Goal: Task Accomplishment & Management: Use online tool/utility

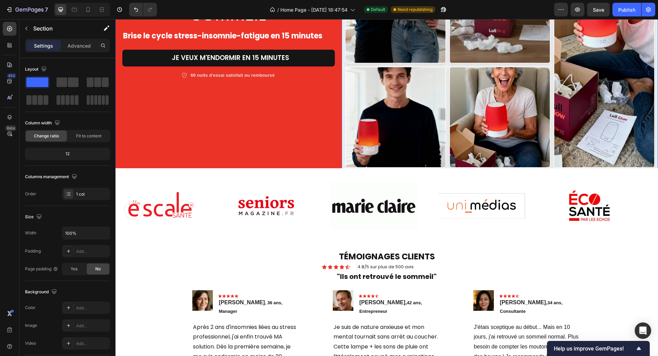
scroll to position [304, 0]
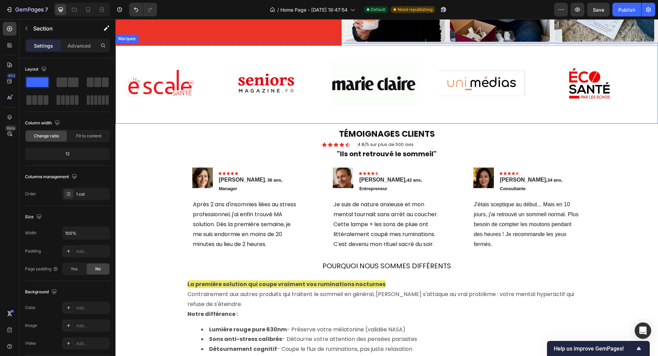
click at [423, 63] on div "Image" at bounding box center [385, 84] width 108 height 56
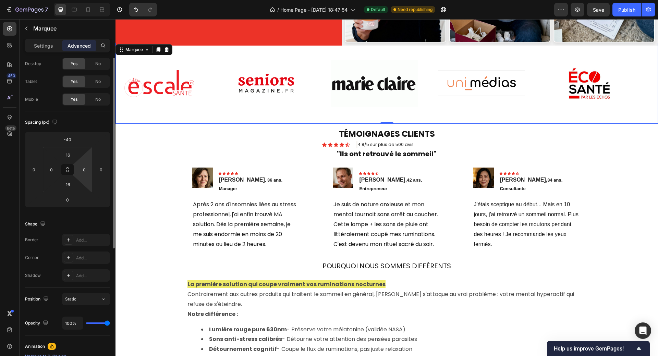
scroll to position [0, 0]
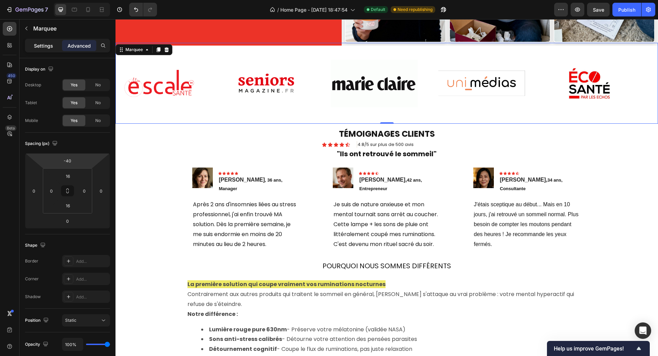
click at [42, 48] on p "Settings" at bounding box center [43, 45] width 19 height 7
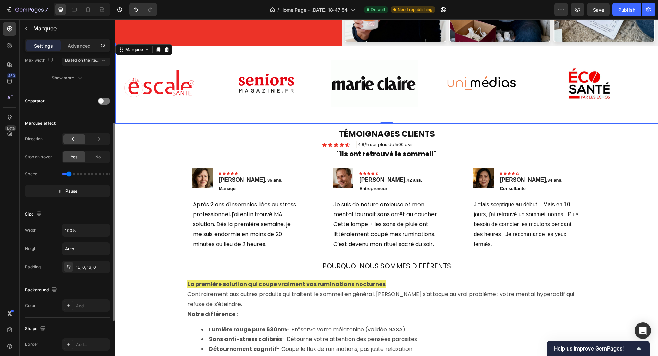
scroll to position [171, 0]
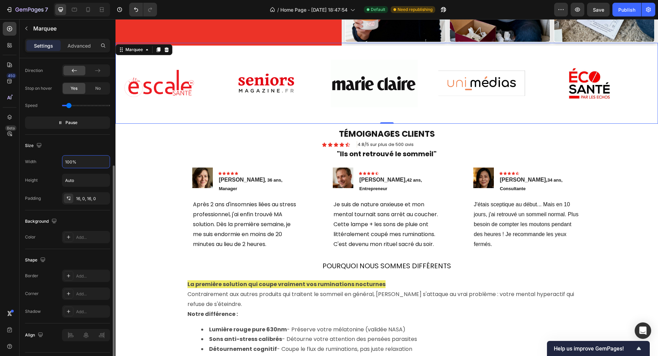
click at [76, 165] on input "100%" at bounding box center [85, 162] width 47 height 12
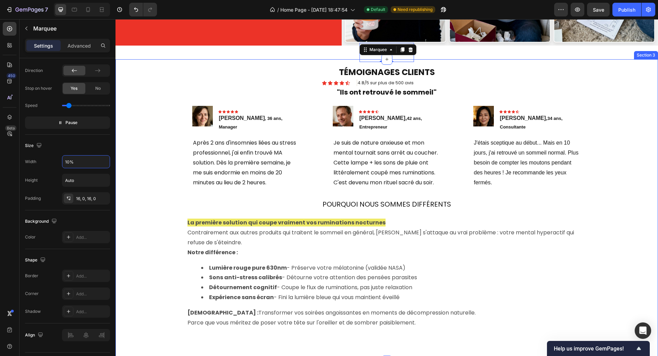
type input "100%"
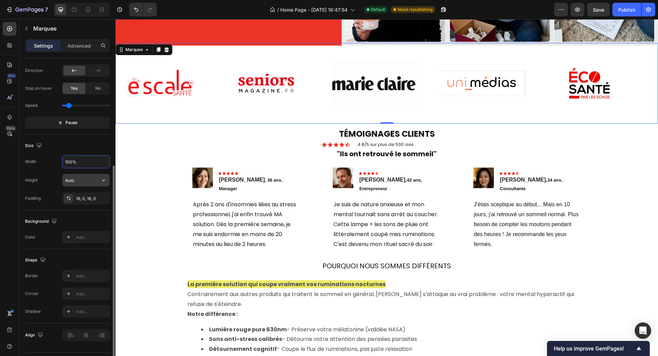
click at [83, 180] on input "Auto" at bounding box center [85, 180] width 47 height 12
click at [102, 182] on icon "button" at bounding box center [103, 180] width 7 height 7
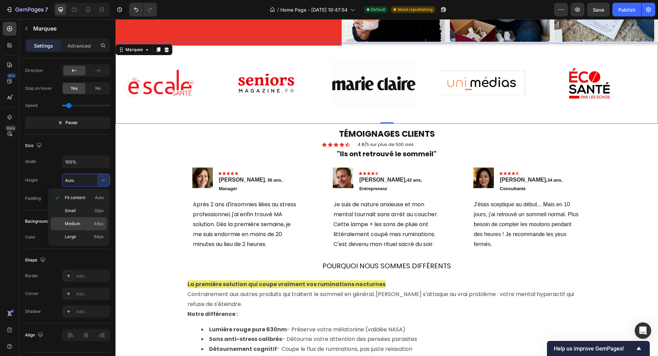
click at [70, 219] on div "Medium 48px" at bounding box center [79, 223] width 56 height 13
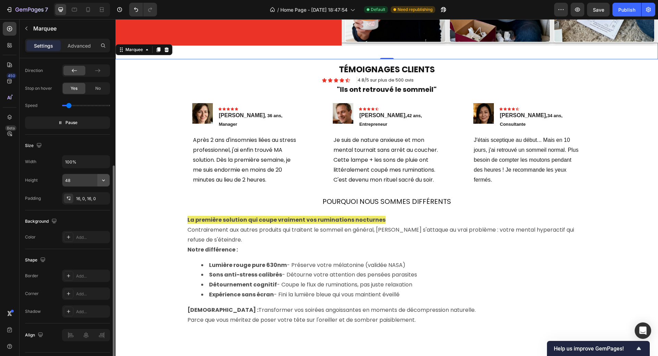
click at [102, 181] on icon "button" at bounding box center [103, 180] width 7 height 7
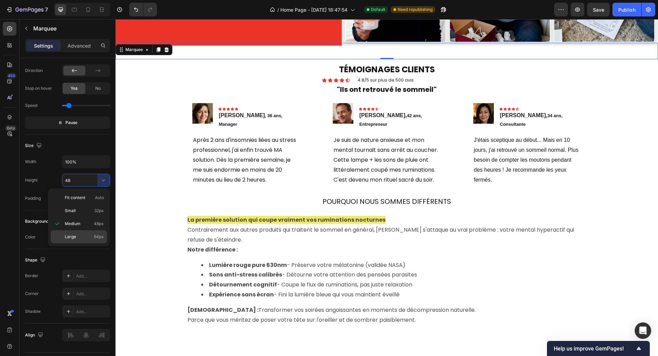
click at [69, 234] on span "Large" at bounding box center [70, 237] width 11 height 6
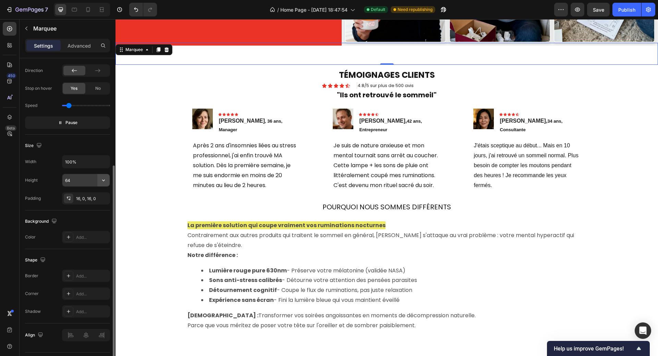
click at [102, 184] on button "button" at bounding box center [103, 180] width 12 height 12
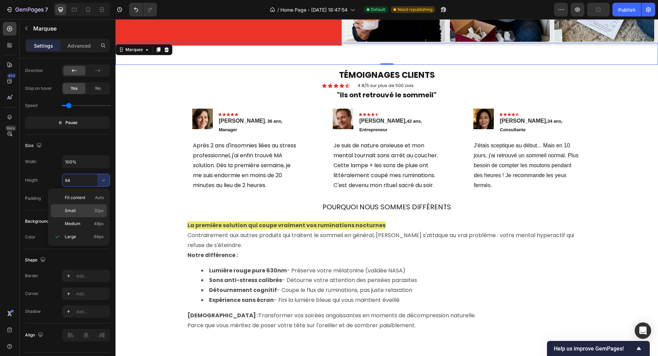
click at [86, 211] on p "Small 32px" at bounding box center [84, 211] width 39 height 6
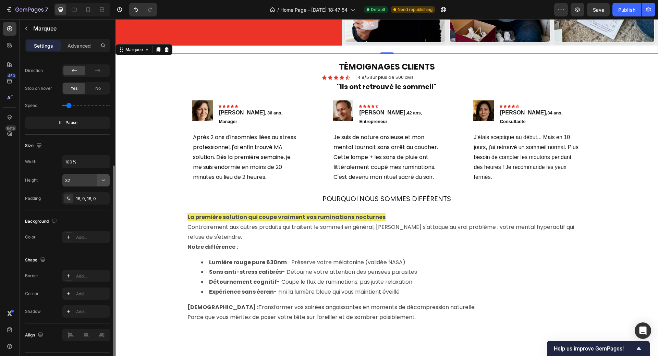
click at [102, 184] on button "button" at bounding box center [103, 180] width 12 height 12
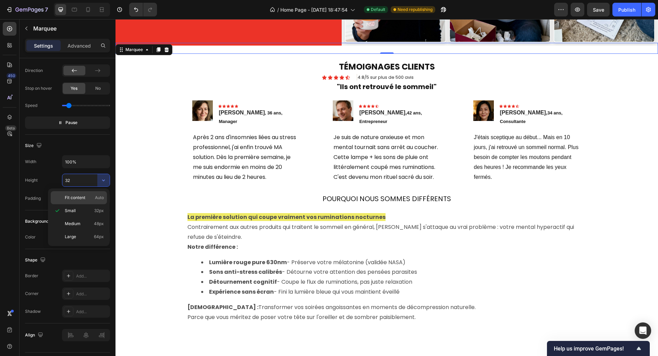
click at [92, 197] on p "Fit content Auto" at bounding box center [84, 198] width 39 height 6
type input "Auto"
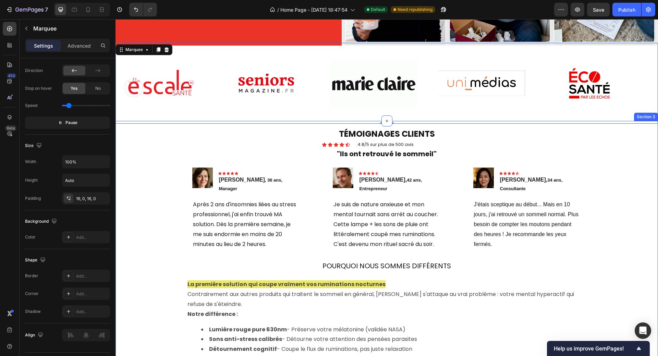
click at [150, 160] on div "TÉMOIGNAGES CLIENTS Heading Icon Icon Icon Icon Icon Icon List 4.8/5 sur plus d…" at bounding box center [387, 271] width 532 height 247
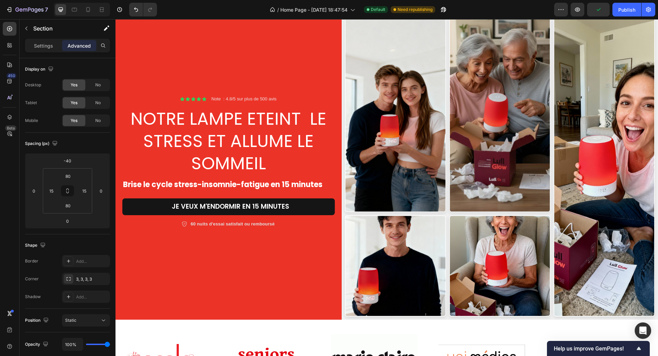
scroll to position [0, 0]
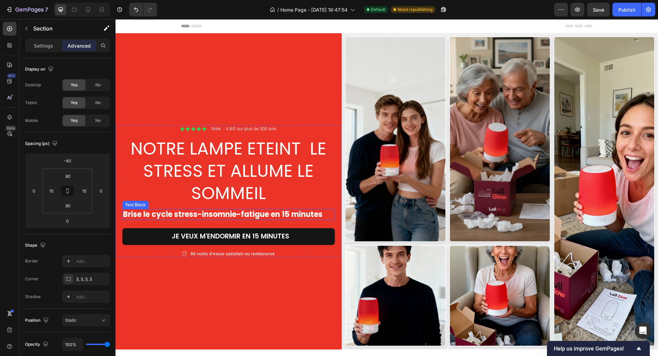
click at [279, 213] on strong "Brise le cycle stress-insomnie-fatigue en 15 minutes" at bounding box center [222, 214] width 199 height 11
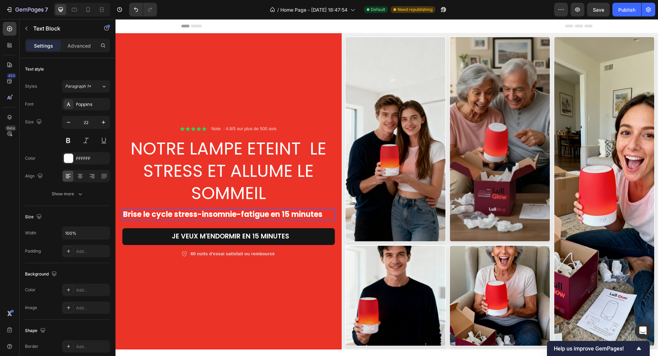
click at [279, 213] on strong "Brise le cycle stress-insomnie-fatigue en 15 minutes" at bounding box center [222, 214] width 199 height 11
drag, startPoint x: 274, startPoint y: 214, endPoint x: 328, endPoint y: 217, distance: 54.6
click at [328, 217] on p "Brise le cycle stress-insomnie-fatigue en 15 minutes" at bounding box center [228, 215] width 211 height 10
click at [286, 211] on p "Brise le cycle stress-insomnie-fatigue" at bounding box center [228, 215] width 211 height 10
click at [102, 122] on icon "button" at bounding box center [103, 122] width 7 height 7
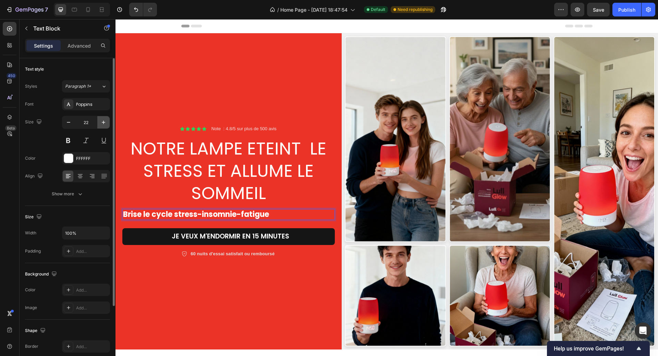
click at [102, 122] on icon "button" at bounding box center [103, 122] width 7 height 7
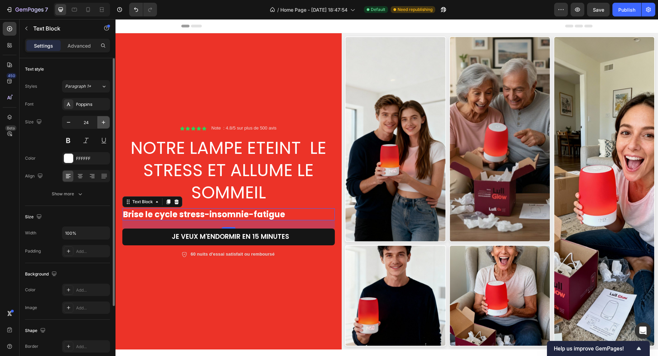
click at [103, 122] on icon "button" at bounding box center [103, 122] width 7 height 7
click at [103, 121] on icon "button" at bounding box center [103, 122] width 7 height 7
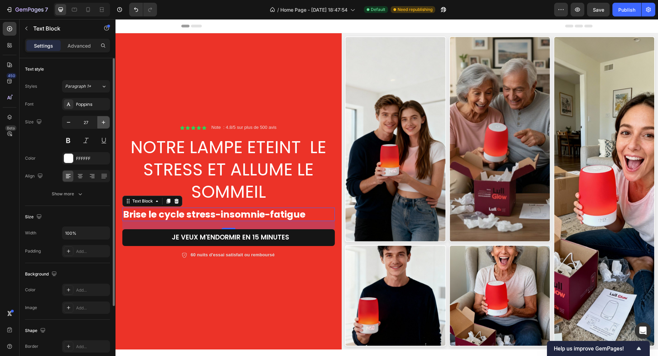
click at [103, 121] on icon "button" at bounding box center [103, 122] width 7 height 7
type input "29"
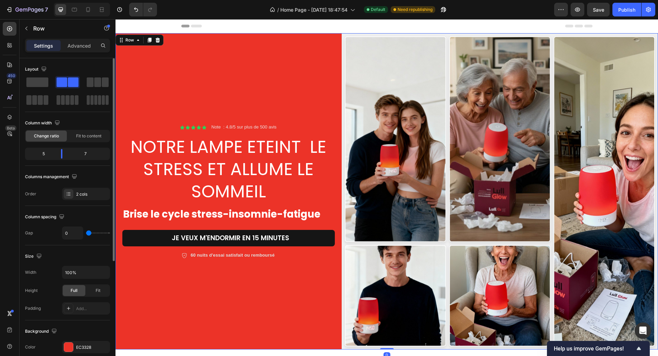
click at [235, 313] on div "Icon Icon Icon Icon Icon Icon List Note : 4.8/5 sur plus de 500 avis Text Block…" at bounding box center [228, 191] width 226 height 316
click at [177, 214] on strong "Brise le cycle stress-insomnie-fatigue" at bounding box center [221, 214] width 197 height 14
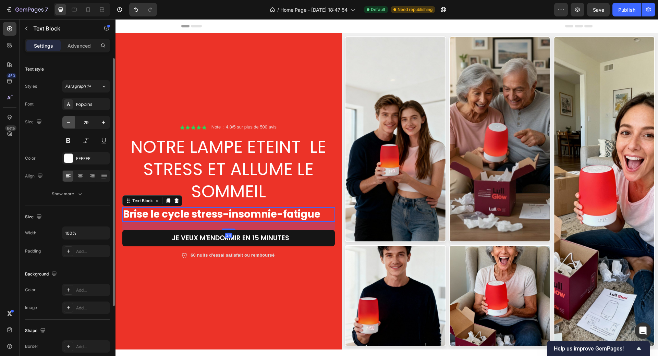
click at [70, 123] on icon "button" at bounding box center [68, 122] width 7 height 7
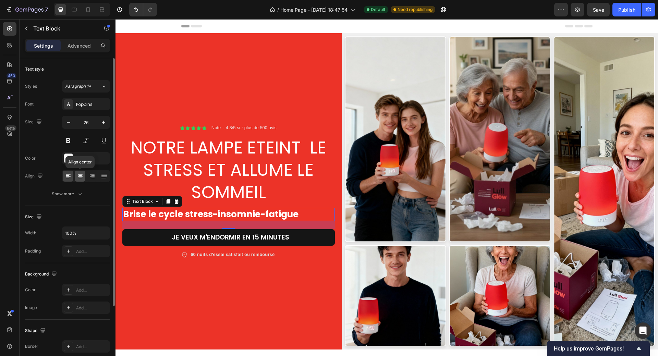
click at [80, 176] on icon at bounding box center [79, 175] width 3 height 1
click at [65, 123] on icon "button" at bounding box center [68, 122] width 7 height 7
click at [67, 123] on icon "button" at bounding box center [68, 122] width 7 height 7
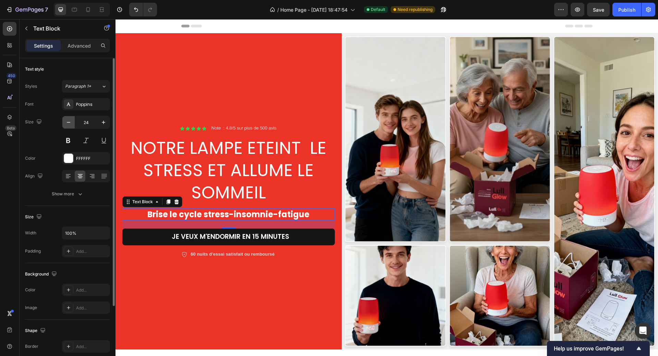
click at [67, 123] on icon "button" at bounding box center [68, 122] width 7 height 7
type input "23"
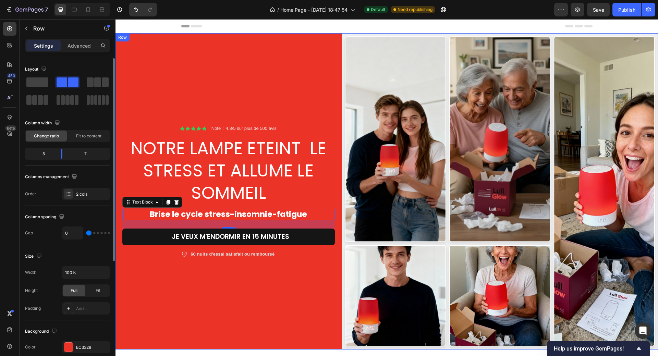
click at [211, 284] on div "Icon Icon Icon Icon Icon Icon List Note : 4.8/5 sur plus de 500 avis Text Block…" at bounding box center [228, 191] width 226 height 316
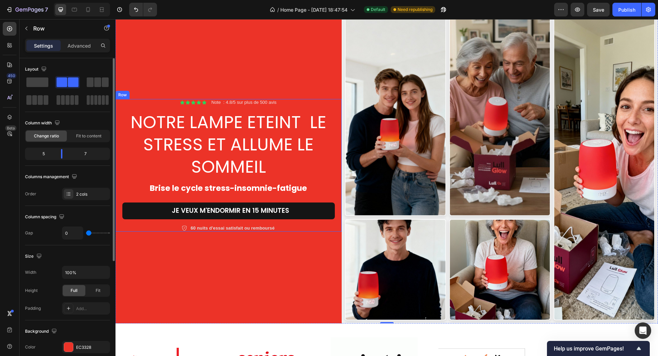
scroll to position [103, 0]
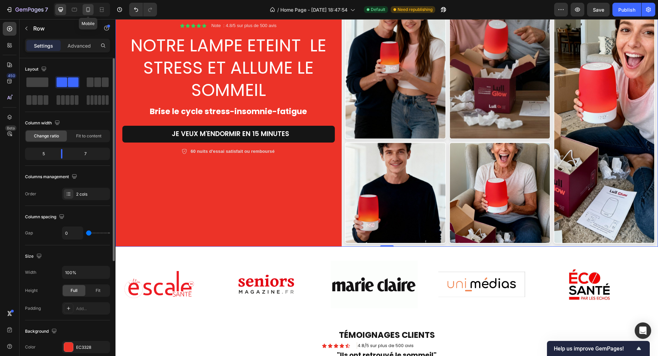
click at [87, 9] on icon at bounding box center [88, 9] width 7 height 7
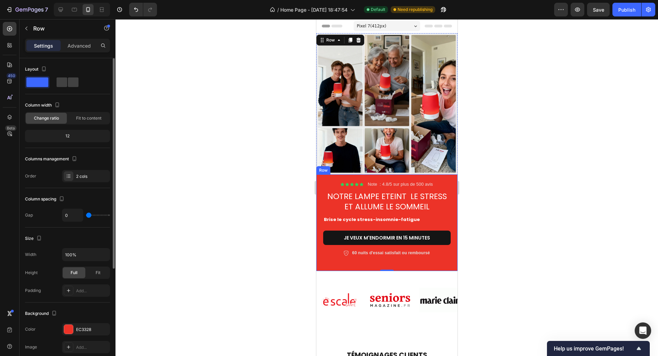
click at [360, 210] on div "Icon Icon Icon Icon Icon Icon List Note : 4.8/5 sur plus de 500 avis Text Block…" at bounding box center [386, 218] width 127 height 75
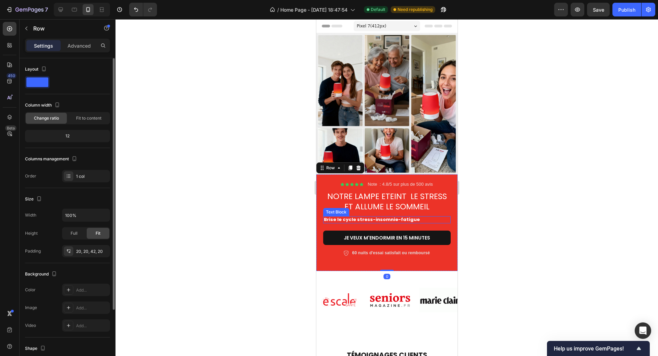
click at [361, 216] on strong "Brise le cycle stress-insomnie-fatigue" at bounding box center [372, 219] width 96 height 7
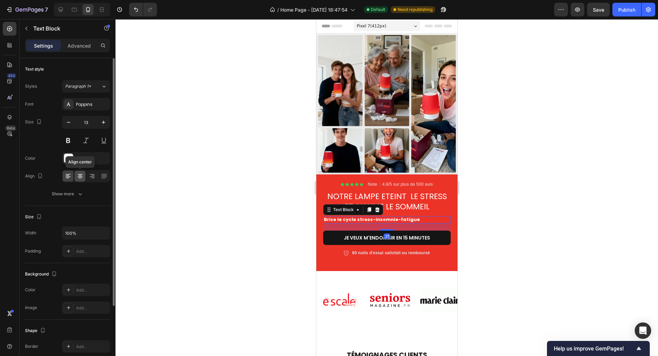
click at [79, 175] on icon at bounding box center [80, 176] width 7 height 7
click at [105, 121] on icon "button" at bounding box center [103, 122] width 7 height 7
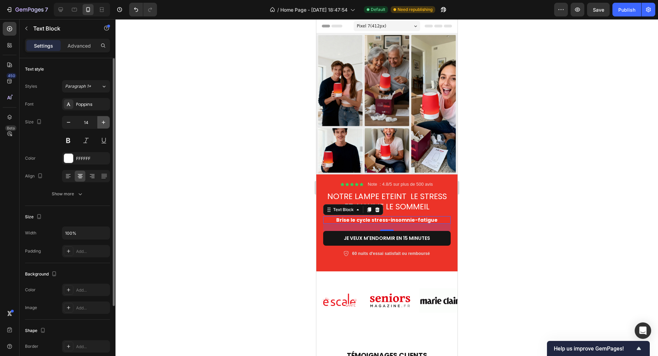
click at [105, 121] on icon "button" at bounding box center [103, 122] width 7 height 7
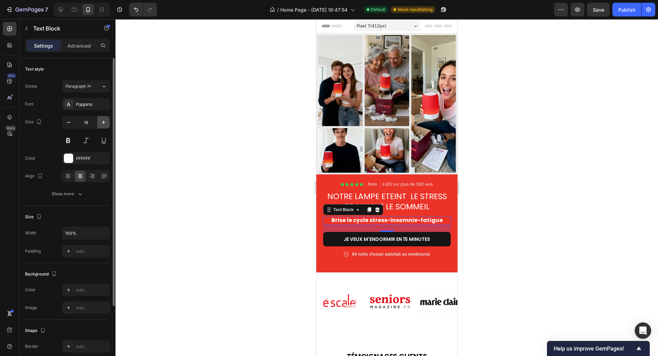
type input "17"
click at [506, 231] on div at bounding box center [386, 187] width 543 height 337
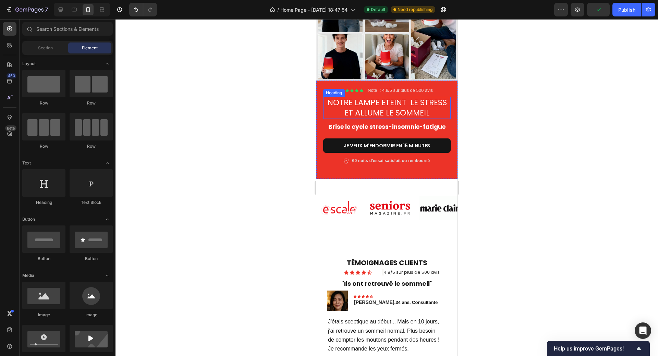
scroll to position [103, 0]
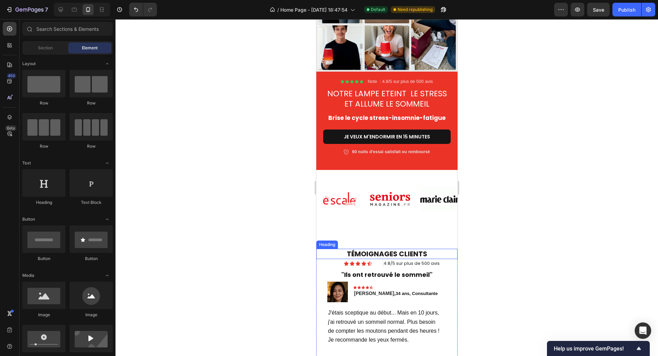
click at [400, 249] on h2 "TÉMOIGNAGES CLIENTS" at bounding box center [386, 254] width 141 height 10
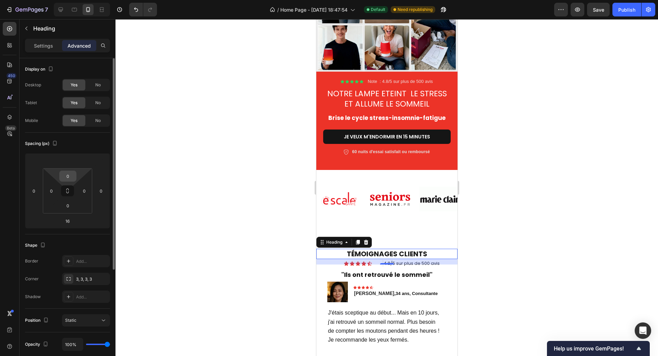
click at [70, 174] on input "0" at bounding box center [68, 176] width 14 height 10
type input "0"
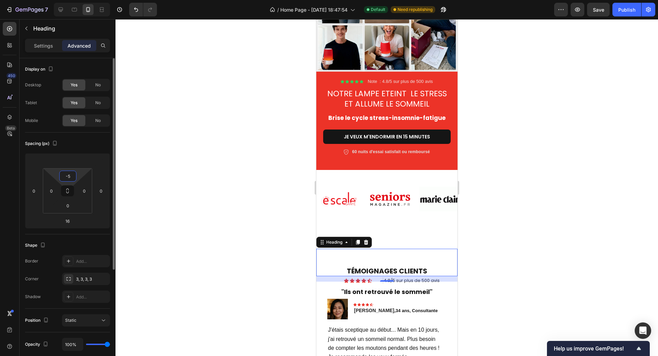
type input "-"
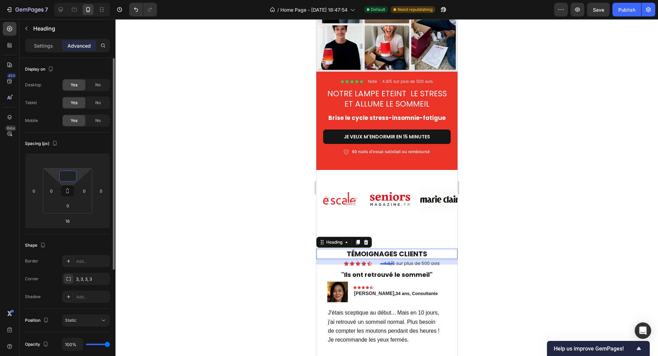
type input "0"
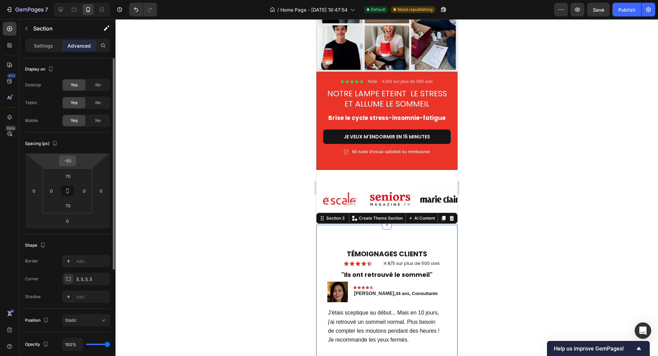
click at [74, 160] on div "-50" at bounding box center [67, 160] width 17 height 11
click at [67, 161] on input "-50" at bounding box center [68, 161] width 14 height 10
drag, startPoint x: 67, startPoint y: 161, endPoint x: 72, endPoint y: 161, distance: 4.8
click at [72, 161] on input "-50" at bounding box center [68, 161] width 14 height 10
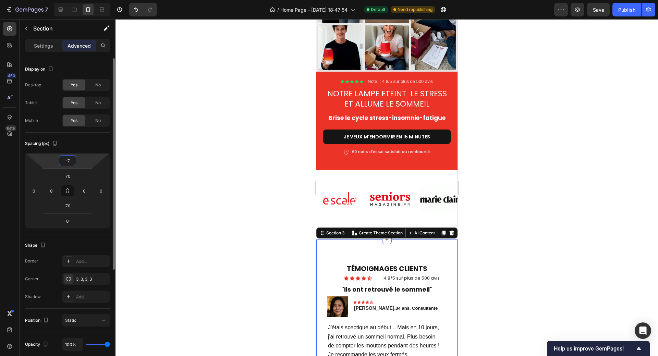
type input "-70"
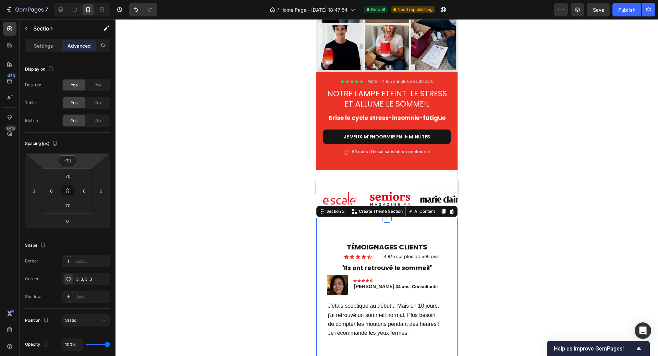
click at [492, 243] on div at bounding box center [386, 187] width 543 height 337
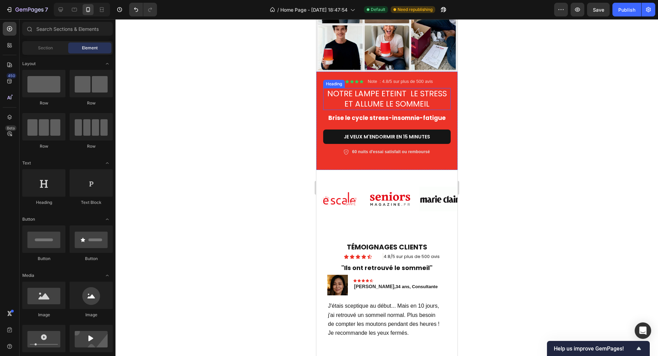
click at [373, 93] on h2 "NOTRE LAMPE ETEINT LE STRESS ET ALLUME LE SOMMEIL" at bounding box center [386, 99] width 127 height 22
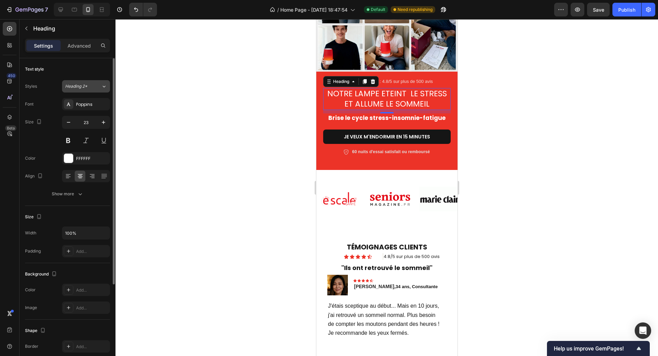
click at [104, 85] on icon at bounding box center [104, 86] width 6 height 7
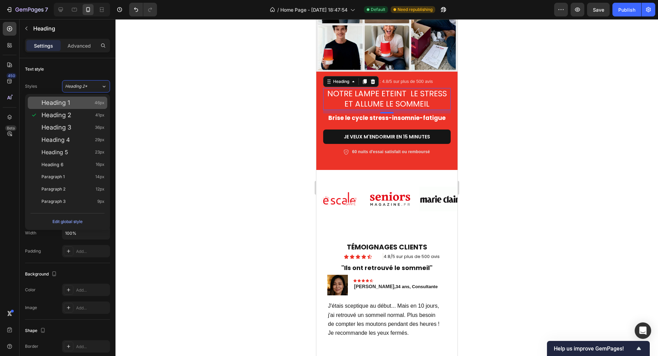
click at [77, 102] on div "Heading 1 46px" at bounding box center [72, 102] width 63 height 7
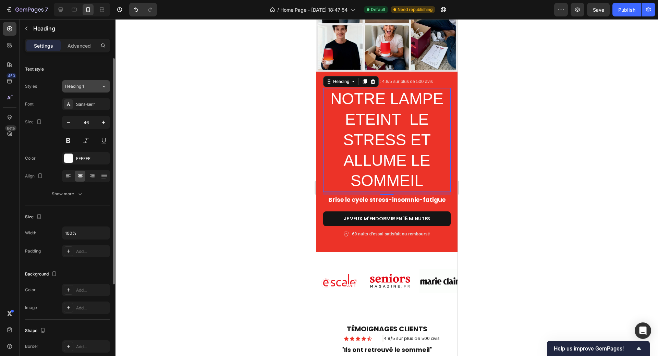
click at [86, 89] on button "Heading 1" at bounding box center [86, 86] width 48 height 12
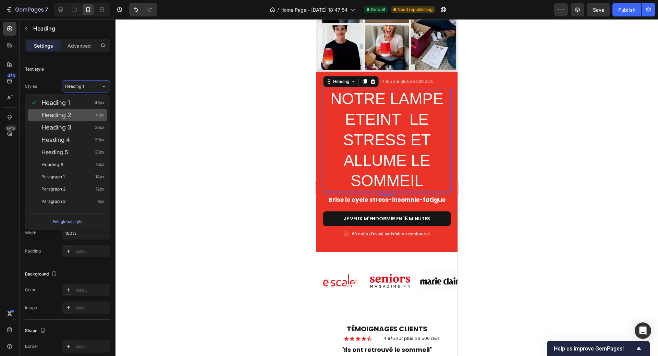
click at [78, 113] on div "Heading 2 41px" at bounding box center [72, 115] width 63 height 7
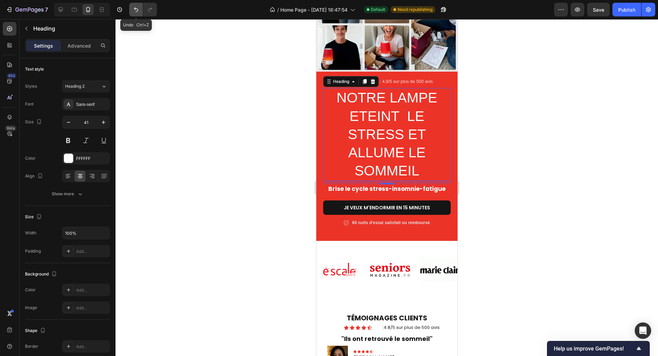
click at [135, 9] on icon "Undo/Redo" at bounding box center [136, 10] width 4 height 4
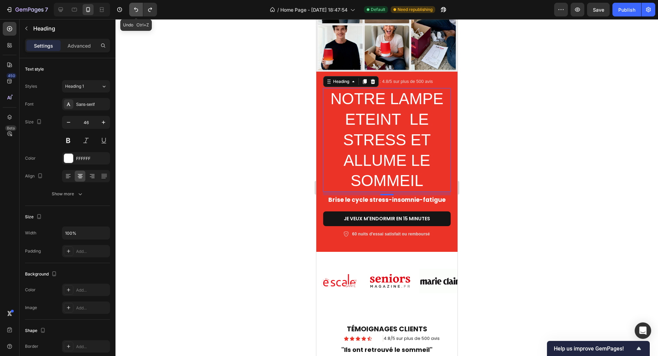
click at [135, 9] on icon "Undo/Redo" at bounding box center [136, 10] width 4 height 4
type input "23"
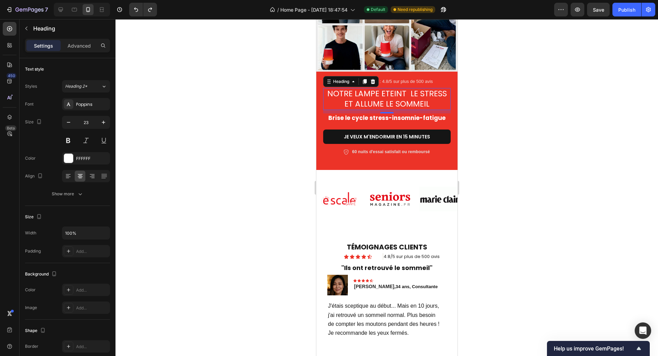
click at [481, 153] on div at bounding box center [386, 187] width 543 height 337
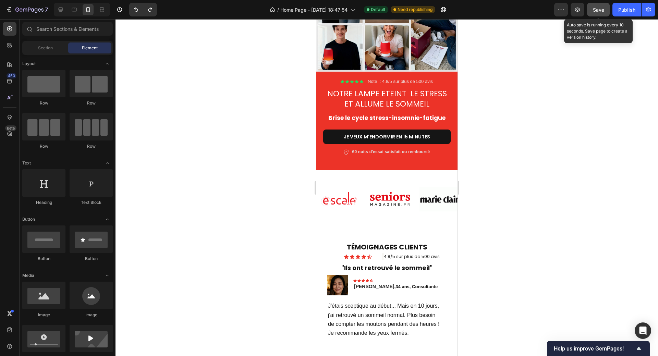
click at [597, 12] on span "Save" at bounding box center [598, 10] width 11 height 6
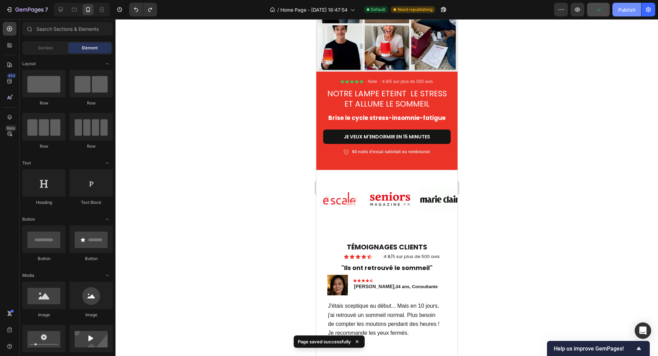
click at [629, 11] on div "Publish" at bounding box center [626, 9] width 17 height 7
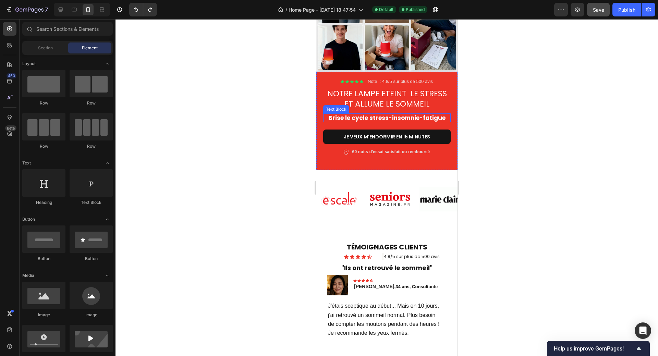
click at [398, 114] on strong "Brise le cycle stress-insomnie-fatigue" at bounding box center [386, 118] width 117 height 8
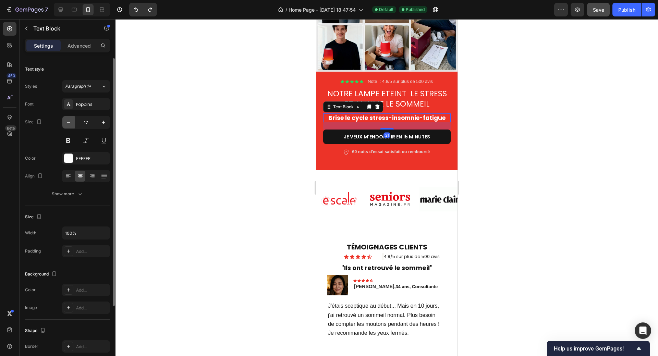
click at [71, 121] on icon "button" at bounding box center [68, 122] width 7 height 7
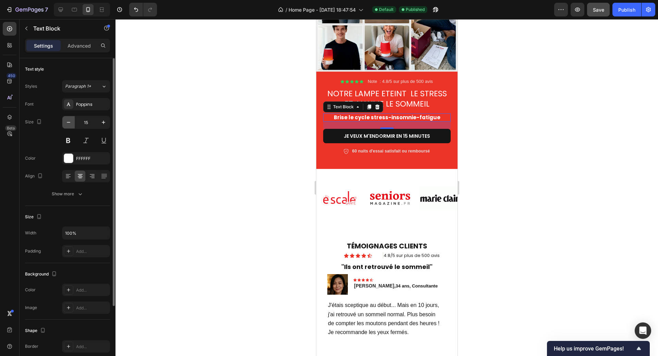
click at [71, 121] on icon "button" at bounding box center [68, 122] width 7 height 7
type input "14"
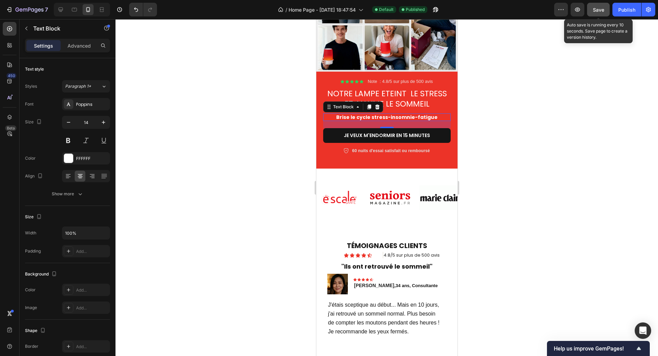
click at [598, 11] on span "Save" at bounding box center [598, 10] width 11 height 6
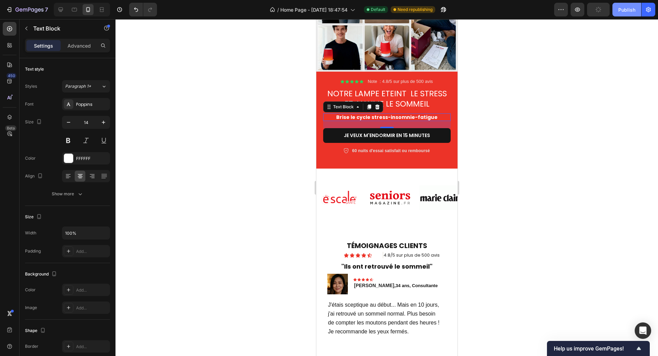
click at [621, 11] on div "Publish" at bounding box center [626, 9] width 17 height 7
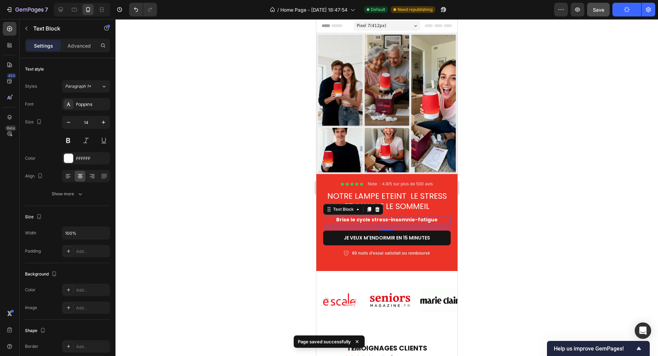
scroll to position [0, 0]
click at [411, 24] on div "Pixel 7 ( 412 px)" at bounding box center [386, 26] width 66 height 10
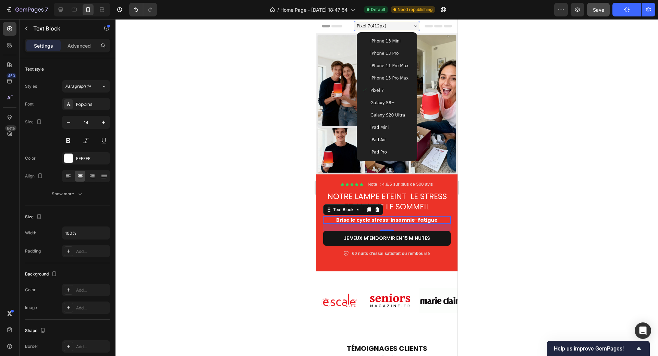
click at [378, 77] on span "iPhone 15 Pro Max" at bounding box center [389, 78] width 38 height 7
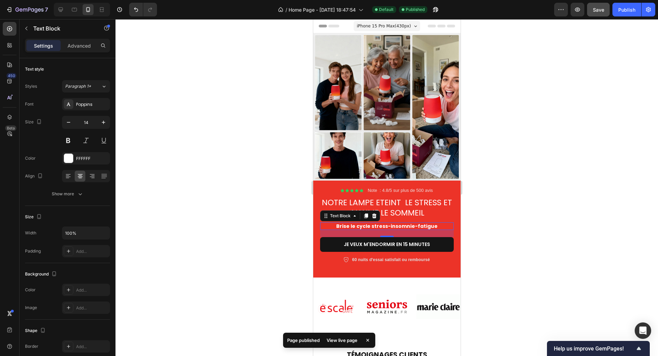
click at [494, 190] on div at bounding box center [386, 187] width 543 height 337
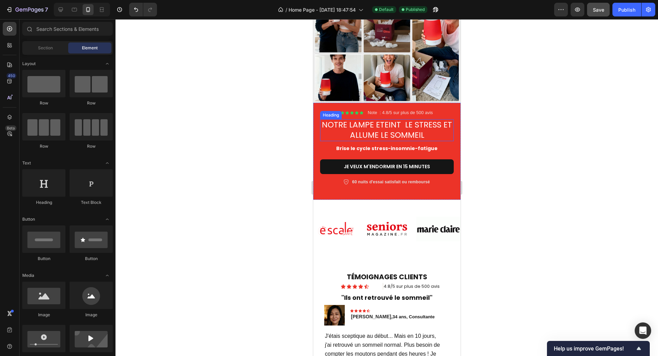
scroll to position [103, 0]
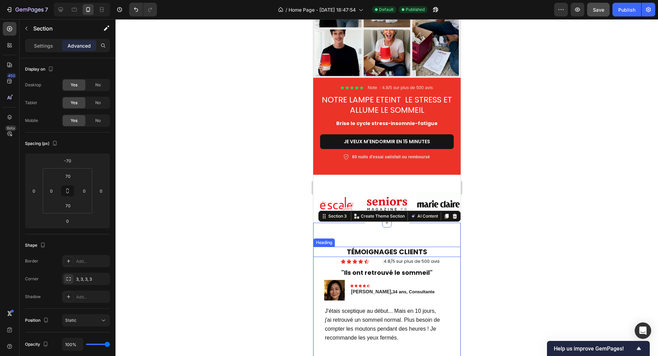
click at [420, 247] on h2 "TÉMOIGNAGES CLIENTS" at bounding box center [386, 252] width 147 height 10
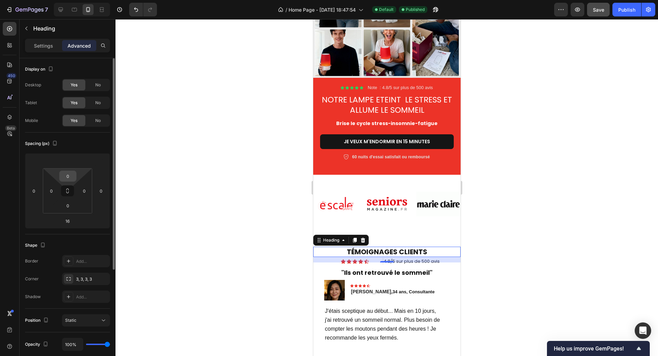
click at [71, 178] on input "0" at bounding box center [68, 176] width 14 height 10
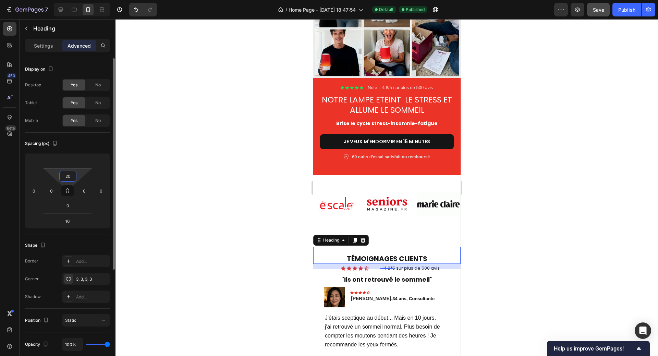
type input "2"
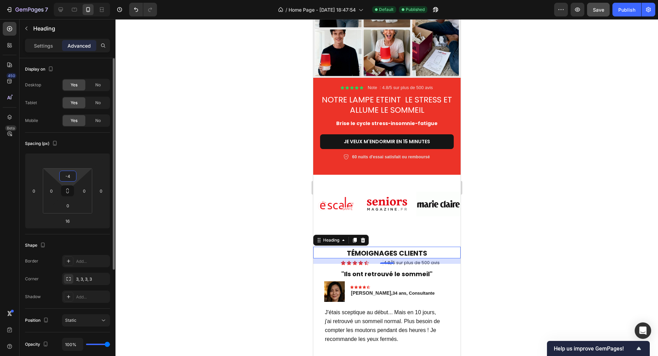
type input "-"
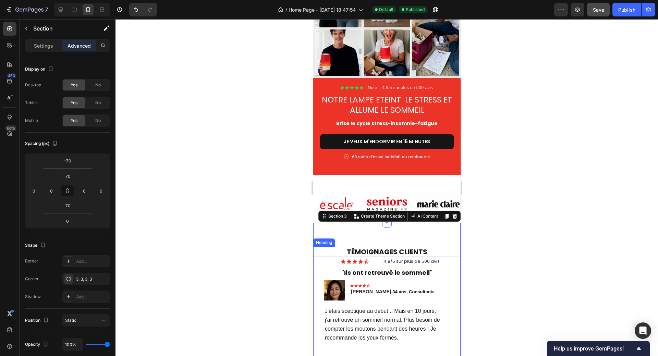
click at [428, 247] on h2 "TÉMOIGNAGES CLIENTS" at bounding box center [386, 252] width 147 height 10
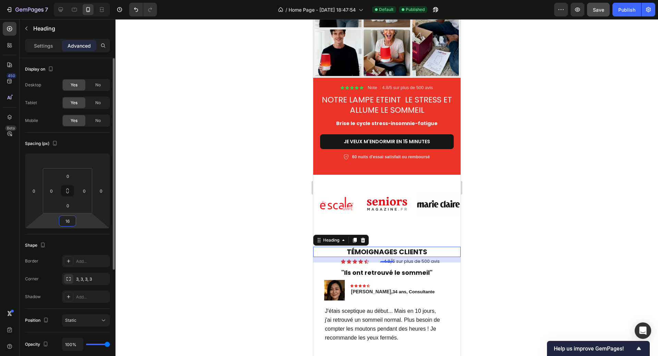
click at [73, 218] on input "16" at bounding box center [68, 221] width 14 height 10
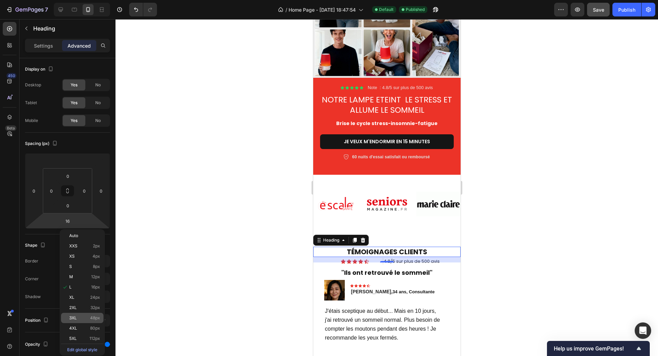
click at [80, 314] on div "3XL 48px" at bounding box center [82, 318] width 42 height 10
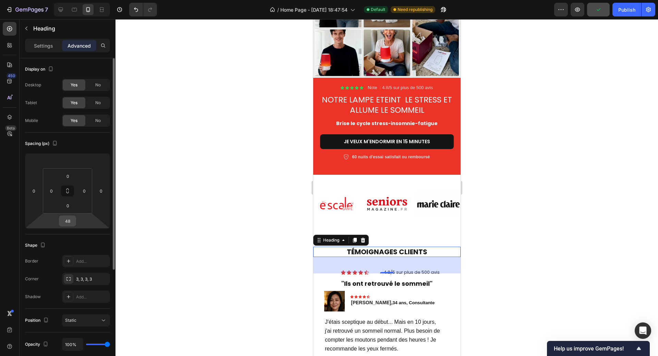
click at [70, 221] on input "48" at bounding box center [68, 221] width 14 height 10
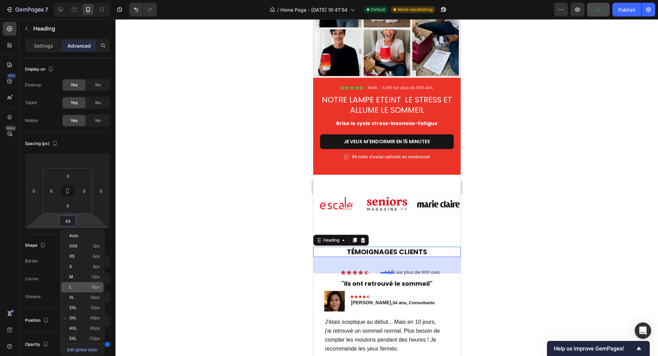
click at [71, 288] on span "L" at bounding box center [70, 287] width 2 height 5
type input "16"
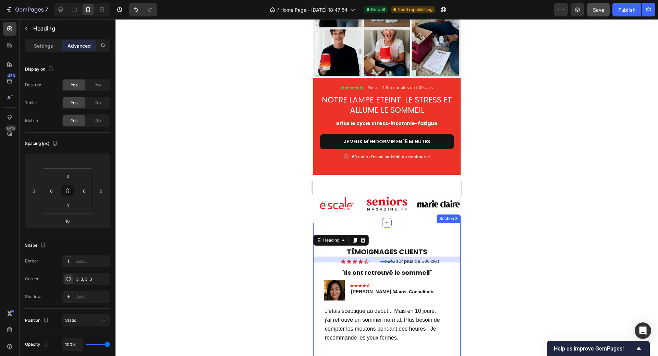
click at [558, 265] on div at bounding box center [386, 187] width 543 height 337
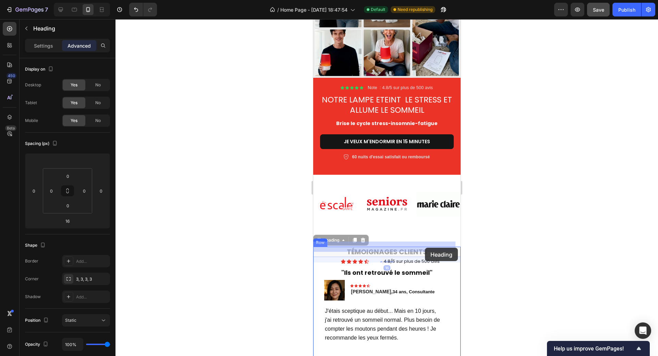
drag, startPoint x: 428, startPoint y: 245, endPoint x: 425, endPoint y: 248, distance: 4.2
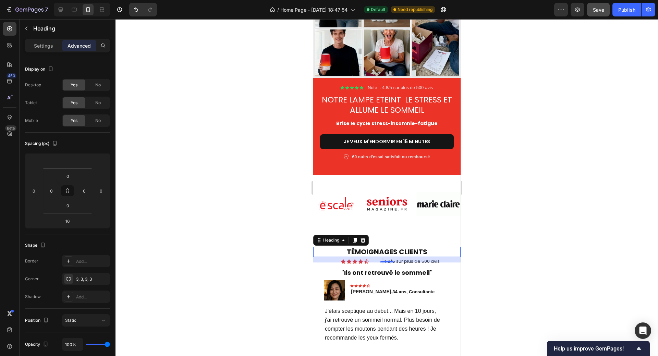
click at [524, 244] on div at bounding box center [386, 187] width 543 height 337
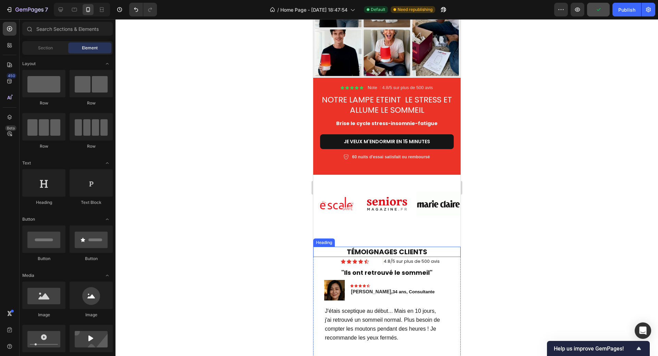
click at [334, 247] on h2 "TÉMOIGNAGES CLIENTS" at bounding box center [386, 252] width 147 height 10
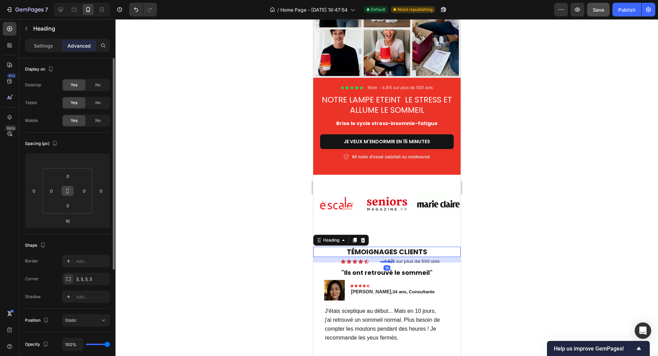
click at [67, 190] on icon at bounding box center [67, 190] width 5 height 5
click at [66, 204] on input "0" at bounding box center [68, 205] width 14 height 10
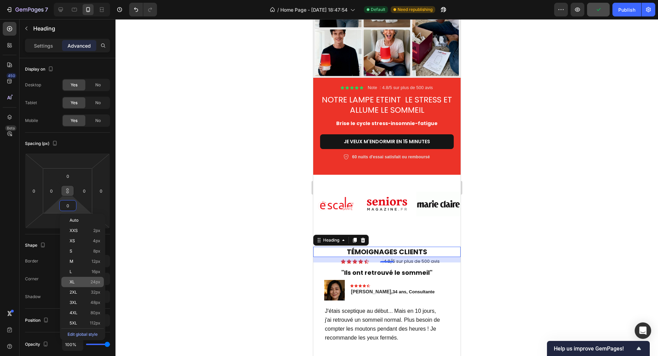
click at [87, 278] on div "XL 24px" at bounding box center [82, 282] width 42 height 10
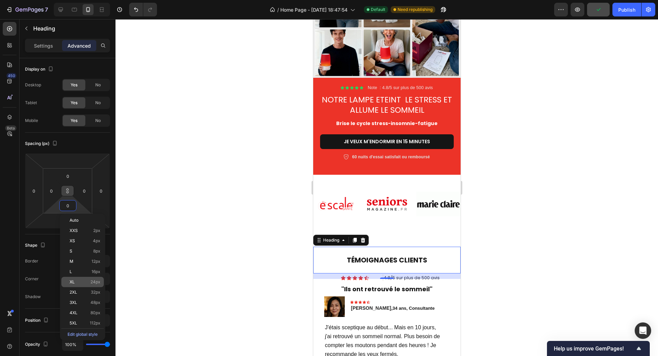
type input "24"
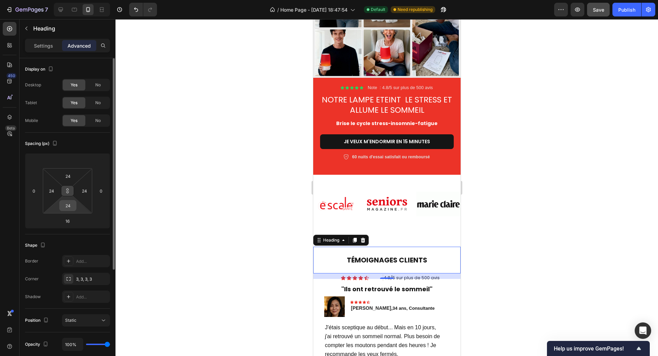
click at [68, 209] on input "24" at bounding box center [68, 205] width 14 height 10
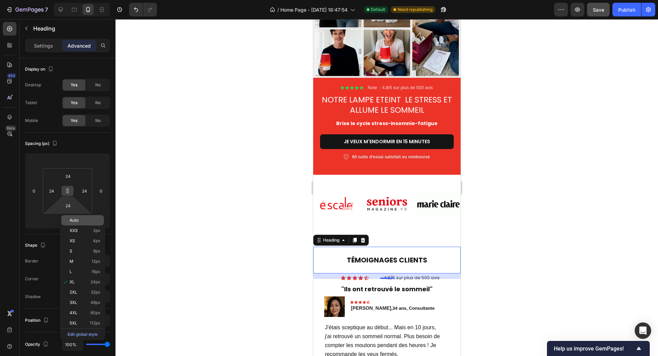
click at [76, 220] on span "Auto" at bounding box center [74, 220] width 9 height 5
type input "Auto"
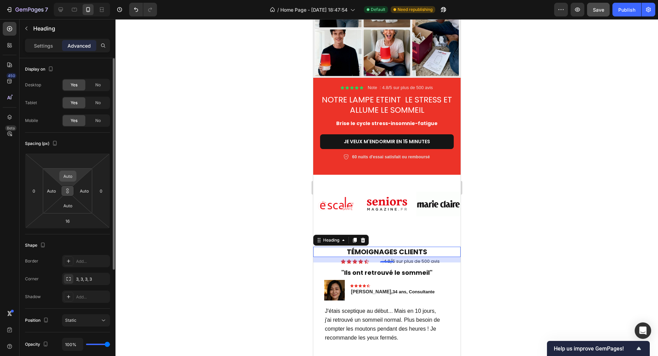
click at [72, 178] on input "Auto" at bounding box center [68, 176] width 14 height 10
type input "5"
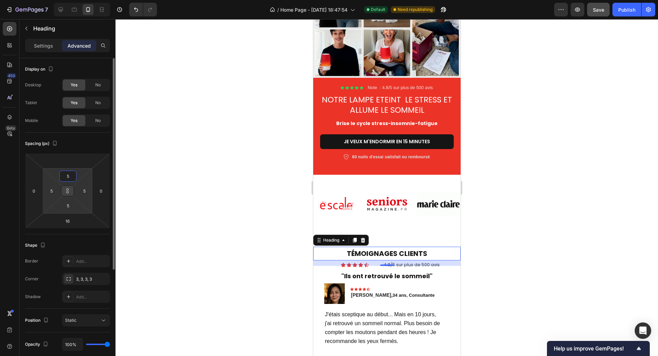
type input "50"
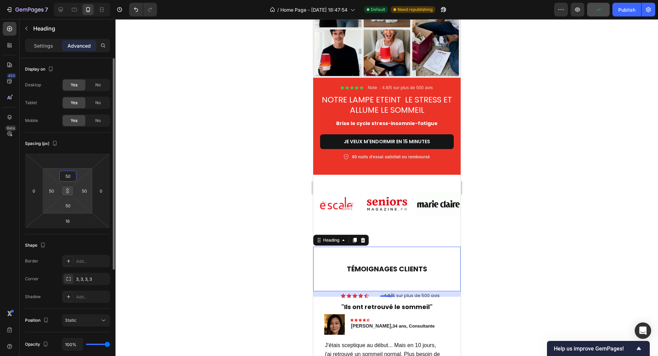
type input "5"
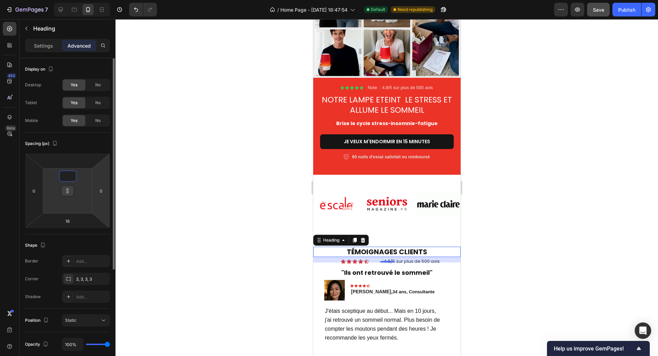
click at [97, 0] on html "7 Version history / Home Page - Sep 25, 18:47:54 Default Need republishing Prev…" at bounding box center [329, 0] width 658 height 0
type input "0"
type input "1"
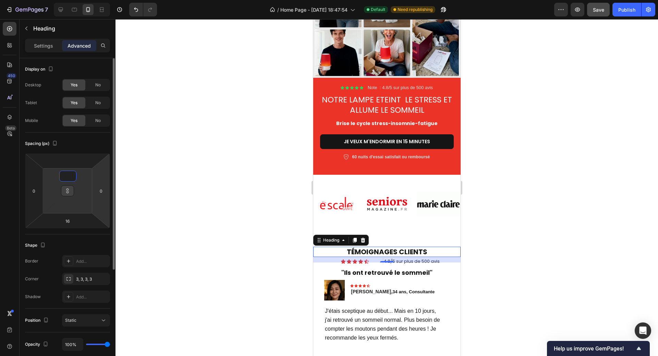
type input "1"
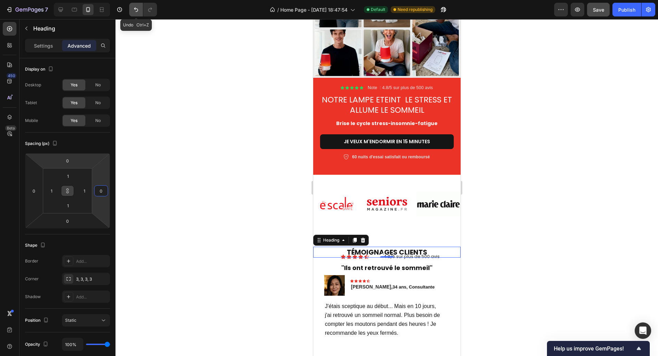
click at [136, 10] on icon "Undo/Redo" at bounding box center [136, 9] width 7 height 7
click at [136, 9] on icon "Undo/Redo" at bounding box center [136, 9] width 7 height 7
type input "16"
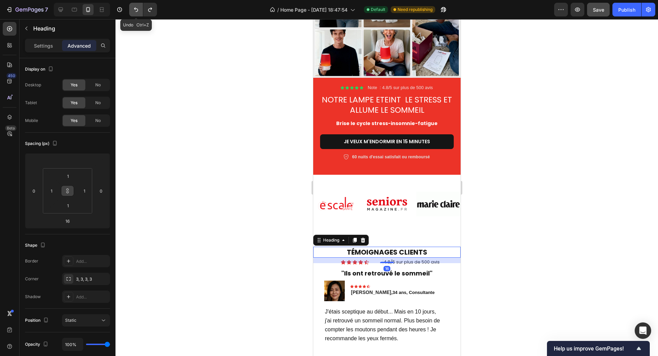
click at [136, 9] on icon "Undo/Redo" at bounding box center [136, 9] width 7 height 7
type input "Auto"
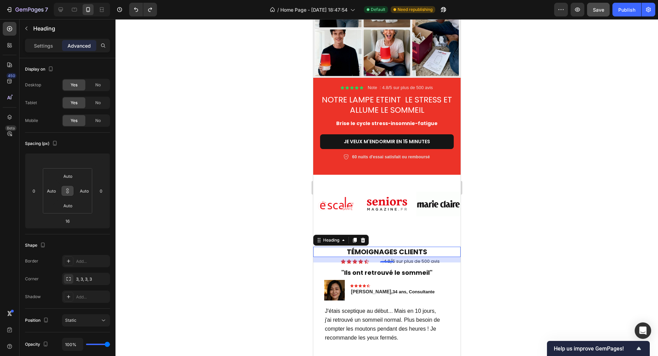
click at [208, 123] on div at bounding box center [386, 187] width 543 height 337
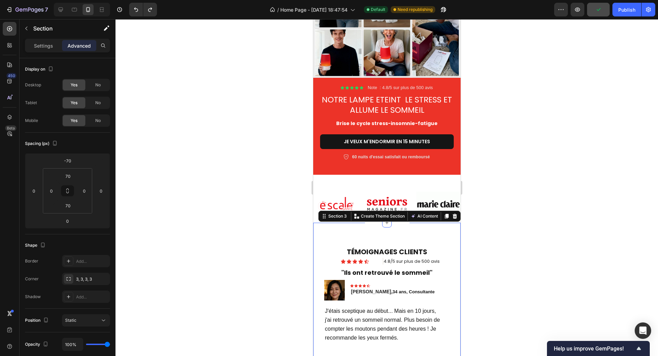
click at [66, 175] on input "70" at bounding box center [68, 176] width 14 height 10
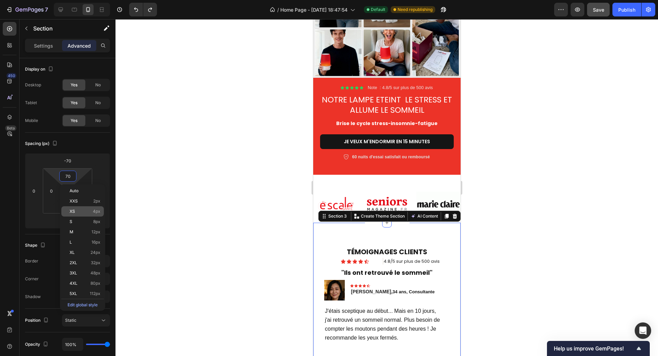
click at [94, 214] on span "4px" at bounding box center [97, 211] width 8 height 5
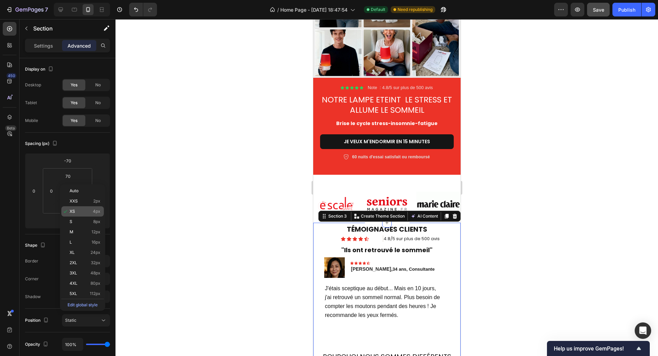
type input "4"
click at [527, 209] on div at bounding box center [386, 187] width 543 height 337
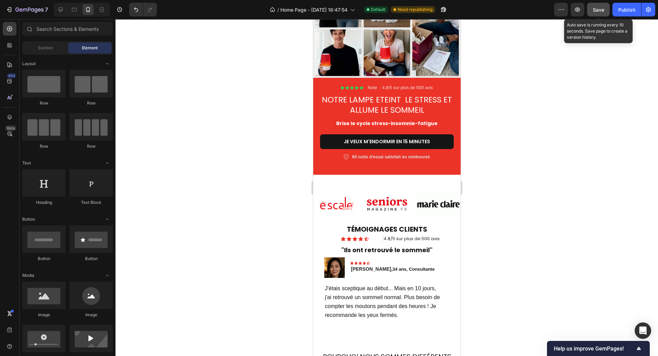
click at [598, 10] on span "Save" at bounding box center [598, 10] width 11 height 6
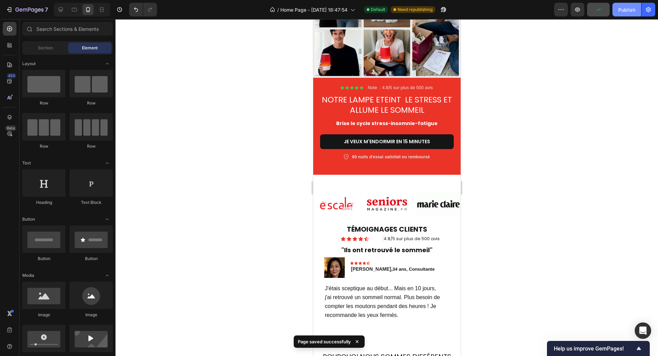
click at [622, 11] on div "Publish" at bounding box center [626, 9] width 17 height 7
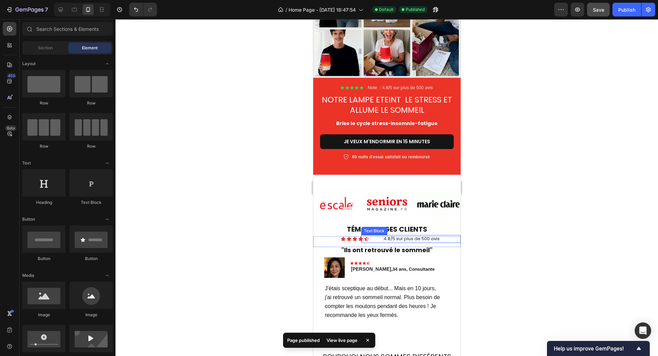
click at [383, 235] on span "4.8/5 sur plus de 500 avis" at bounding box center [411, 238] width 56 height 7
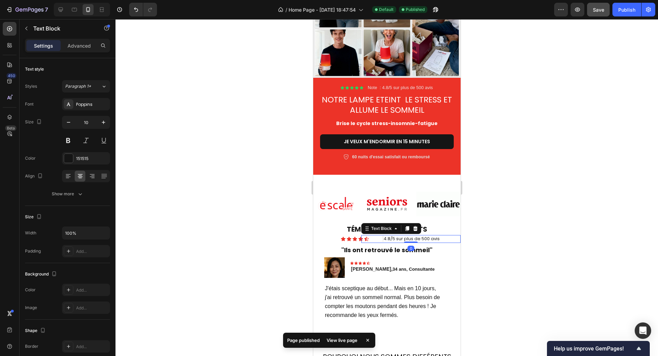
click at [383, 235] on span "4.8/5 sur plus de 500 avis" at bounding box center [411, 238] width 56 height 7
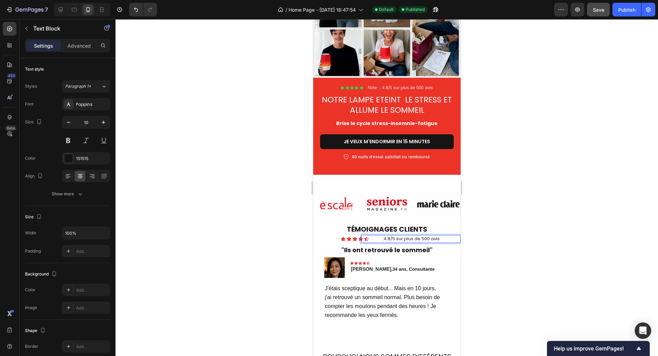
drag, startPoint x: 381, startPoint y: 234, endPoint x: 441, endPoint y: 234, distance: 59.6
click at [441, 236] on p "4.8/5 sur plus de 500 avis" at bounding box center [411, 239] width 98 height 7
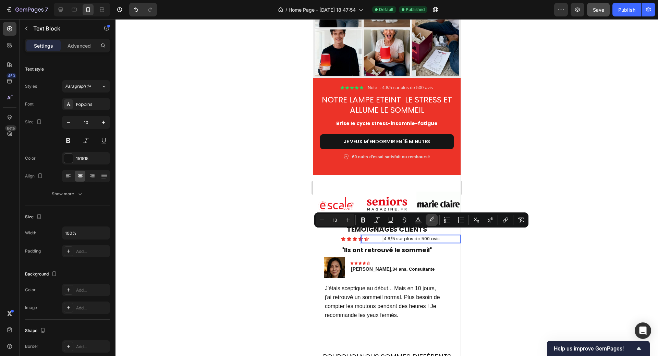
click at [431, 219] on icon "Editor contextual toolbar" at bounding box center [431, 220] width 7 height 7
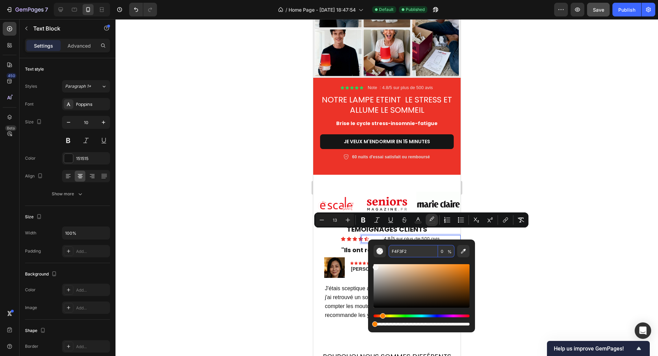
click at [408, 253] on input "F4F3F2" at bounding box center [413, 251] width 49 height 12
click at [383, 235] on span "4.8/5 sur plus de 500 avis" at bounding box center [411, 238] width 56 height 7
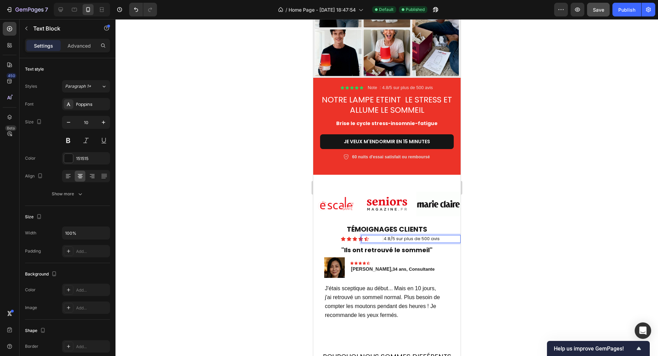
click at [373, 236] on p "4.8/5 sur plus de 500 avis" at bounding box center [411, 239] width 98 height 7
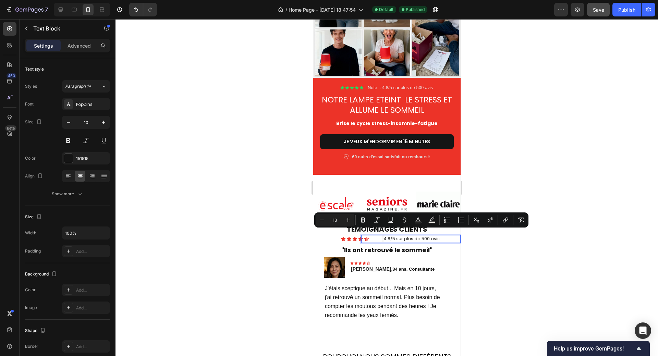
drag, startPoint x: 378, startPoint y: 234, endPoint x: 439, endPoint y: 233, distance: 61.0
click at [439, 236] on p "4.8/5 sur plus de 500 avis" at bounding box center [411, 239] width 98 height 7
click at [430, 220] on icon "Editor contextual toolbar" at bounding box center [431, 220] width 7 height 7
type input "F4F2ED"
type input "100"
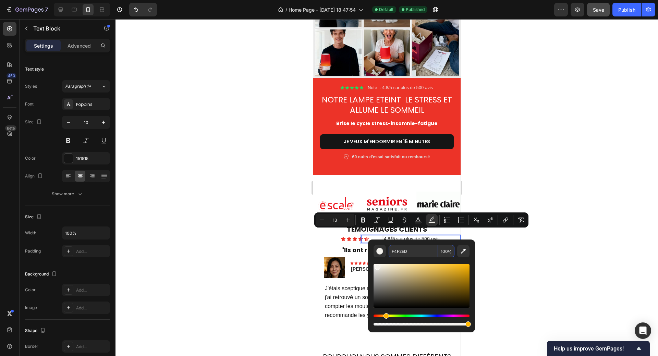
paste input "3F2"
type input "F4F3F2"
click at [538, 180] on div at bounding box center [386, 187] width 543 height 337
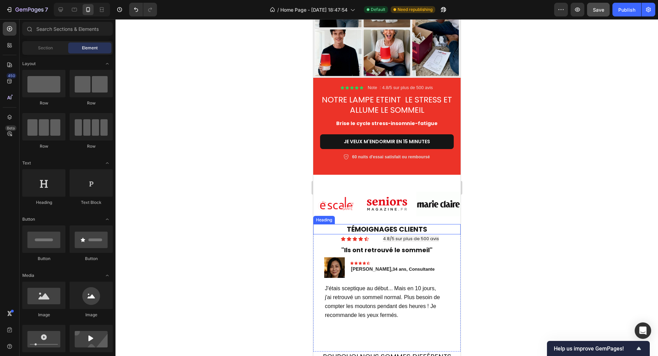
click at [426, 227] on h2 "TÉMOIGNAGES CLIENTS" at bounding box center [386, 229] width 147 height 10
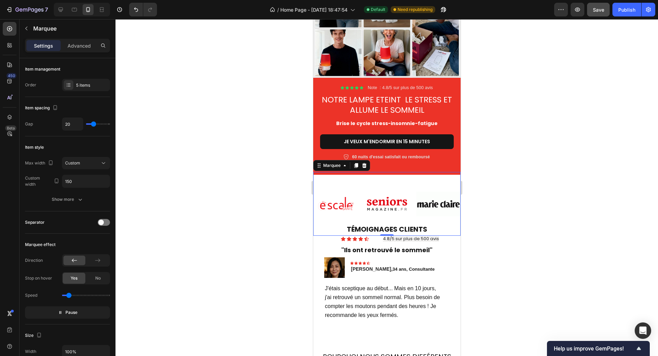
click at [330, 224] on div "Image Image Image Image Image" at bounding box center [441, 204] width 257 height 53
click at [81, 50] on div "Advanced" at bounding box center [79, 45] width 34 height 11
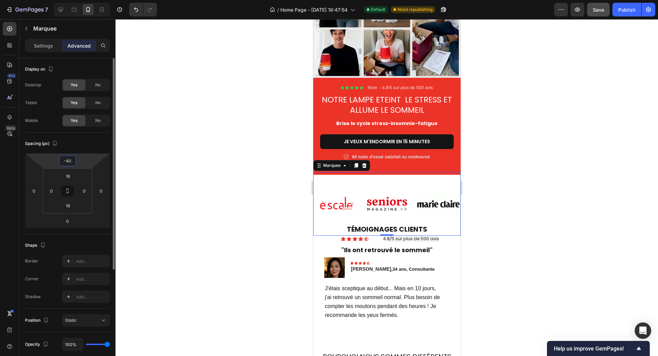
click at [72, 159] on input "-40" at bounding box center [68, 161] width 14 height 10
click at [71, 159] on input "-40" at bounding box center [68, 161] width 14 height 10
drag, startPoint x: 66, startPoint y: 160, endPoint x: 72, endPoint y: 161, distance: 5.5
click at [72, 161] on input "-40" at bounding box center [68, 161] width 14 height 10
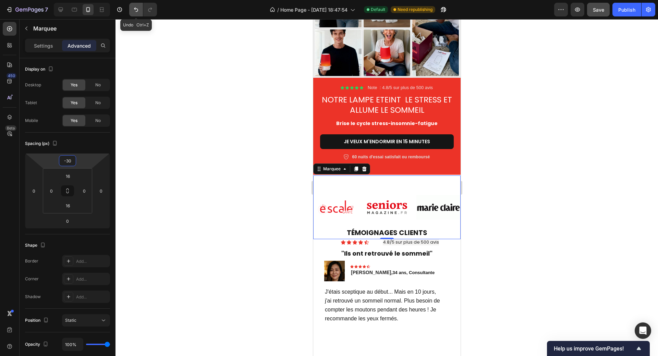
click at [137, 8] on icon "Undo/Redo" at bounding box center [136, 9] width 7 height 7
click at [136, 9] on icon "Undo/Redo" at bounding box center [136, 9] width 7 height 7
type input "-40"
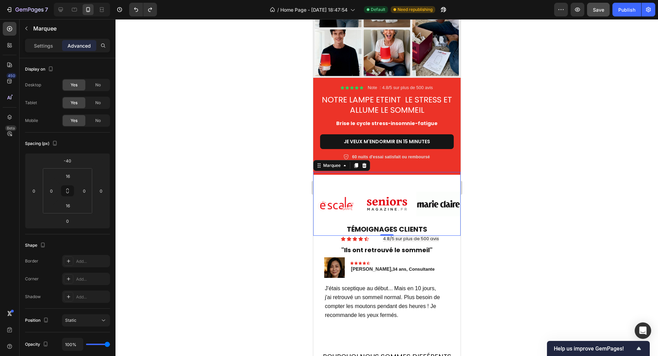
click at [335, 223] on div "Image Image Image Image Image" at bounding box center [441, 204] width 257 height 53
click at [451, 245] on p ""Ils ont retrouvé le sommeil"" at bounding box center [387, 250] width 146 height 11
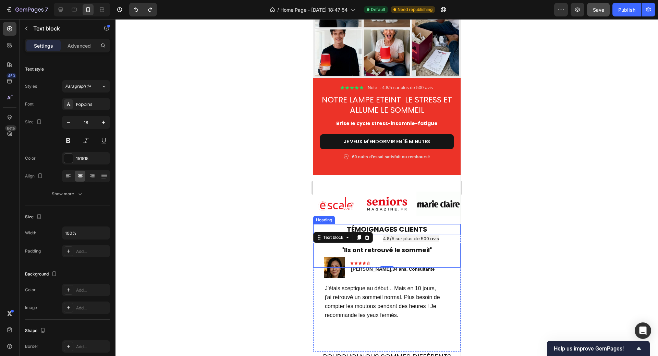
click at [413, 226] on h2 "TÉMOIGNAGES CLIENTS" at bounding box center [386, 229] width 147 height 10
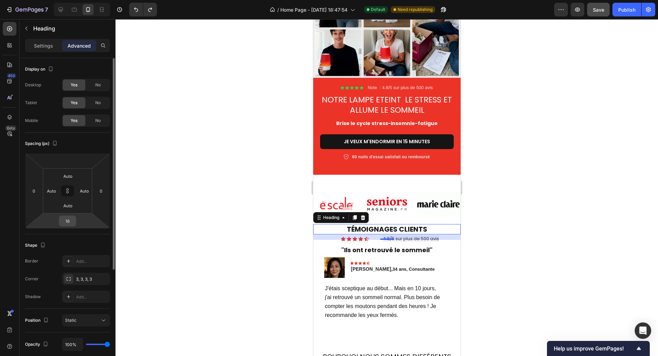
click at [70, 219] on input "16" at bounding box center [68, 221] width 14 height 10
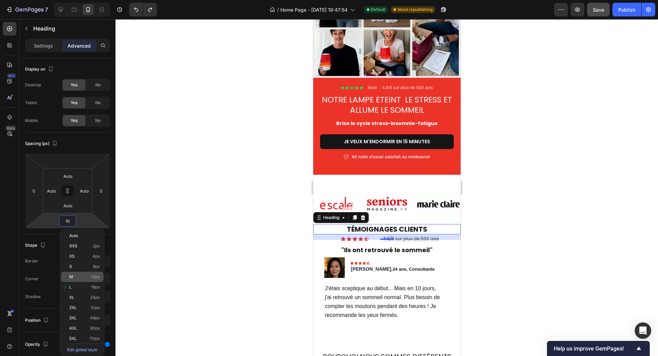
click at [68, 279] on div "M 12px" at bounding box center [82, 277] width 42 height 10
type input "12"
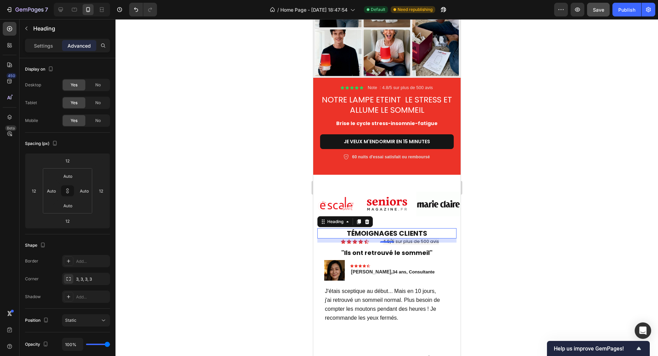
click at [489, 223] on div at bounding box center [386, 187] width 543 height 337
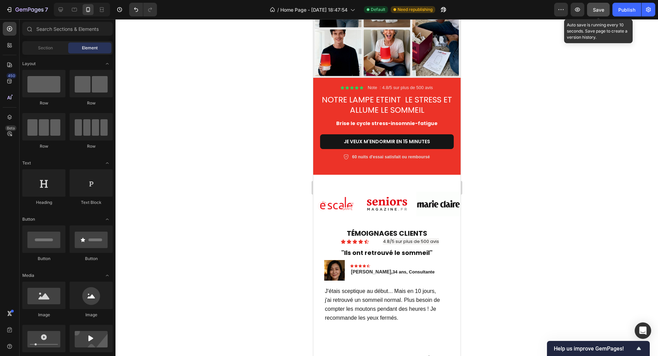
click at [599, 11] on span "Save" at bounding box center [598, 10] width 11 height 6
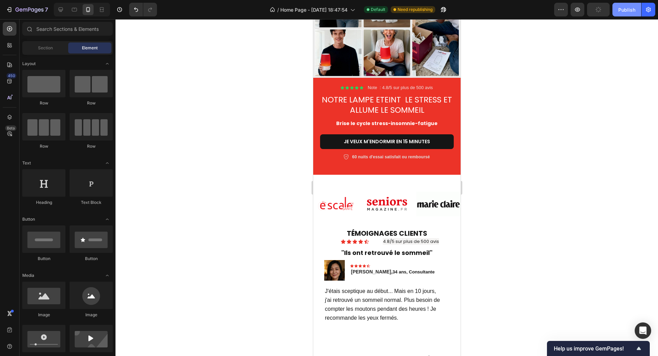
click at [628, 11] on div "Publish" at bounding box center [626, 9] width 17 height 7
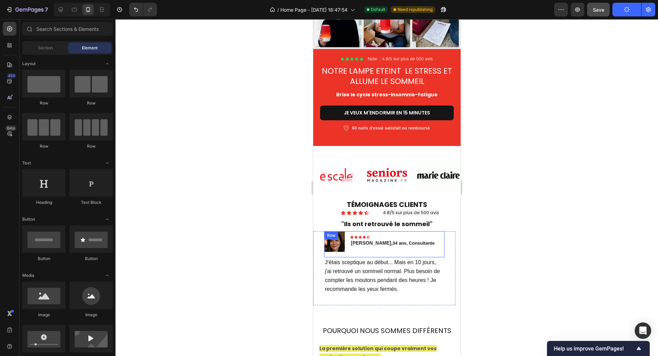
scroll to position [171, 0]
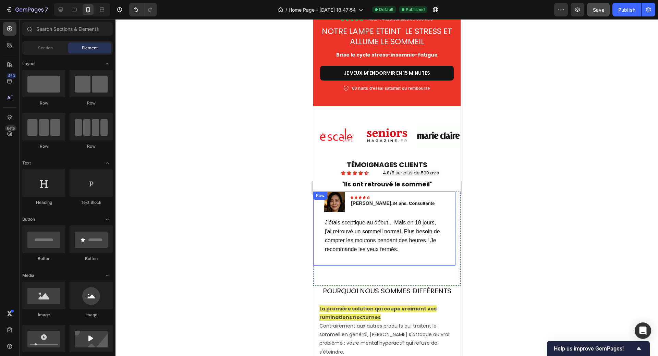
click at [447, 198] on div "Image Icon Icon Icon Icon Icon Row Sophie, 34 ans, Consultante Text block Row J…" at bounding box center [384, 229] width 142 height 74
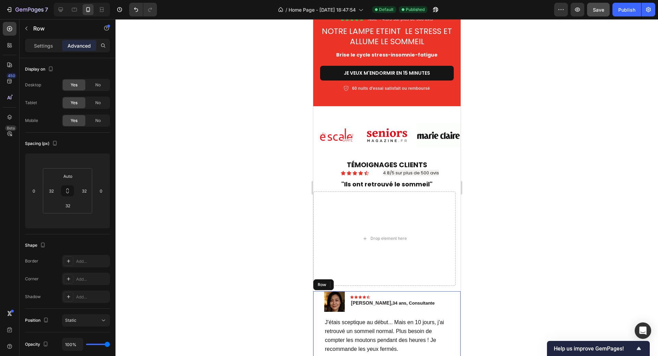
click at [516, 232] on div at bounding box center [386, 187] width 543 height 337
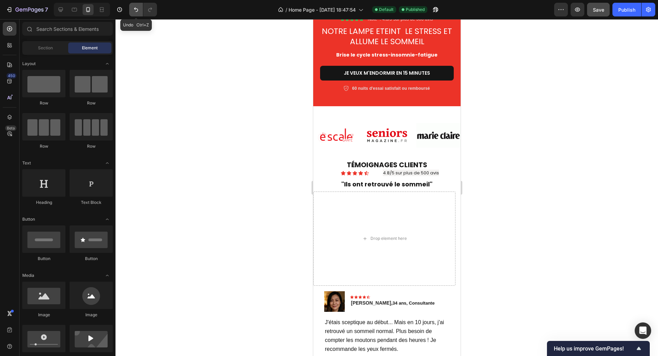
click at [137, 14] on button "Undo/Redo" at bounding box center [136, 10] width 14 height 14
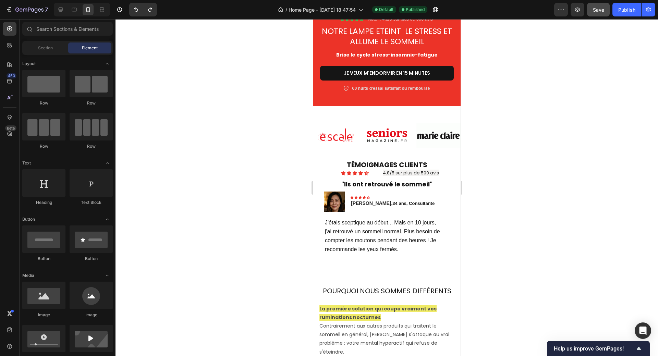
click at [618, 235] on div at bounding box center [386, 187] width 543 height 337
click at [448, 198] on div "Image Icon Icon Icon Icon Icon Row Sophie, 34 ans, Consultante Text block Row J…" at bounding box center [384, 229] width 142 height 74
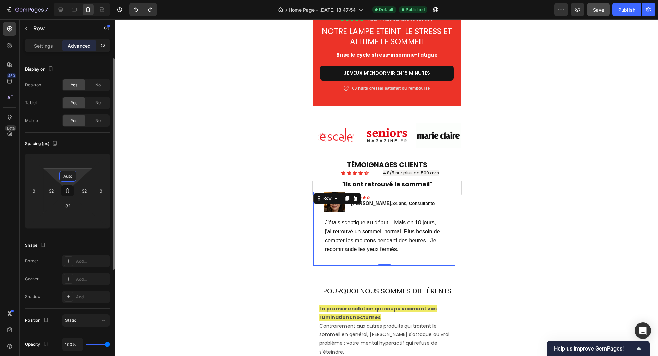
click at [71, 178] on input "Auto" at bounding box center [68, 176] width 14 height 10
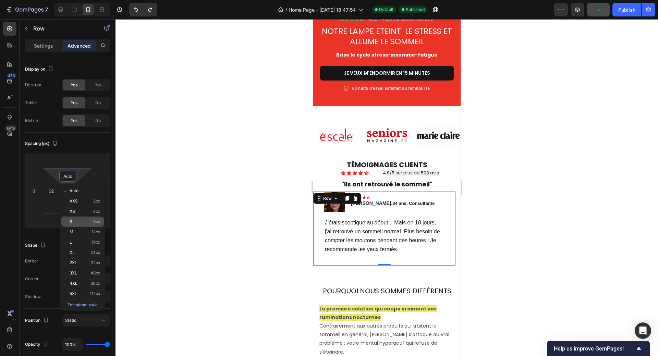
click at [72, 222] on span "S" at bounding box center [71, 221] width 3 height 5
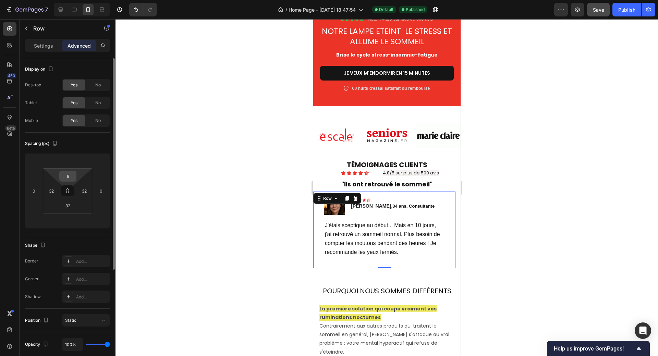
click at [71, 180] on input "8" at bounding box center [68, 176] width 14 height 10
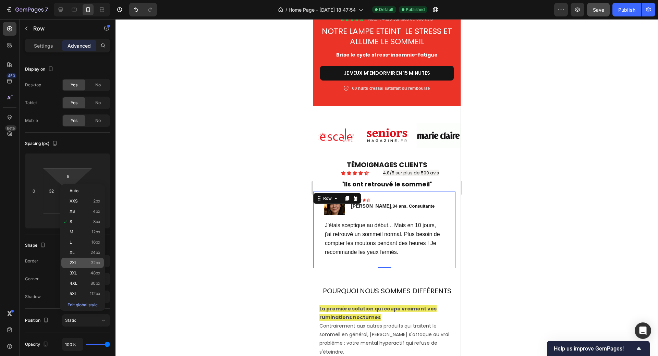
click at [73, 259] on div "2XL 32px" at bounding box center [82, 263] width 42 height 10
type input "32"
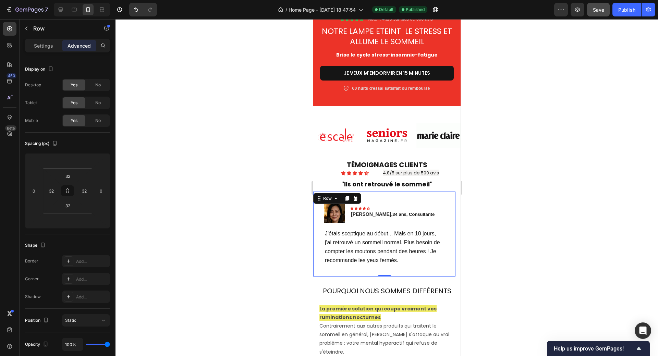
click at [515, 232] on div at bounding box center [386, 187] width 543 height 337
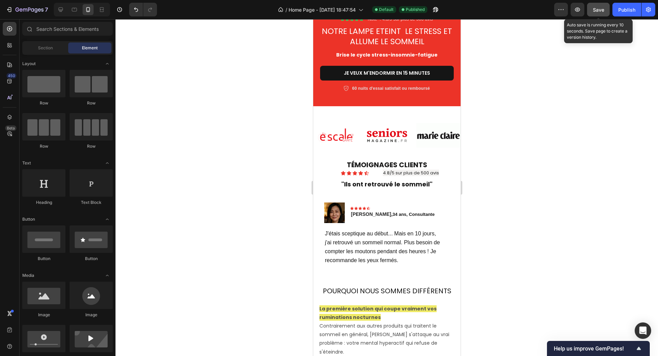
click at [594, 13] on div "Save" at bounding box center [598, 9] width 11 height 7
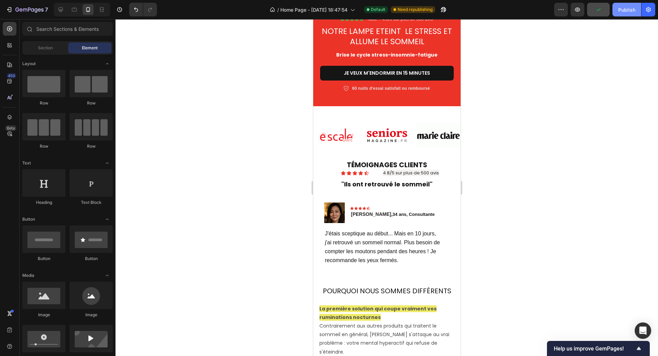
click at [629, 10] on div "Publish" at bounding box center [626, 9] width 17 height 7
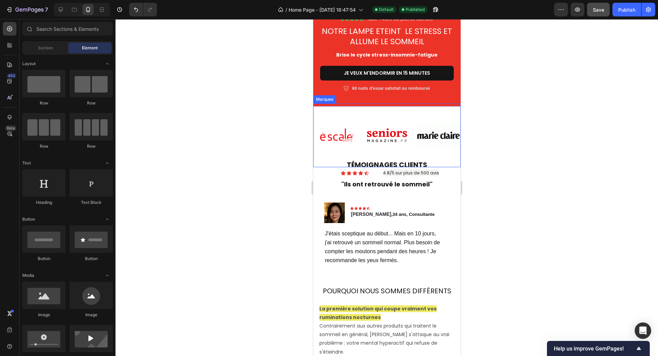
click at [444, 157] on div "Image Image Image Image Image" at bounding box center [441, 135] width 257 height 53
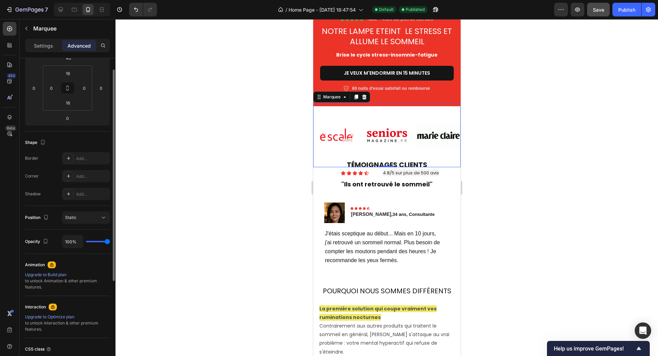
scroll to position [0, 0]
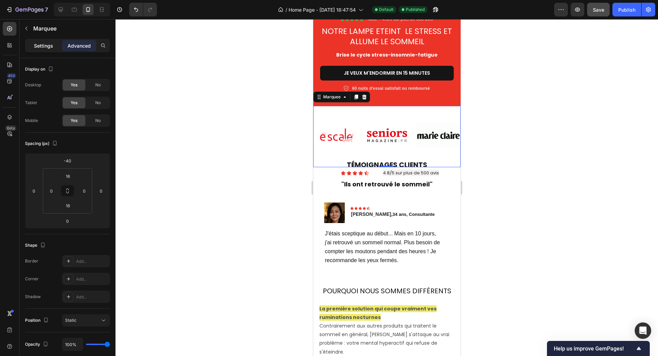
click at [41, 44] on p "Settings" at bounding box center [43, 45] width 19 height 7
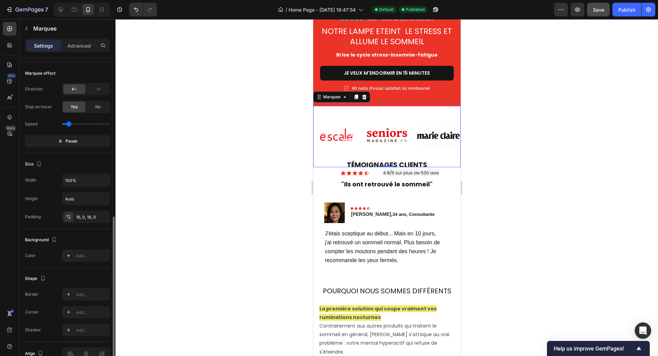
scroll to position [208, 0]
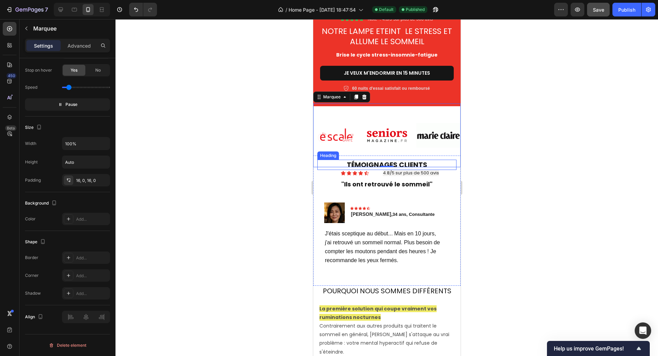
click at [438, 160] on h2 "TÉMOIGNAGES CLIENTS" at bounding box center [386, 165] width 139 height 10
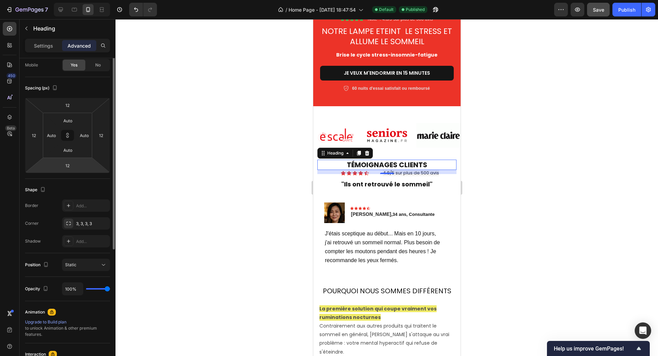
scroll to position [21, 0]
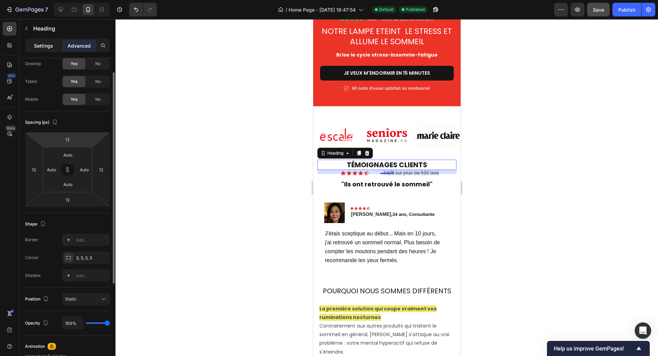
click at [47, 46] on p "Settings" at bounding box center [43, 45] width 19 height 7
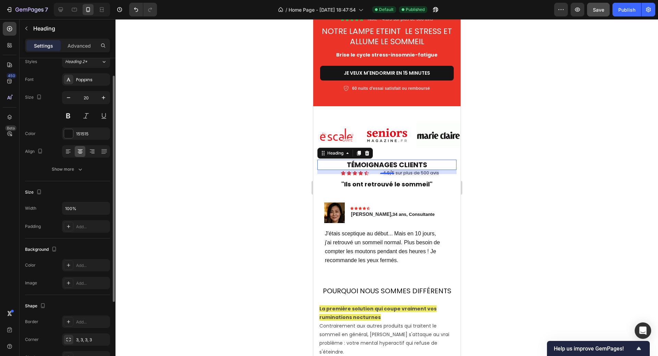
scroll to position [93, 0]
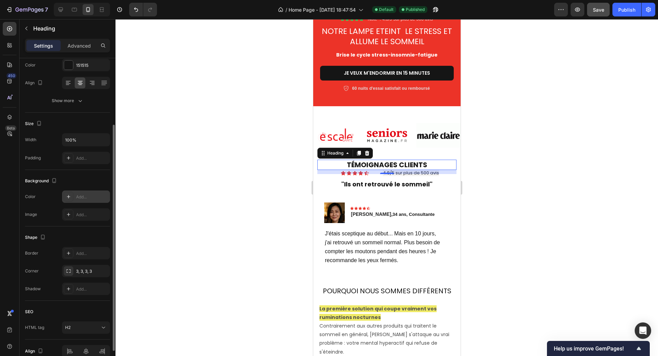
click at [78, 197] on div "Add..." at bounding box center [92, 197] width 32 height 6
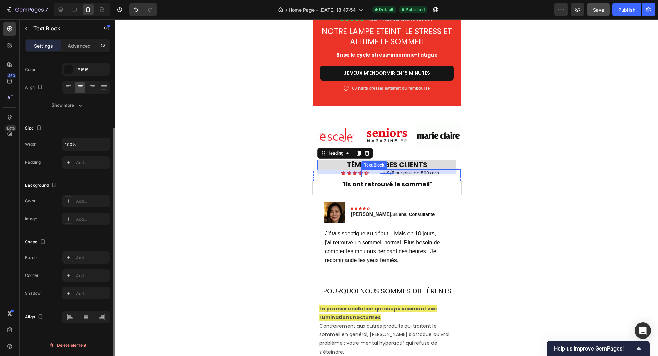
click at [406, 169] on div "4.8/5 sur plus de 500 avis" at bounding box center [410, 173] width 99 height 8
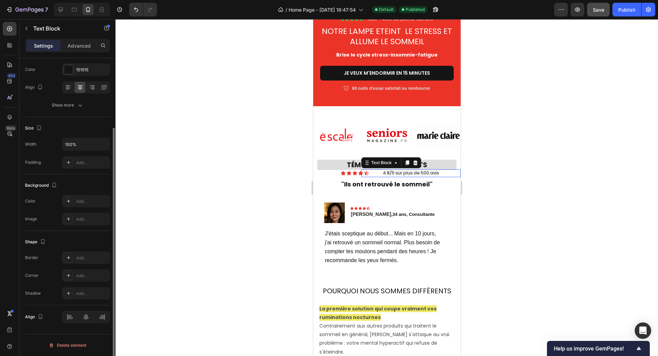
scroll to position [0, 0]
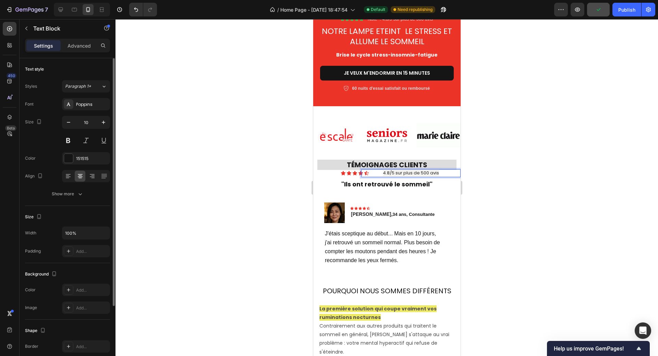
drag, startPoint x: 379, startPoint y: 170, endPoint x: 448, endPoint y: 170, distance: 68.9
click at [448, 170] on p "4.8/5 sur plus de 500 avis" at bounding box center [411, 173] width 98 height 7
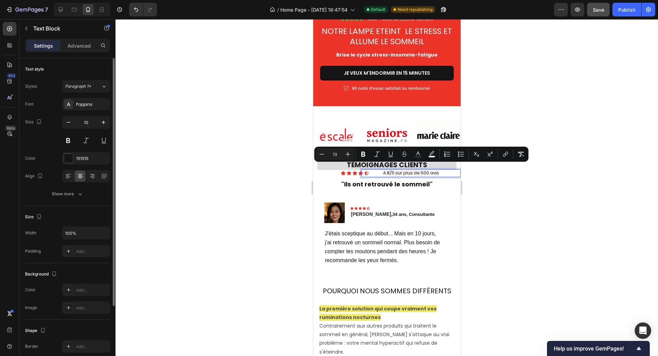
click at [445, 170] on p "4.8/5 sur plus de 500 avis" at bounding box center [411, 173] width 98 height 7
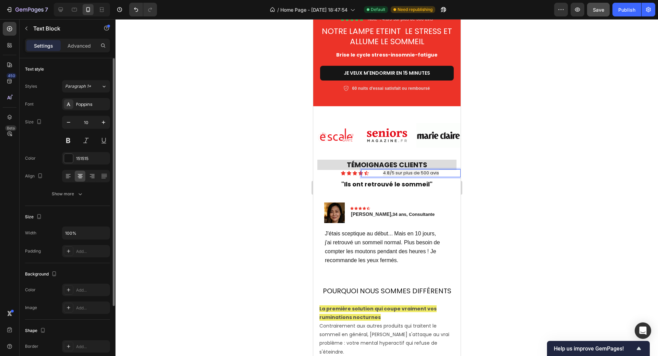
click at [374, 170] on p "4.8/5 sur plus de 500 avis" at bounding box center [411, 173] width 98 height 7
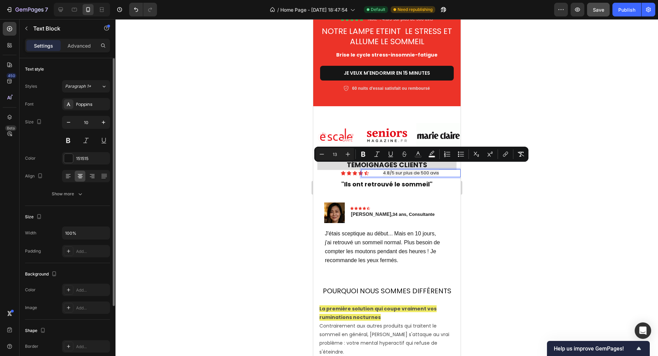
drag, startPoint x: 374, startPoint y: 169, endPoint x: 444, endPoint y: 168, distance: 69.6
click at [444, 170] on p "4.8/5 sur plus de 500 avis" at bounding box center [411, 173] width 98 height 7
click at [433, 155] on icon "Editor contextual toolbar" at bounding box center [431, 154] width 7 height 7
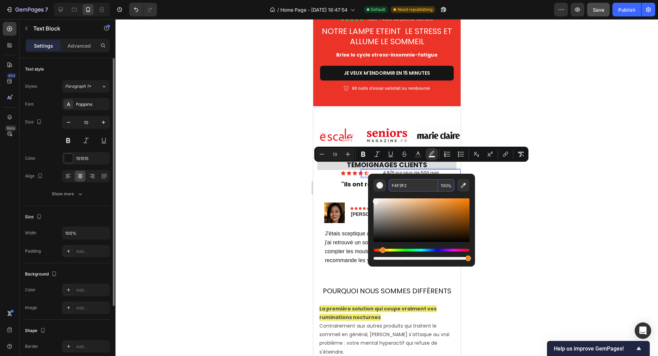
paste input "DDDDDD"
type input "DDDDDD"
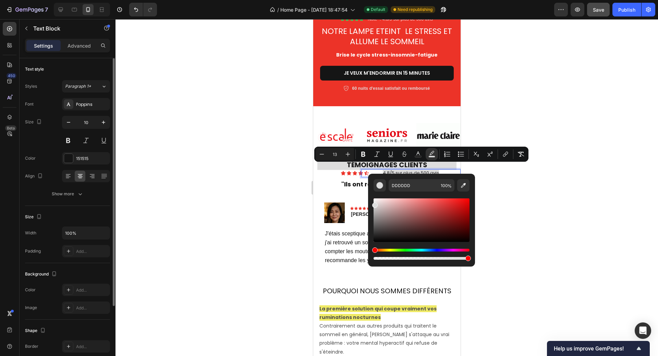
click at [510, 182] on div at bounding box center [386, 187] width 543 height 337
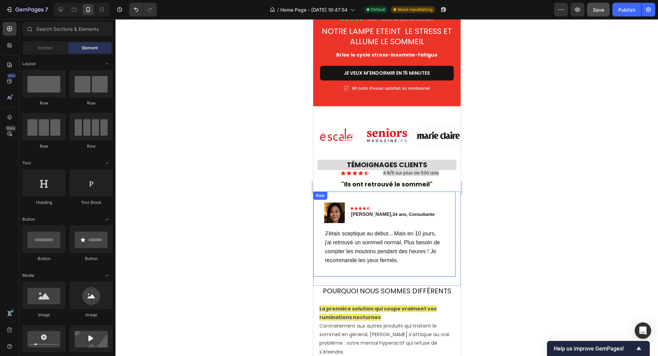
click at [430, 194] on div "Image Icon Icon Icon Icon Icon Row Sophie, 34 ans, Consultante Text block Row J…" at bounding box center [384, 234] width 142 height 85
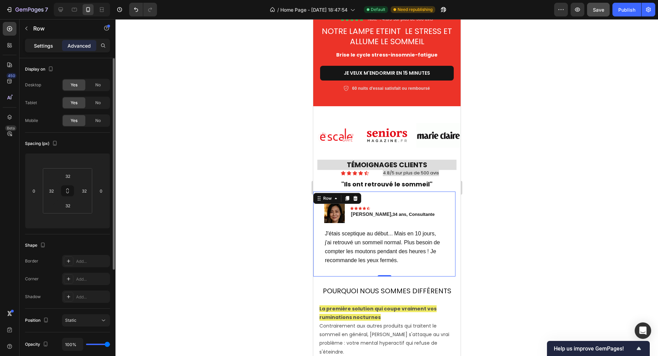
click at [47, 45] on p "Settings" at bounding box center [43, 45] width 19 height 7
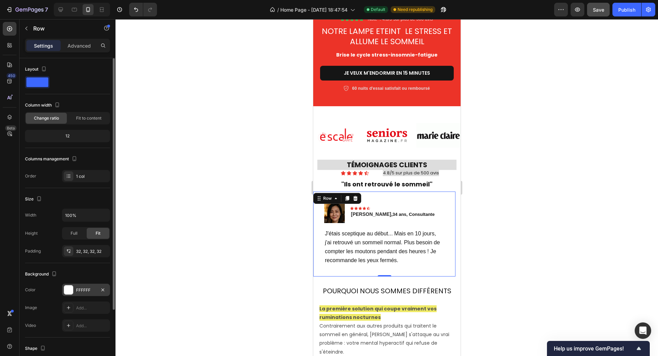
click at [69, 289] on div at bounding box center [68, 289] width 9 height 9
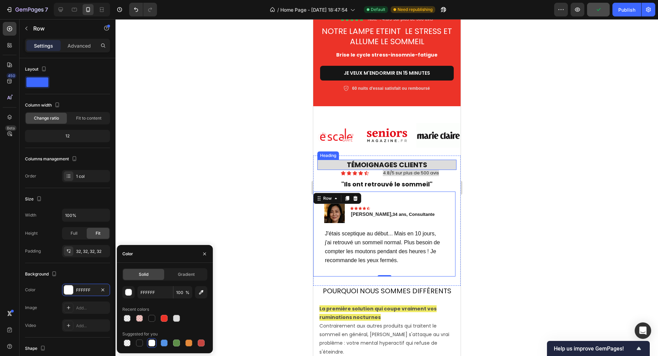
click at [388, 160] on h2 "TÉMOIGNAGES CLIENTS" at bounding box center [386, 165] width 139 height 10
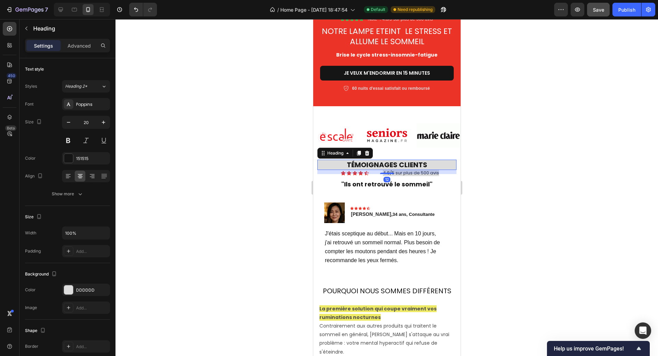
click at [336, 160] on h2 "TÉMOIGNAGES CLIENTS" at bounding box center [386, 165] width 139 height 10
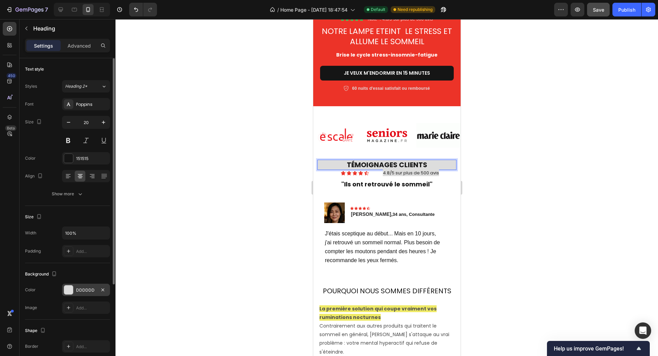
click at [68, 292] on div at bounding box center [68, 289] width 9 height 9
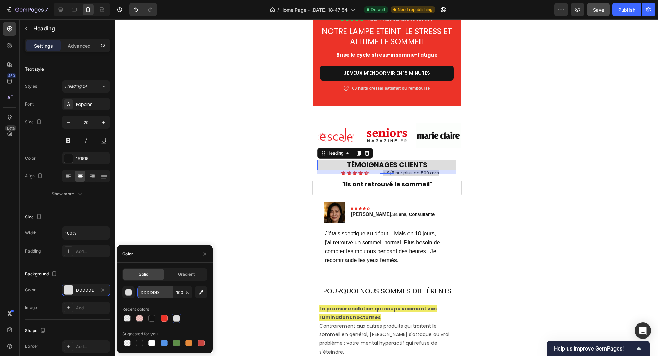
click at [149, 292] on input "DDDDDD" at bounding box center [155, 292] width 36 height 12
paste input "FFFFFF"
type input "FFFFFF"
click at [398, 170] on div "12" at bounding box center [386, 172] width 139 height 4
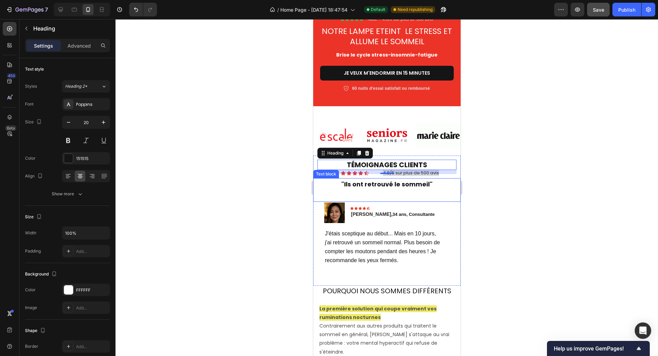
click at [435, 179] on p ""Ils ont retrouvé le sommeil"" at bounding box center [387, 184] width 146 height 11
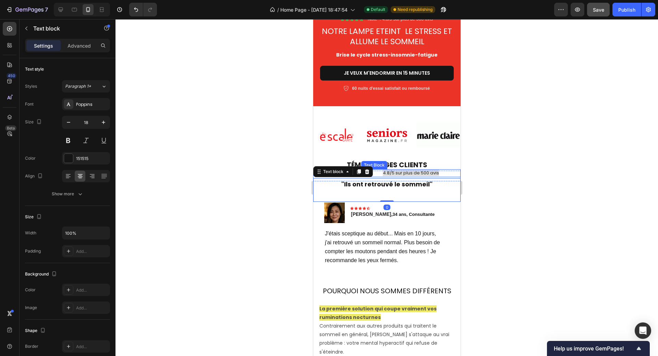
click at [412, 170] on span "4.8/5 sur plus de 500 avis" at bounding box center [410, 173] width 56 height 7
drag, startPoint x: 376, startPoint y: 168, endPoint x: 445, endPoint y: 169, distance: 68.2
click at [445, 170] on p "4.8/5 sur plus de 500 avis" at bounding box center [411, 173] width 98 height 7
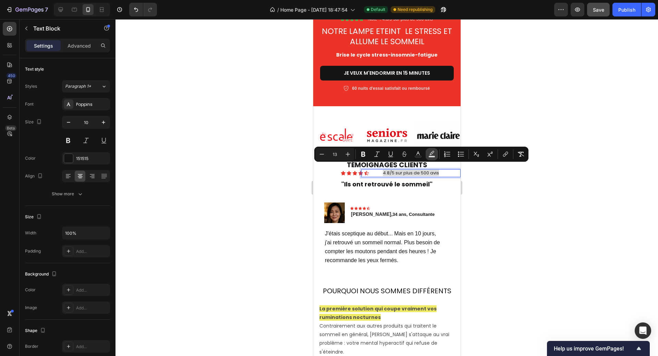
click at [434, 153] on icon "Editor contextual toolbar" at bounding box center [431, 154] width 7 height 7
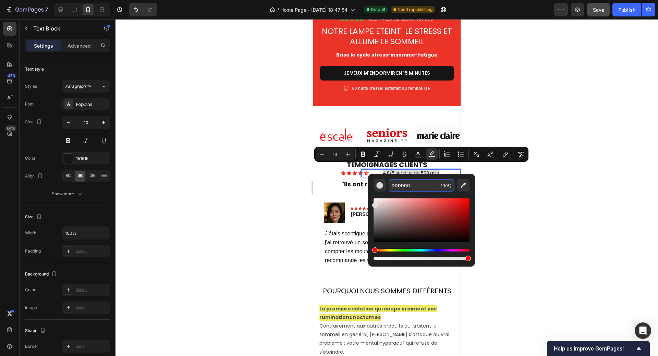
click at [403, 183] on input "DDDDDD" at bounding box center [413, 185] width 49 height 12
paste input "FFFFFF"
type input "FFFFFF"
click at [554, 146] on div at bounding box center [386, 187] width 543 height 337
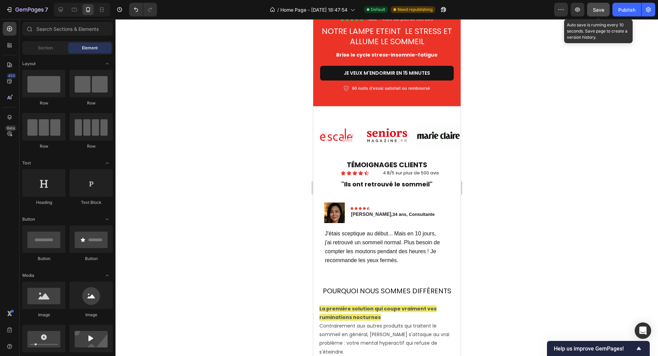
click at [600, 8] on span "Save" at bounding box center [598, 10] width 11 height 6
click at [628, 11] on div "Publish" at bounding box center [626, 9] width 17 height 7
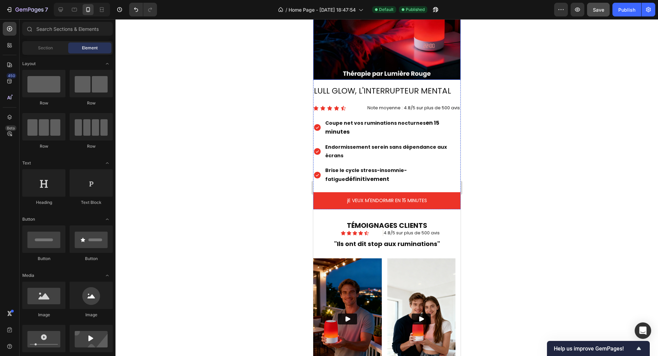
scroll to position [685, 0]
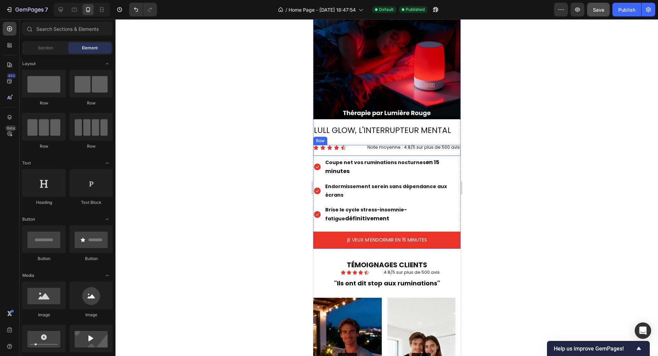
click at [357, 146] on div "Icon Icon Icon Icon Icon Icon List Note moyenne : 4.8/5 sur plus de 500 avis Te…" at bounding box center [386, 150] width 147 height 11
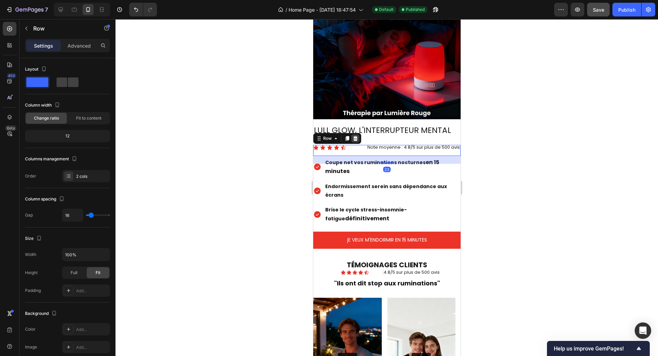
click at [354, 136] on icon at bounding box center [354, 138] width 5 height 5
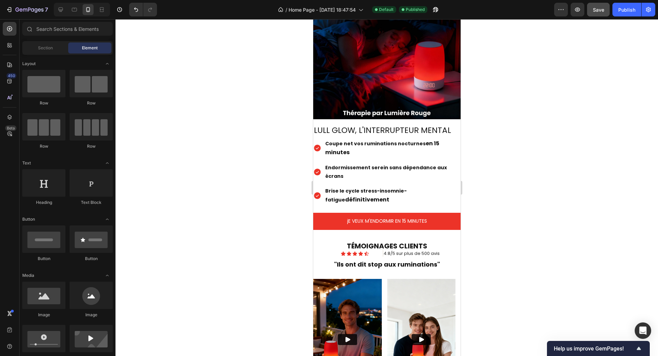
click at [540, 196] on div at bounding box center [386, 187] width 543 height 337
click at [595, 12] on span "Save" at bounding box center [598, 10] width 11 height 6
click at [625, 11] on div "Publish" at bounding box center [626, 9] width 17 height 7
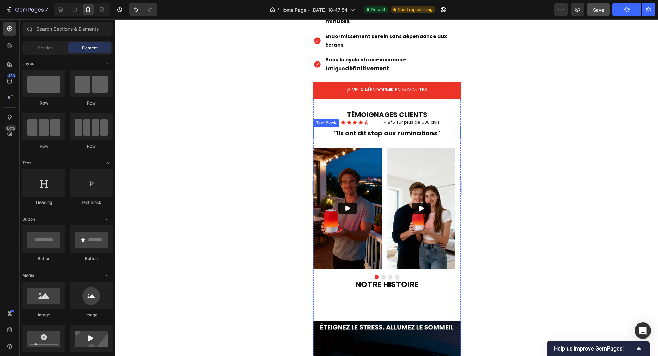
scroll to position [823, 0]
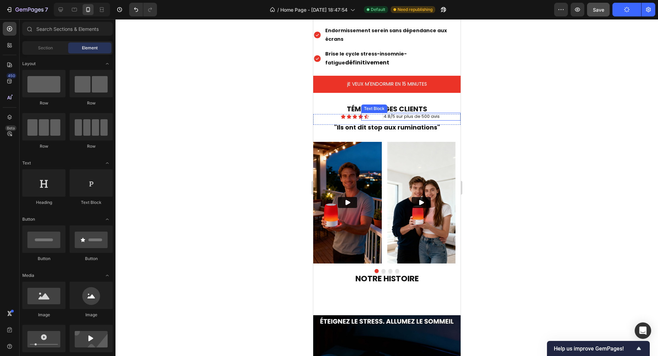
click at [376, 113] on p "4.8/5 sur plus de 500 avis" at bounding box center [411, 116] width 98 height 7
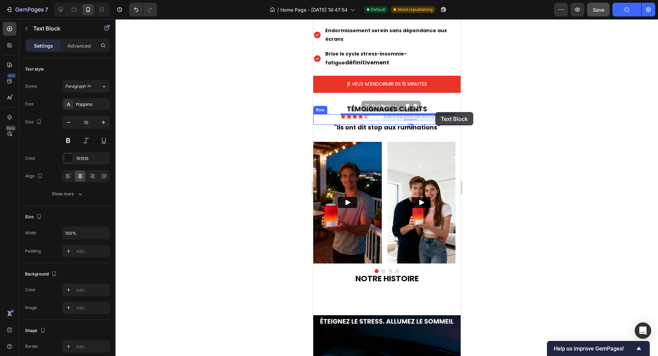
drag, startPoint x: 376, startPoint y: 112, endPoint x: 431, endPoint y: 112, distance: 55.2
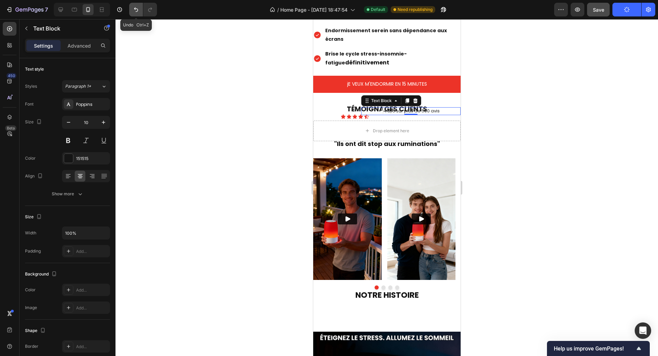
click at [138, 12] on icon "Undo/Redo" at bounding box center [136, 9] width 7 height 7
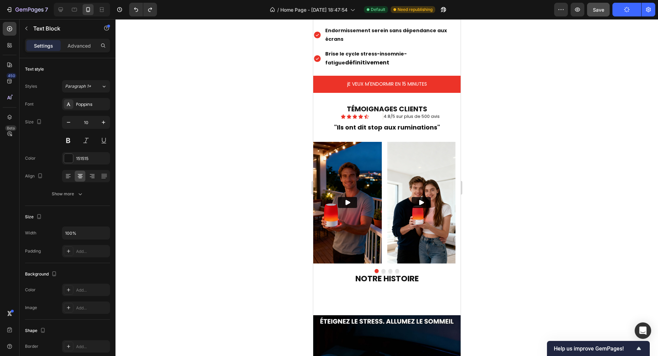
click at [383, 113] on span "4.8/5 sur plus de 500 avis" at bounding box center [411, 116] width 56 height 7
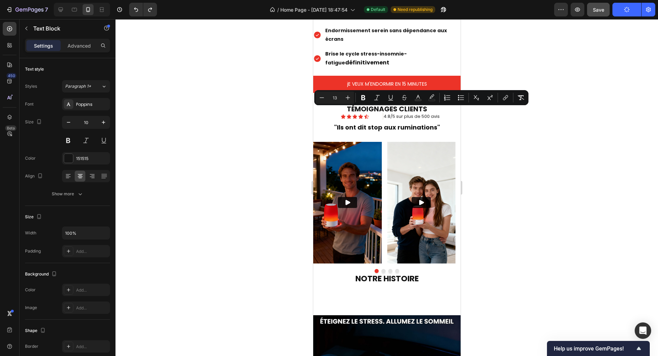
drag, startPoint x: 379, startPoint y: 113, endPoint x: 439, endPoint y: 111, distance: 60.0
click at [439, 113] on p "4.8/5 sur plus de 500 avis" at bounding box center [411, 116] width 98 height 7
click at [431, 96] on icon "Editor contextual toolbar" at bounding box center [431, 97] width 7 height 7
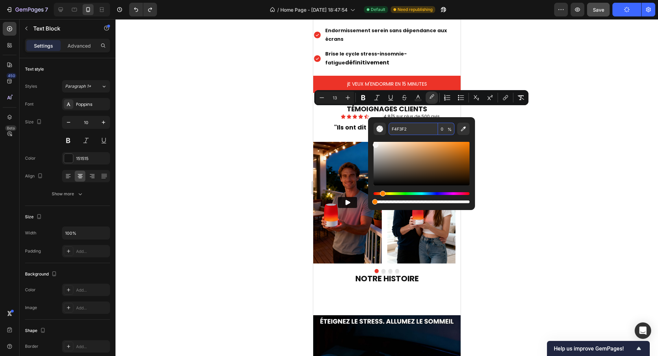
click at [411, 131] on input "F4F3F2" at bounding box center [413, 129] width 49 height 12
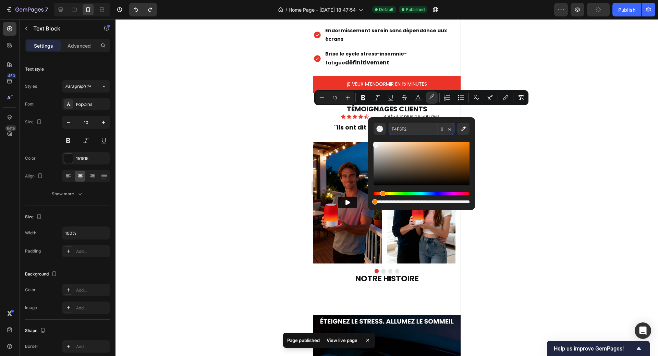
paste input "FFFFF"
type input "FFFFFF"
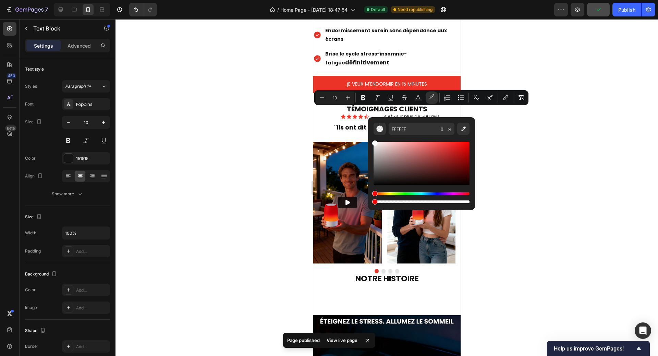
click at [521, 161] on div at bounding box center [386, 187] width 543 height 337
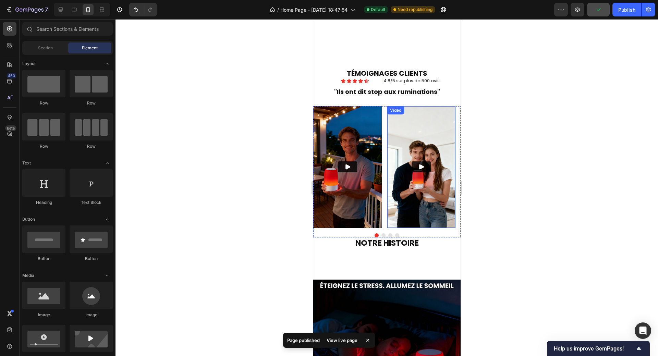
scroll to position [960, 0]
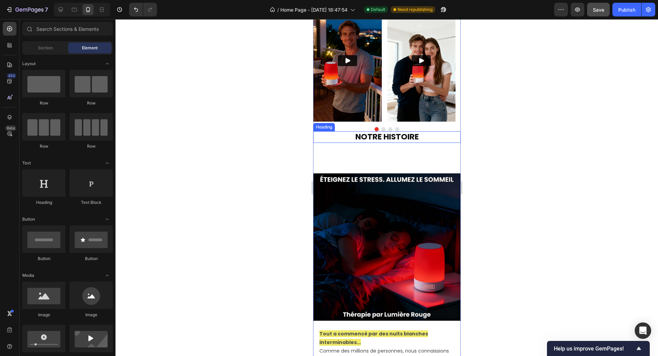
click at [419, 137] on h2 "NOTRE HISTOIRE" at bounding box center [386, 137] width 147 height 12
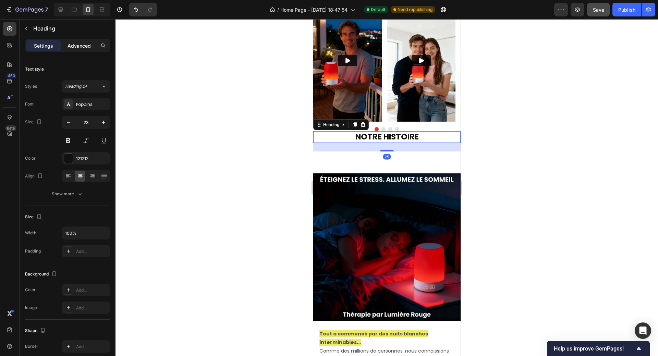
click at [81, 45] on p "Advanced" at bounding box center [79, 45] width 23 height 7
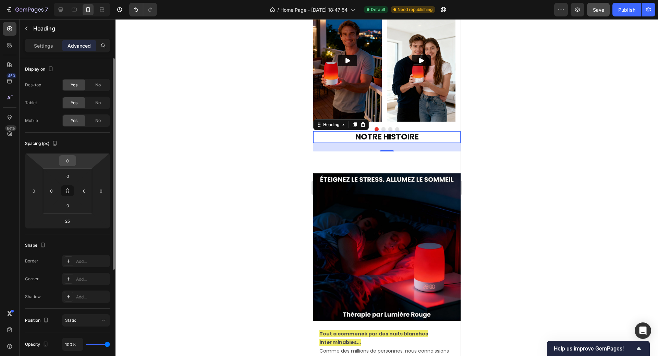
click at [75, 161] on div "0" at bounding box center [67, 160] width 17 height 11
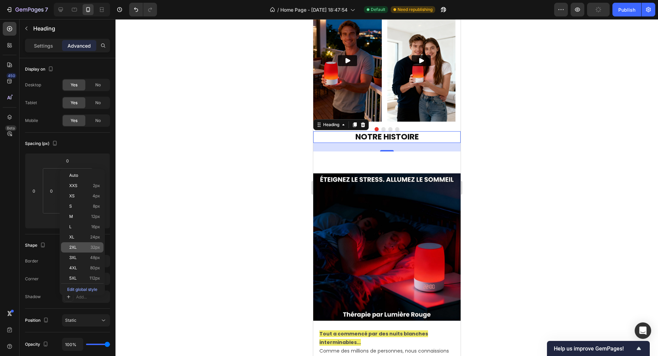
click at [76, 246] on span "2XL" at bounding box center [73, 247] width 8 height 5
type input "32"
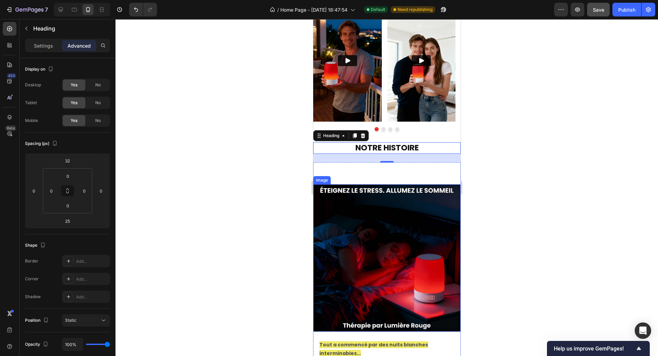
click at [340, 219] on img at bounding box center [386, 257] width 147 height 147
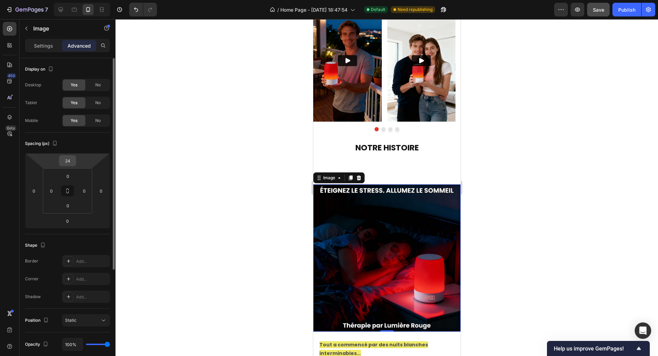
click at [75, 164] on div "24" at bounding box center [67, 160] width 17 height 11
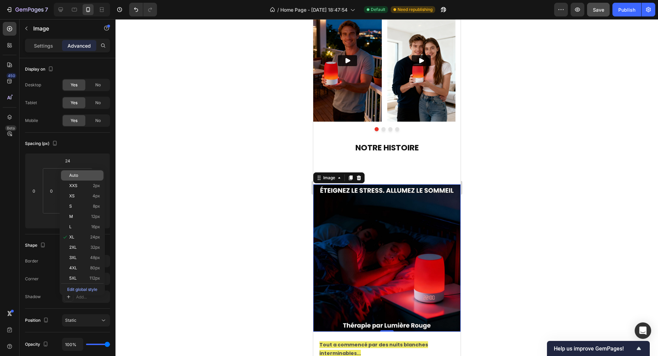
click at [73, 177] on span "Auto" at bounding box center [73, 175] width 9 height 5
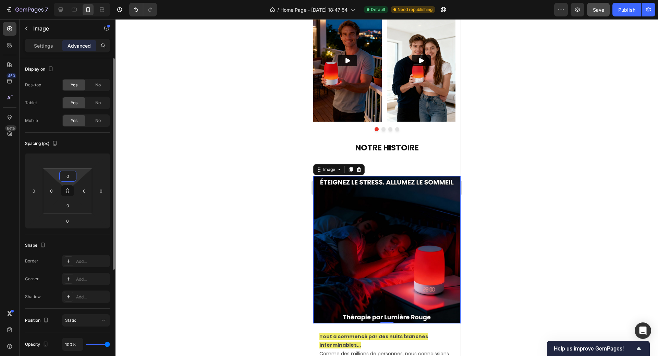
click at [72, 177] on input "0" at bounding box center [68, 176] width 14 height 10
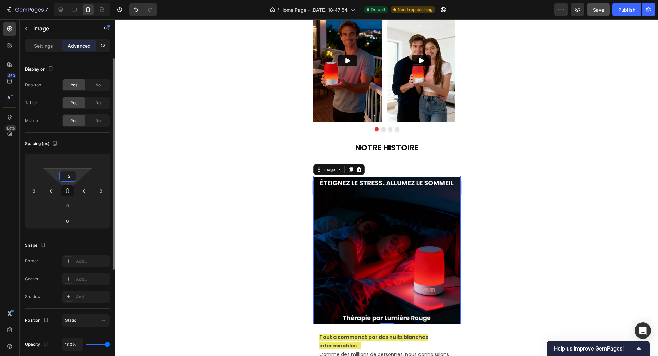
type input "-"
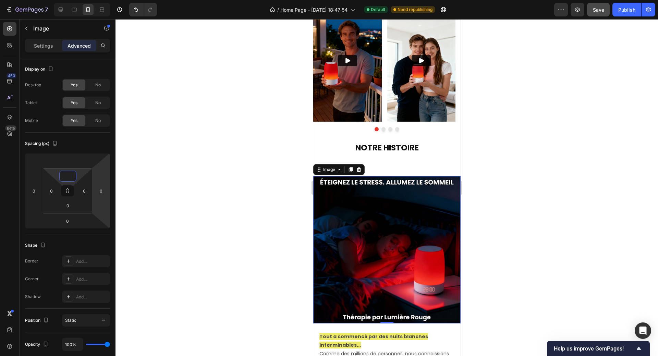
click at [337, 209] on img at bounding box center [386, 249] width 147 height 147
click at [72, 173] on input "0" at bounding box center [68, 176] width 14 height 10
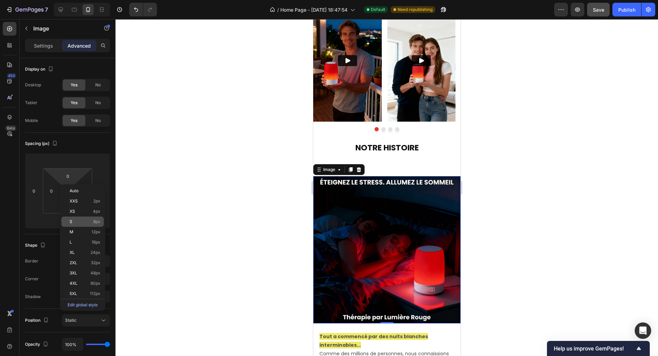
click at [77, 220] on p "S 8px" at bounding box center [85, 221] width 31 height 5
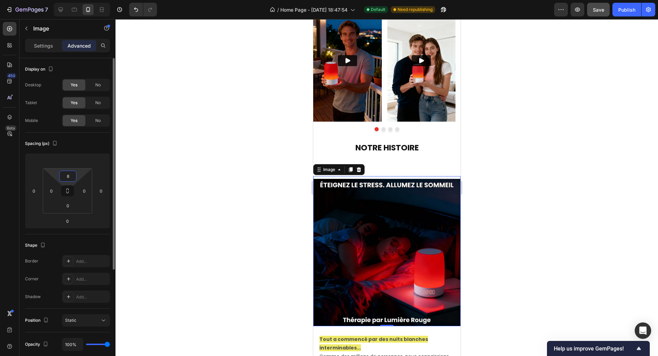
click at [73, 176] on input "8" at bounding box center [68, 176] width 14 height 10
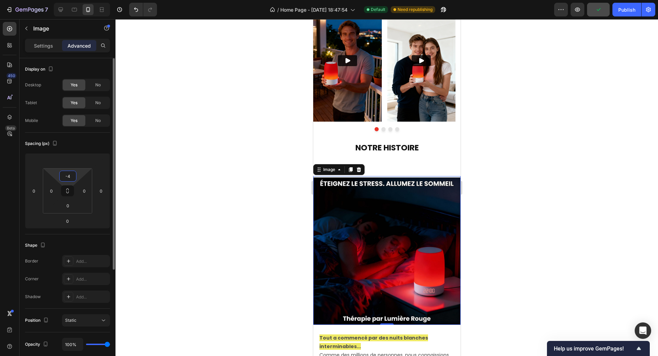
type input "-"
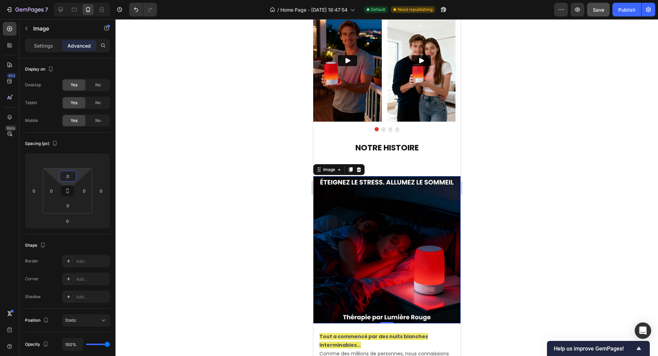
type input "0"
click at [357, 234] on img at bounding box center [386, 249] width 147 height 147
click at [367, 214] on img at bounding box center [386, 249] width 147 height 147
click at [500, 197] on div at bounding box center [386, 187] width 543 height 337
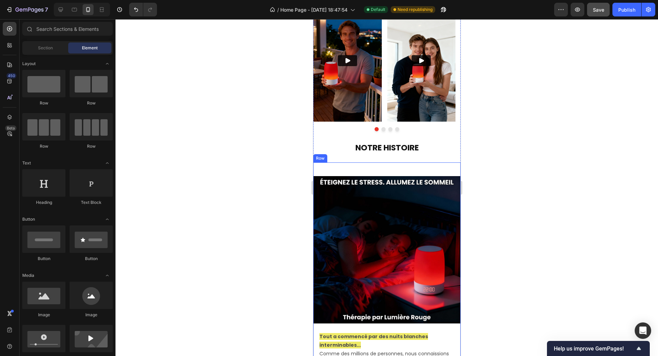
click at [397, 172] on div "Image Tout a commencé par des nuits blanches interminables... Comme des million…" at bounding box center [386, 357] width 147 height 391
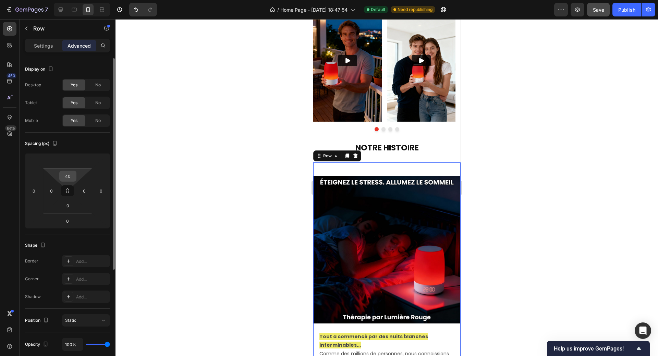
click at [76, 175] on div "40" at bounding box center [67, 176] width 17 height 11
click at [72, 176] on input "40" at bounding box center [68, 176] width 14 height 10
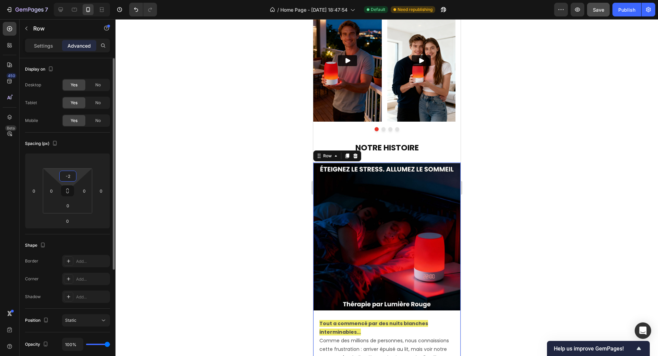
type input "-"
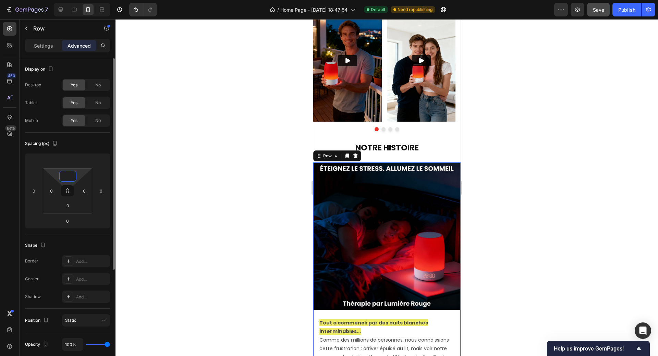
type input "0"
click at [217, 113] on div at bounding box center [386, 187] width 543 height 337
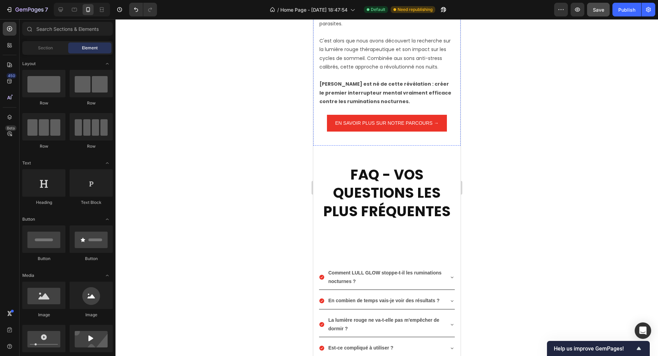
scroll to position [1371, 0]
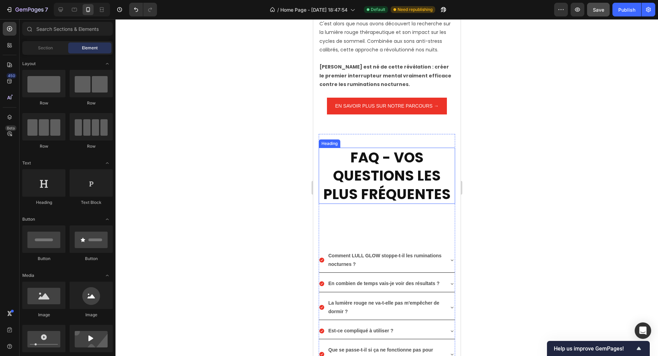
click at [371, 169] on strong "FAQ - VOS QUESTIONS LES PLUS FRÉQUENTES" at bounding box center [386, 176] width 127 height 56
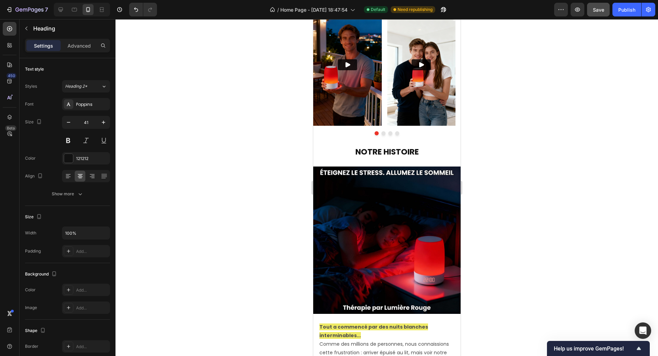
scroll to position [925, 0]
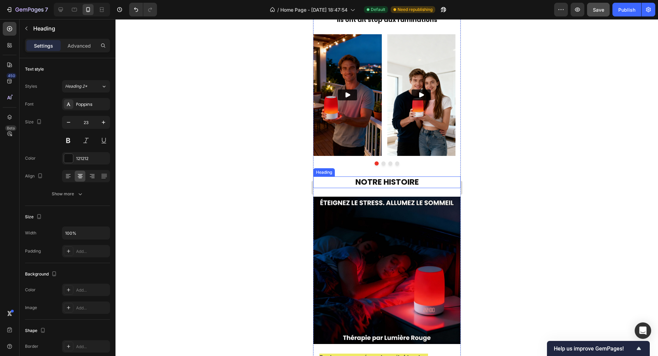
click at [372, 179] on strong "NOTRE HISTOIRE" at bounding box center [386, 182] width 63 height 11
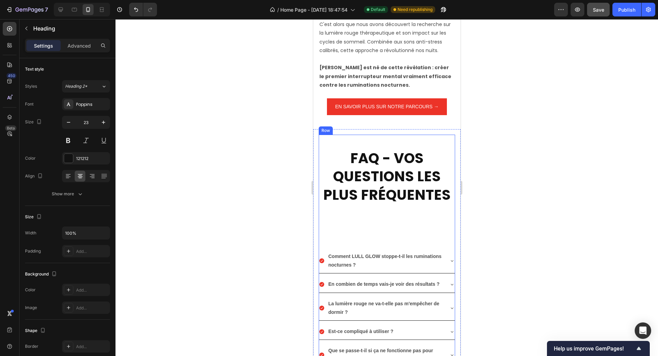
scroll to position [1371, 0]
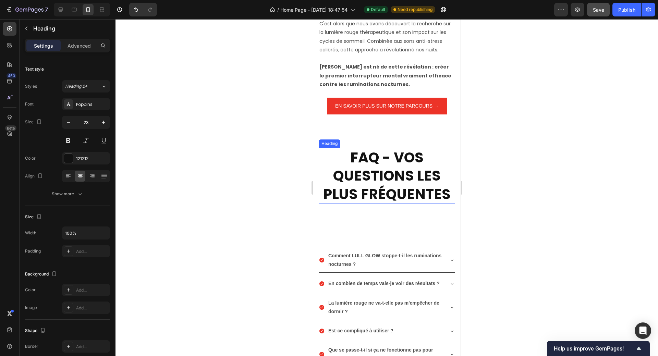
click at [368, 167] on strong "FAQ - VOS QUESTIONS LES PLUS FRÉQUENTES" at bounding box center [386, 176] width 127 height 56
click at [66, 122] on icon "button" at bounding box center [68, 122] width 7 height 7
click at [66, 121] on icon "button" at bounding box center [68, 122] width 7 height 7
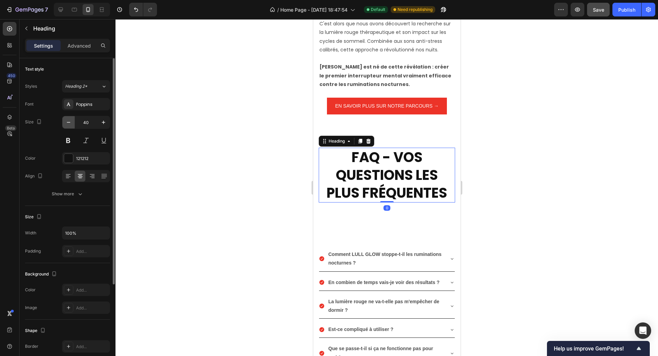
click at [66, 121] on icon "button" at bounding box center [68, 122] width 7 height 7
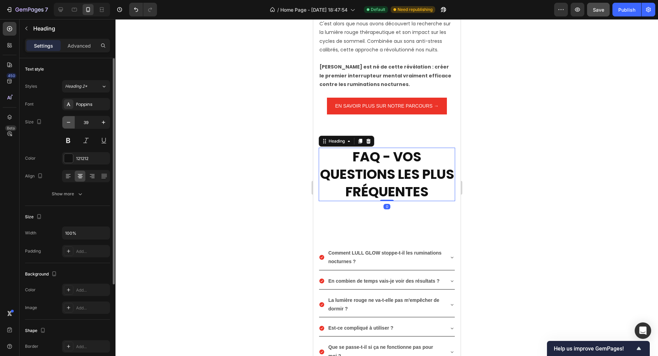
click at [66, 121] on icon "button" at bounding box center [68, 122] width 7 height 7
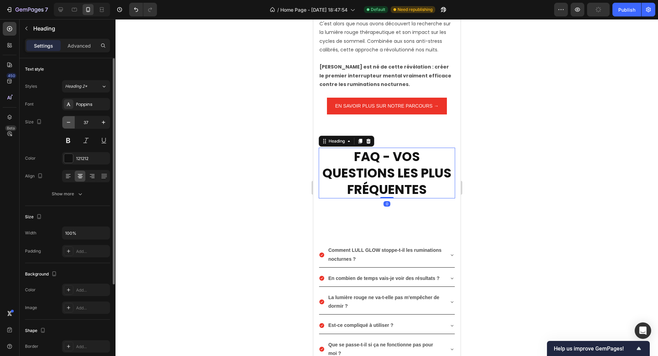
click at [66, 121] on icon "button" at bounding box center [68, 122] width 7 height 7
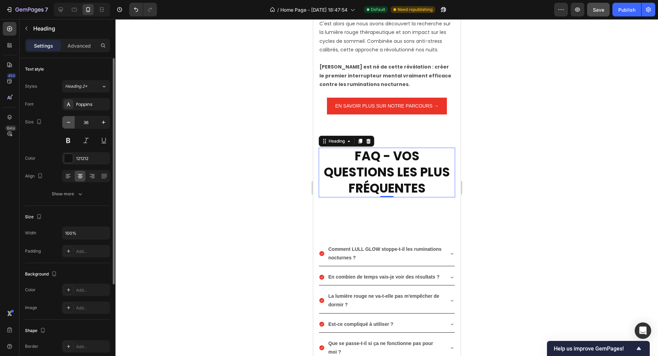
click at [66, 121] on icon "button" at bounding box center [68, 122] width 7 height 7
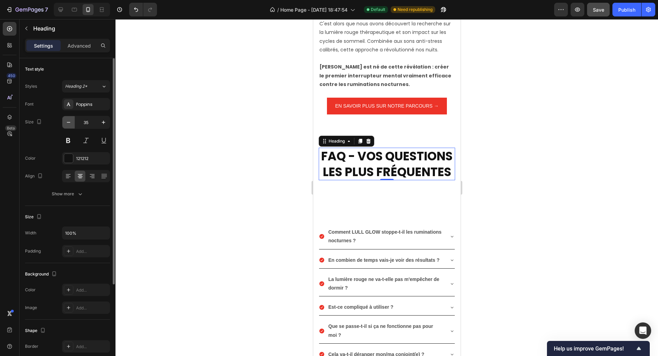
click at [66, 121] on icon "button" at bounding box center [68, 122] width 7 height 7
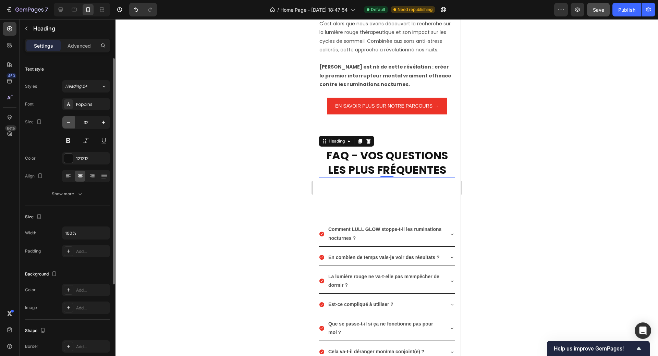
click at [67, 121] on icon "button" at bounding box center [68, 122] width 7 height 7
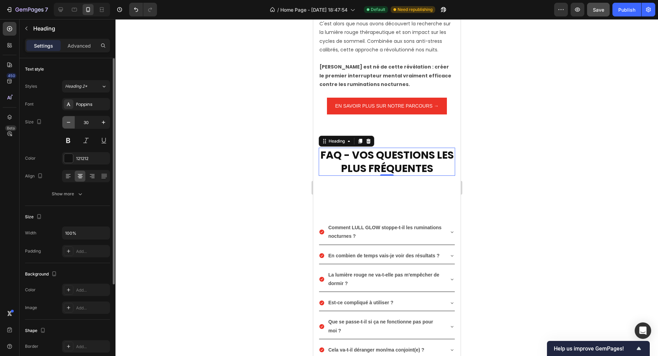
click at [67, 121] on icon "button" at bounding box center [68, 122] width 7 height 7
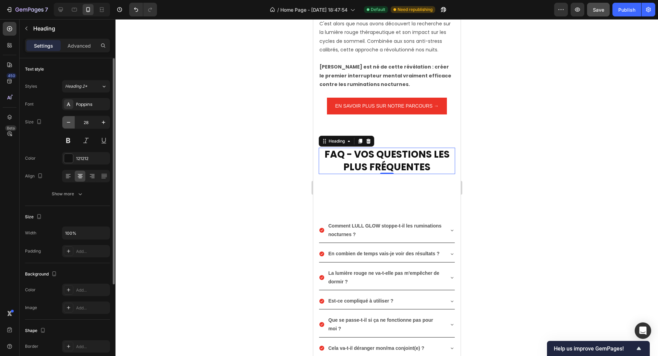
click at [67, 121] on icon "button" at bounding box center [68, 122] width 7 height 7
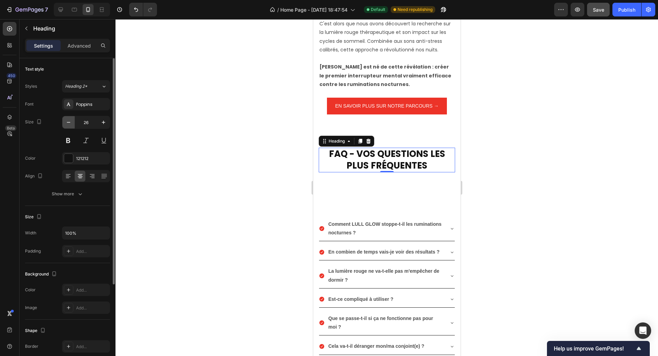
click at [67, 121] on icon "button" at bounding box center [68, 122] width 7 height 7
click at [68, 122] on icon "button" at bounding box center [68, 122] width 3 height 1
type input "23"
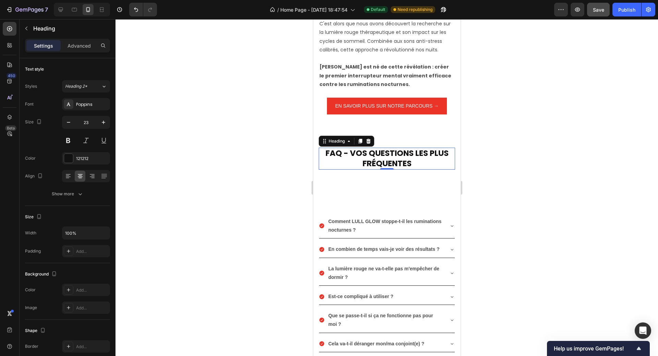
click at [556, 160] on div at bounding box center [386, 187] width 543 height 337
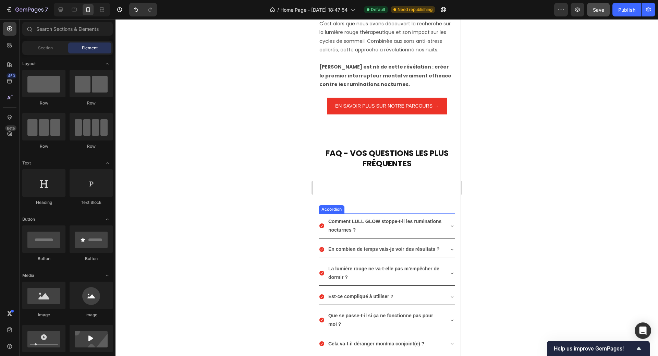
click at [438, 214] on div "Comment LULL GLOW stoppe-t-il les ruminations nocturnes ?" at bounding box center [387, 226] width 136 height 25
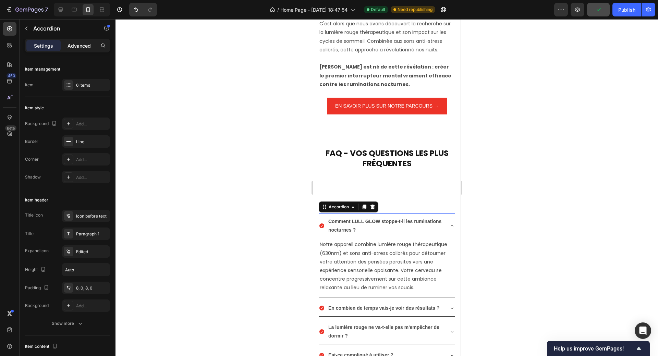
click at [81, 45] on p "Advanced" at bounding box center [79, 45] width 23 height 7
type input "100%"
type input "100"
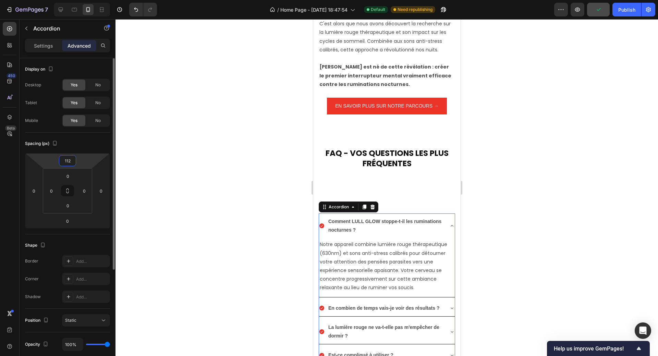
click at [66, 162] on input "112" at bounding box center [68, 161] width 14 height 10
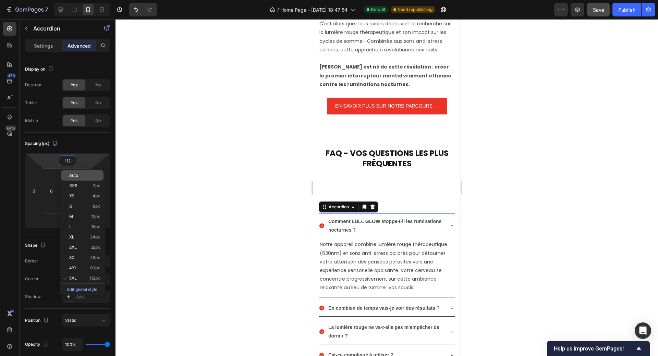
click at [73, 178] on div "Auto" at bounding box center [82, 175] width 42 height 10
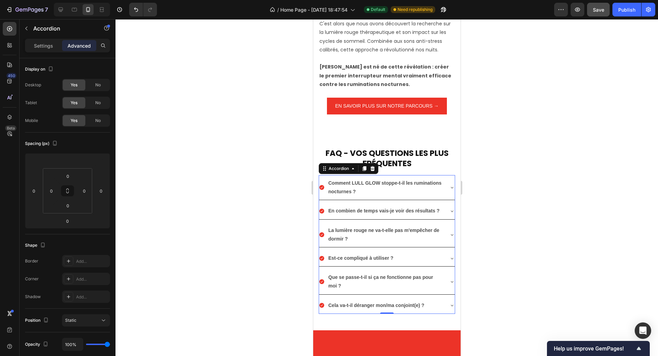
click at [618, 230] on div at bounding box center [386, 187] width 543 height 337
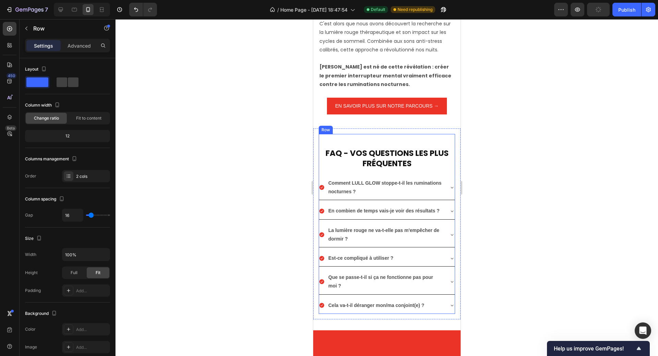
click at [405, 138] on div "FAQ - VOS QUESTIONS LES PLUS FRÉQUENTES Heading" at bounding box center [386, 152] width 136 height 36
click at [76, 43] on p "Advanced" at bounding box center [79, 45] width 23 height 7
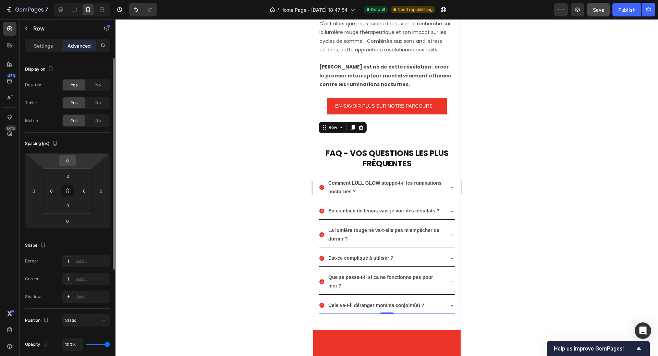
click at [68, 160] on input "0" at bounding box center [68, 161] width 14 height 10
type input "-40"
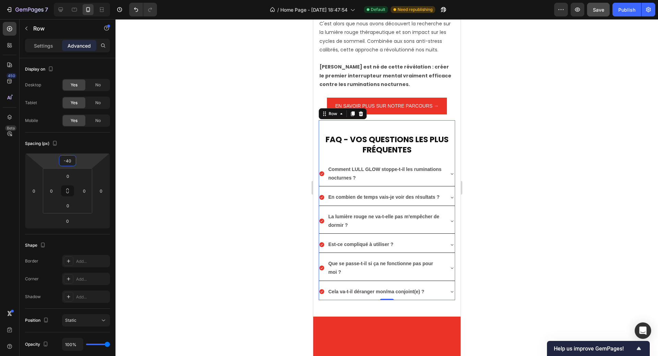
click at [567, 160] on div at bounding box center [386, 187] width 543 height 337
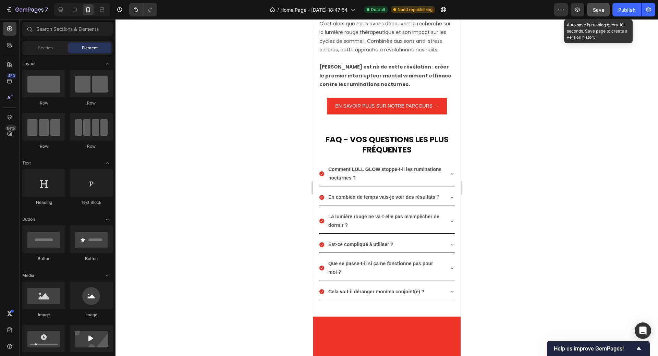
click at [600, 8] on span "Save" at bounding box center [598, 10] width 11 height 6
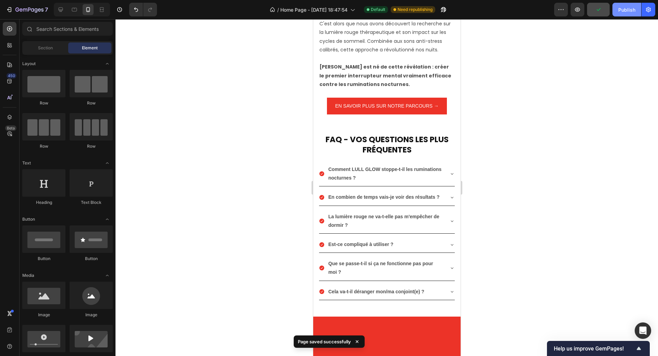
click at [622, 10] on div "Publish" at bounding box center [626, 9] width 17 height 7
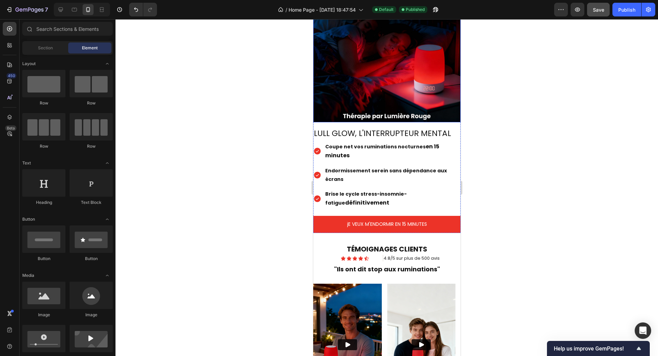
scroll to position [685, 0]
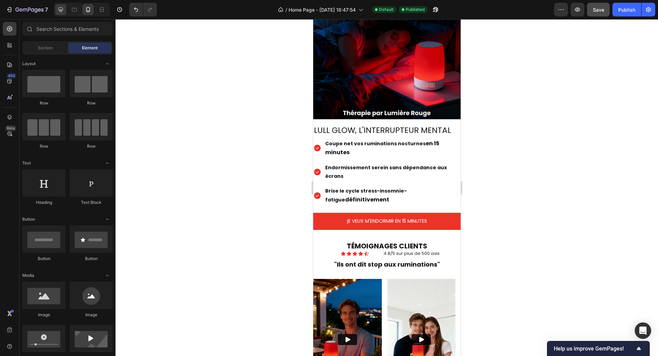
click at [63, 11] on icon at bounding box center [60, 9] width 7 height 7
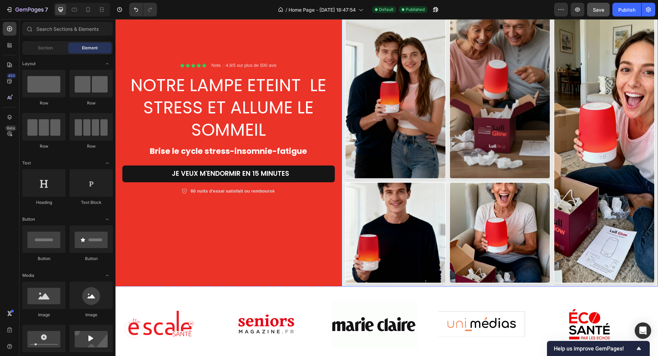
scroll to position [34, 0]
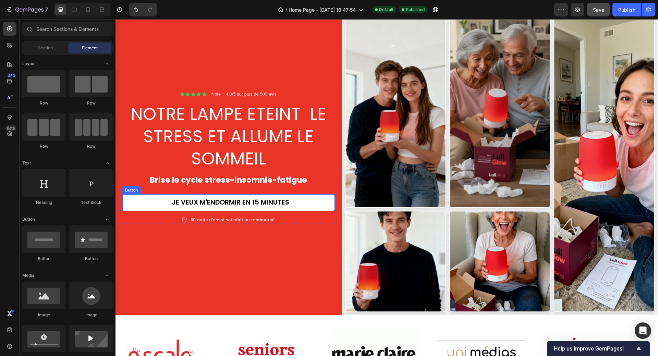
click at [300, 200] on link "jE VEUX M'ENDORMIR EN 15 MINUTES" at bounding box center [228, 202] width 212 height 17
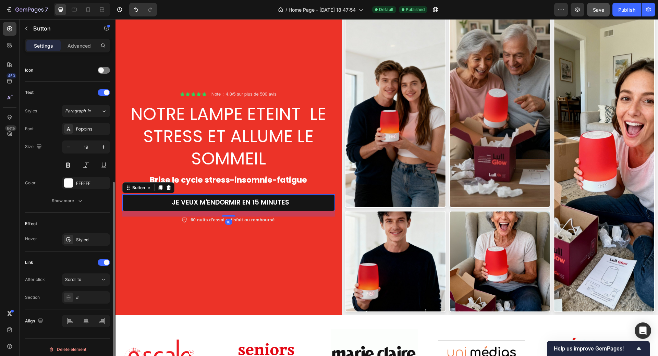
scroll to position [210, 0]
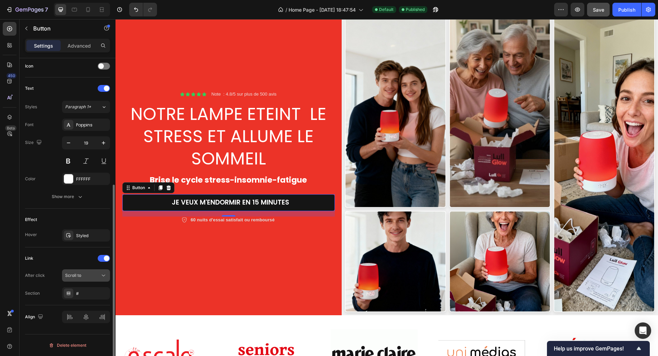
click at [95, 277] on div "Scroll to" at bounding box center [82, 275] width 35 height 6
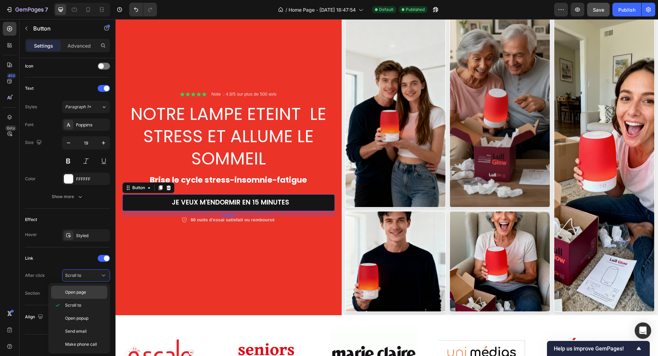
click at [81, 291] on span "Open page" at bounding box center [75, 292] width 21 height 6
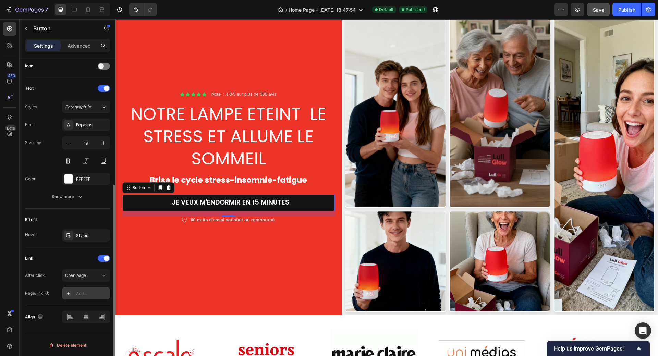
click at [81, 292] on div "Add..." at bounding box center [92, 294] width 32 height 6
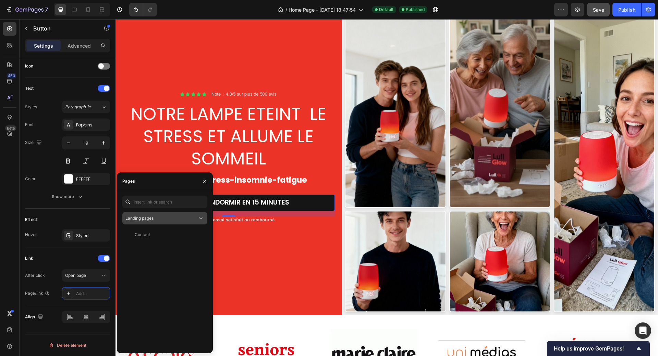
click at [189, 219] on div "Landing pages" at bounding box center [161, 218] width 72 height 6
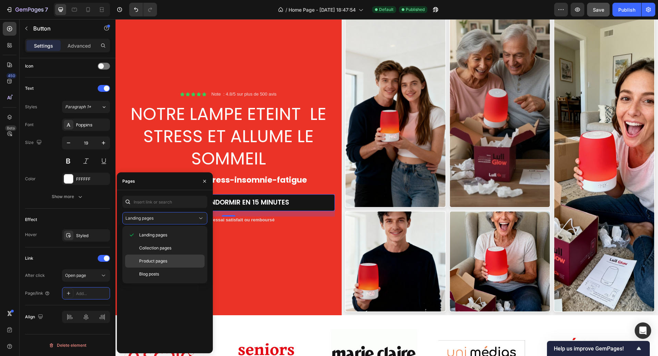
click at [155, 261] on span "Product pages" at bounding box center [153, 261] width 28 height 6
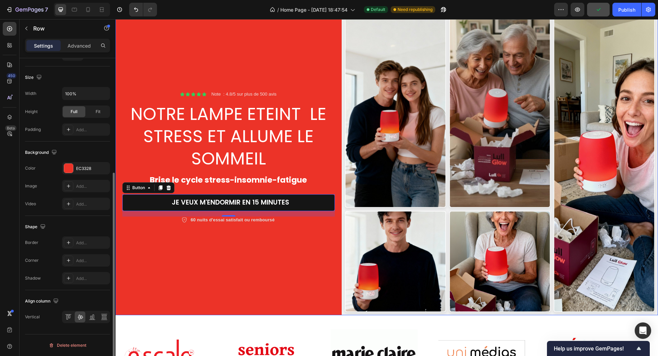
click at [287, 277] on div "Icon Icon Icon Icon Icon Icon List Note : 4.8/5 sur plus de 500 avis Text Block…" at bounding box center [228, 157] width 226 height 316
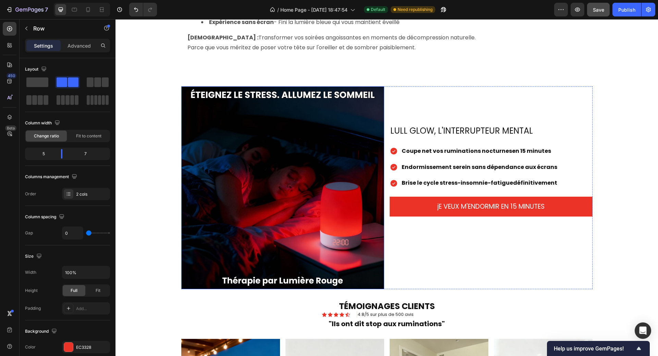
scroll to position [651, 0]
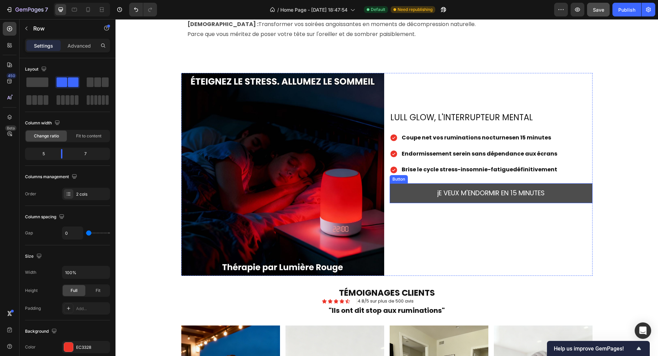
click at [413, 186] on button "jE VEUX M'ENDORMIR EN 15 MINUTES" at bounding box center [491, 193] width 203 height 20
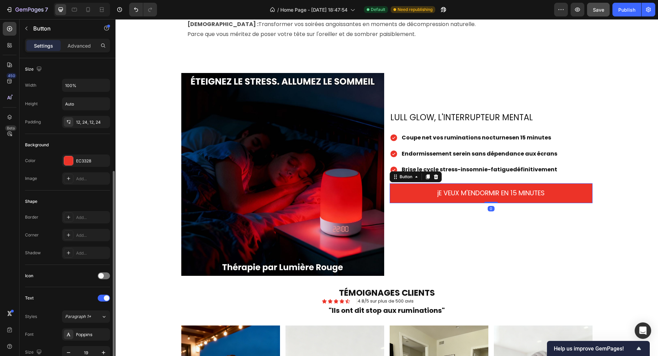
scroll to position [174, 0]
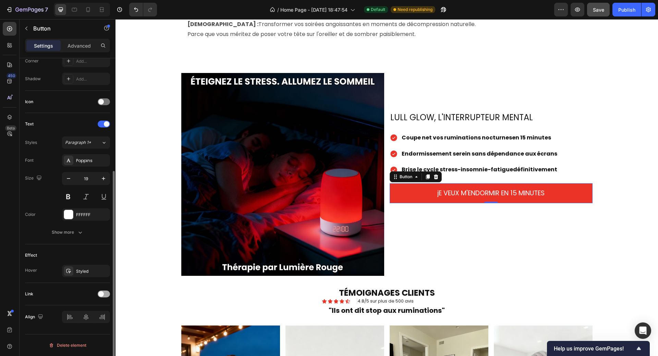
click at [105, 295] on div at bounding box center [104, 294] width 12 height 7
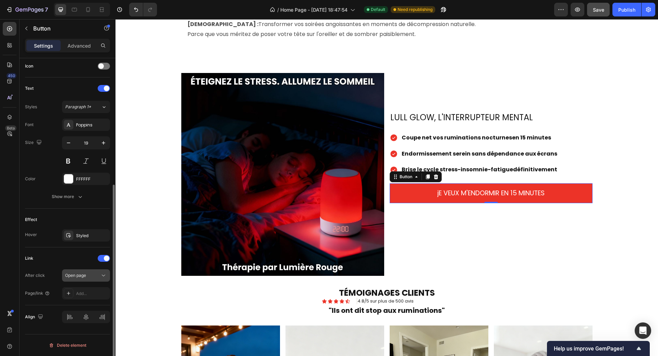
click at [90, 277] on div "Open page" at bounding box center [82, 275] width 35 height 6
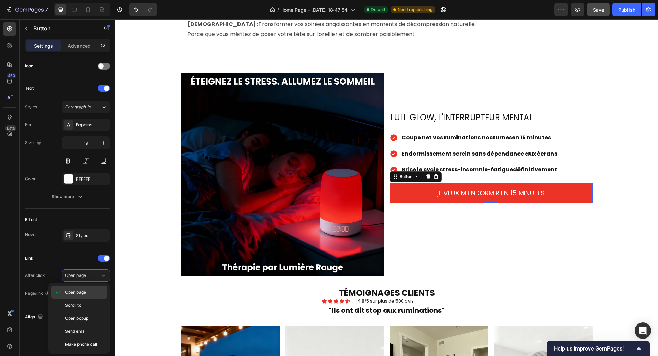
click at [79, 292] on span "Open page" at bounding box center [75, 292] width 21 height 6
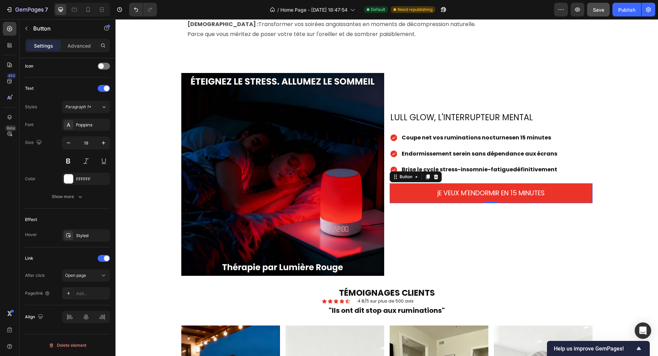
click at [79, 292] on div "Add..." at bounding box center [92, 294] width 32 height 6
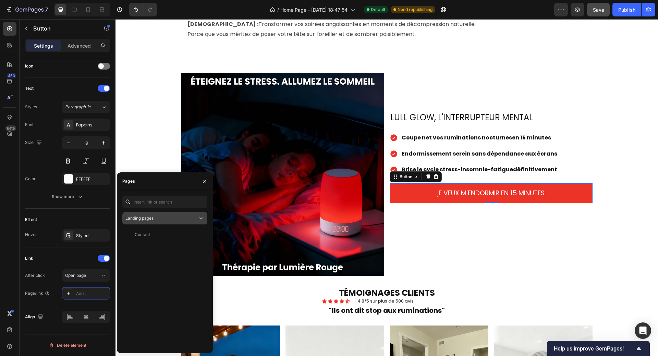
click at [150, 221] on span "Landing pages" at bounding box center [139, 218] width 28 height 6
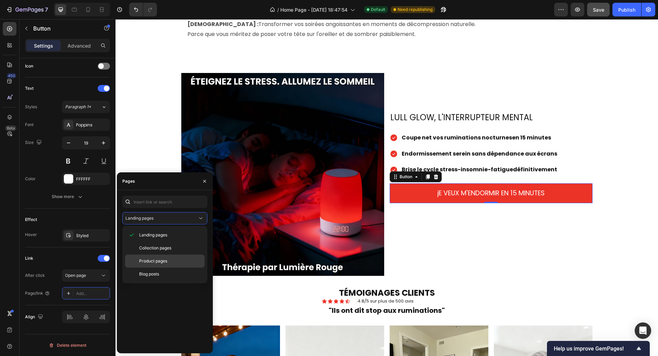
click at [153, 263] on span "Product pages" at bounding box center [153, 261] width 28 height 6
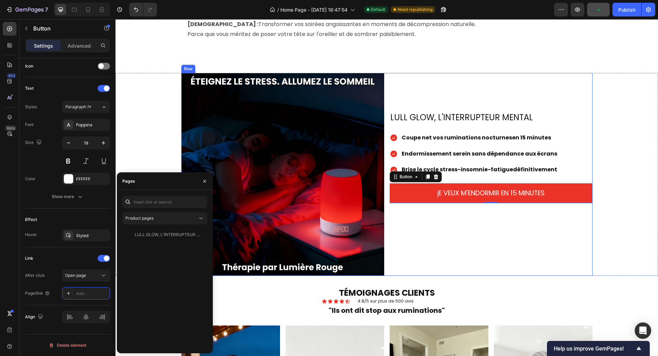
click at [464, 256] on div "LULL GLOW, L'INTERRUPTEUR MENTAL Heading Coupe net vos ruminations nocturnes en…" at bounding box center [491, 174] width 203 height 203
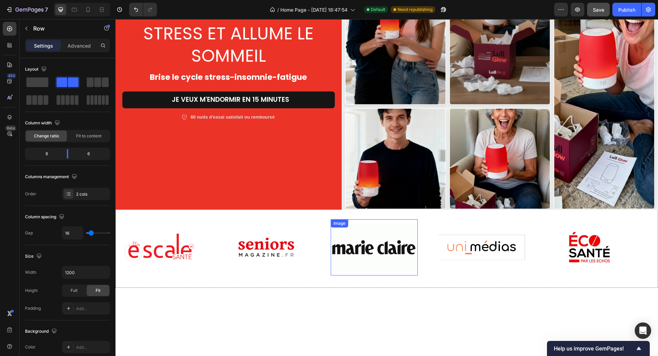
scroll to position [0, 0]
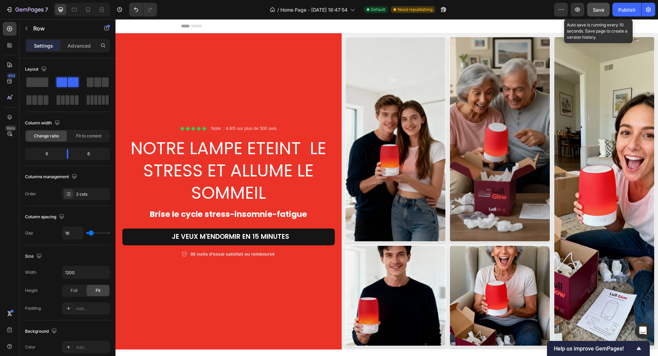
click at [597, 13] on div "Save" at bounding box center [598, 9] width 11 height 7
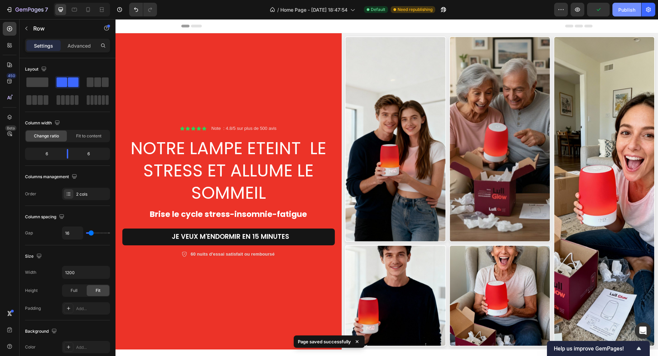
click at [630, 11] on div "Publish" at bounding box center [626, 9] width 17 height 7
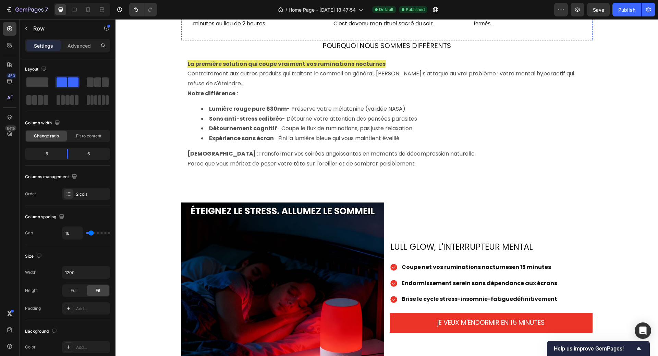
scroll to position [583, 0]
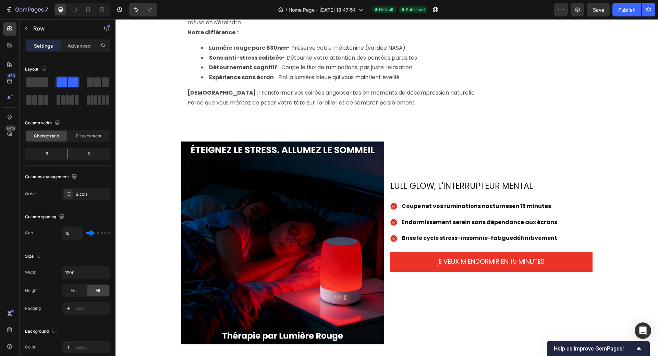
click at [418, 180] on h2 "LULL GLOW, L'INTERRUPTEUR MENTAL" at bounding box center [491, 186] width 203 height 12
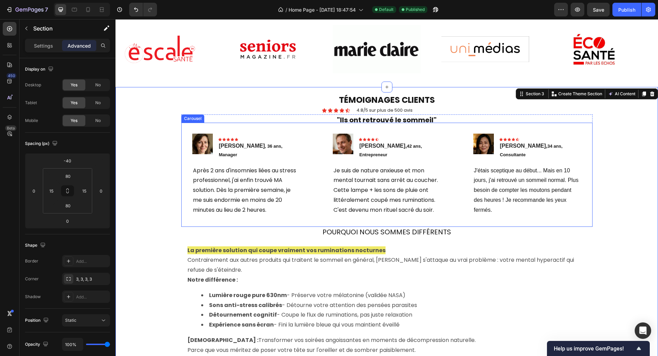
scroll to position [335, 0]
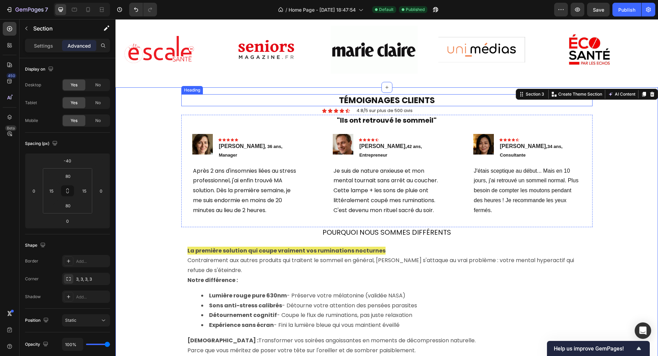
click at [397, 98] on h2 "TÉMOIGNAGES CLIENTS" at bounding box center [386, 100] width 411 height 12
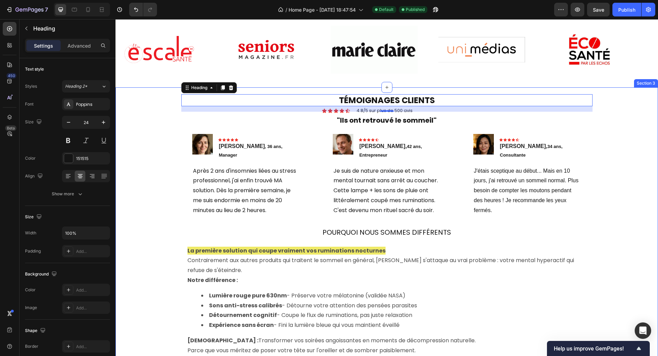
click at [623, 160] on div "TÉMOIGNAGES CLIENTS Heading 16 Icon Icon Icon Icon Icon Icon List 4.8/5 sur plu…" at bounding box center [387, 238] width 532 height 247
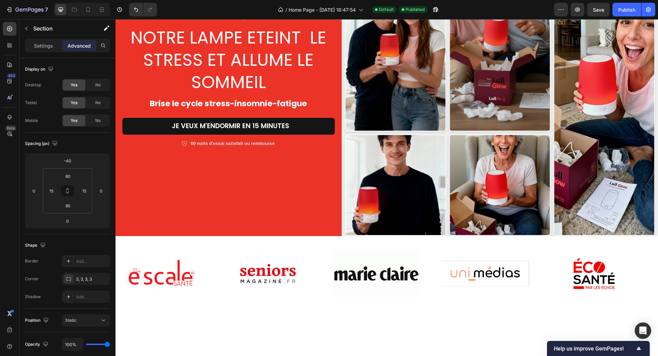
scroll to position [0, 0]
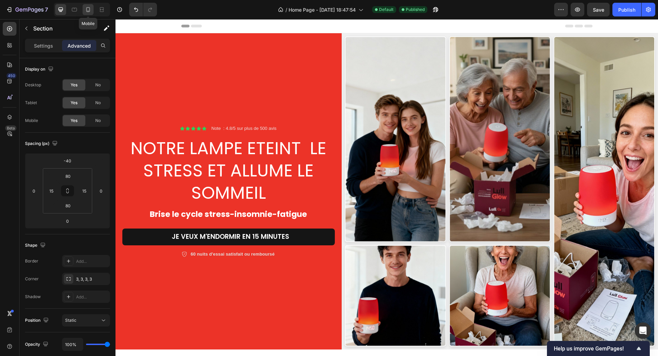
click at [87, 10] on icon at bounding box center [88, 9] width 7 height 7
type input "-70"
type input "4"
type input "0"
type input "70"
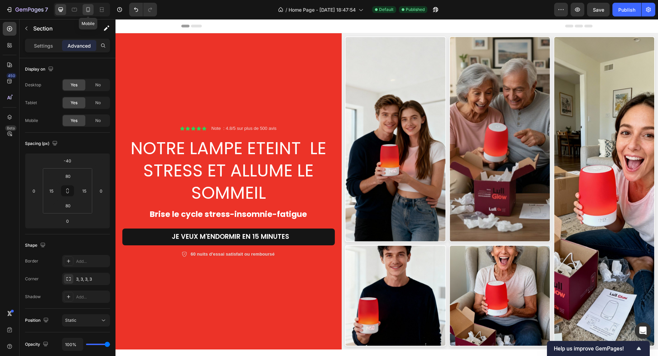
type input "0"
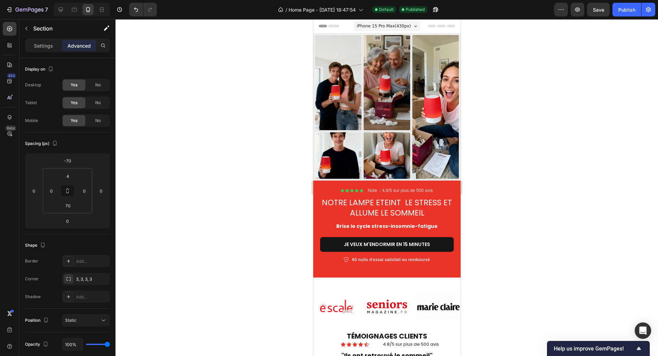
click at [401, 26] on span "iPhone 15 Pro Max ( 430 px)" at bounding box center [383, 26] width 54 height 7
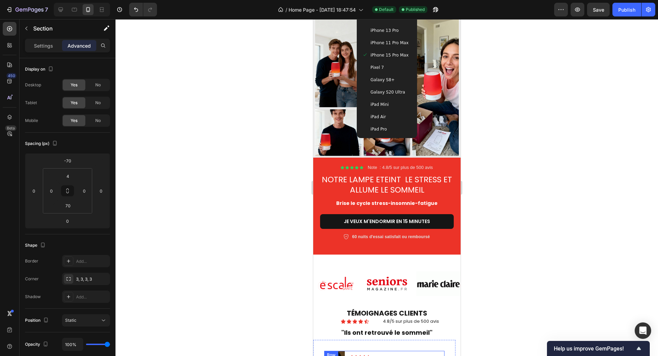
scroll to position [1, 0]
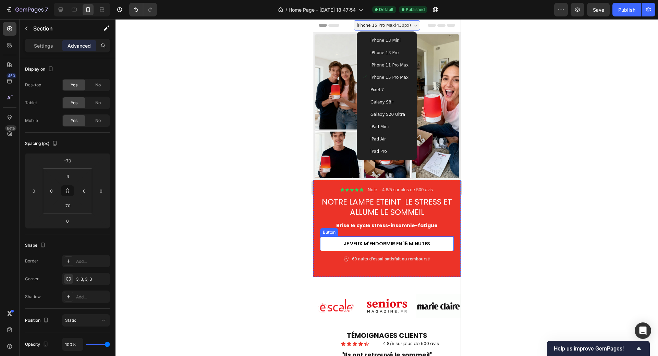
click at [435, 240] on button "jE VEUX M'ENDORMIR EN 15 MINUTES" at bounding box center [387, 243] width 134 height 14
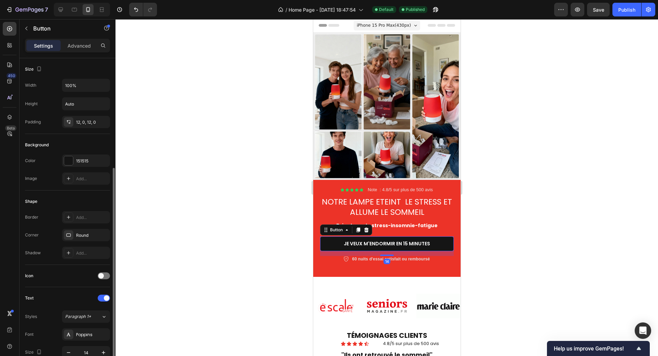
scroll to position [210, 0]
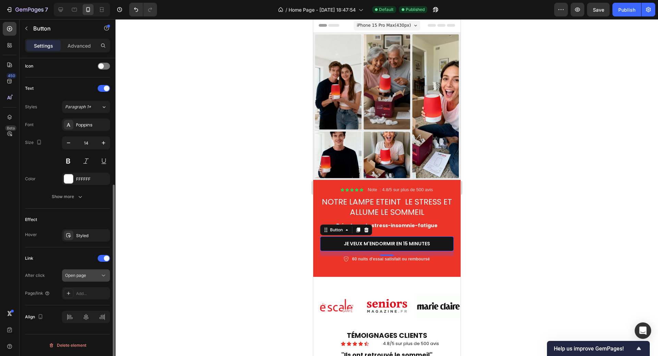
click at [98, 274] on div "Open page" at bounding box center [82, 275] width 35 height 6
click at [84, 293] on div "Add..." at bounding box center [92, 294] width 32 height 6
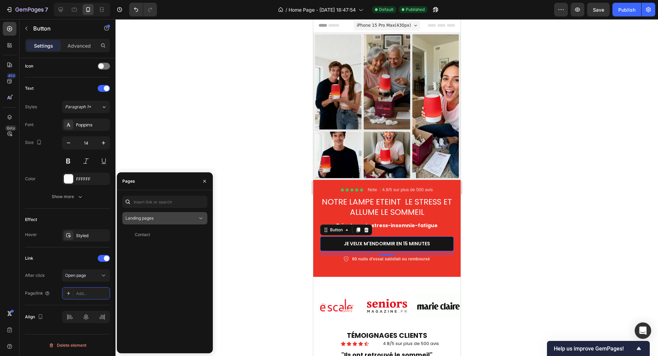
click at [153, 219] on span "Landing pages" at bounding box center [139, 218] width 28 height 5
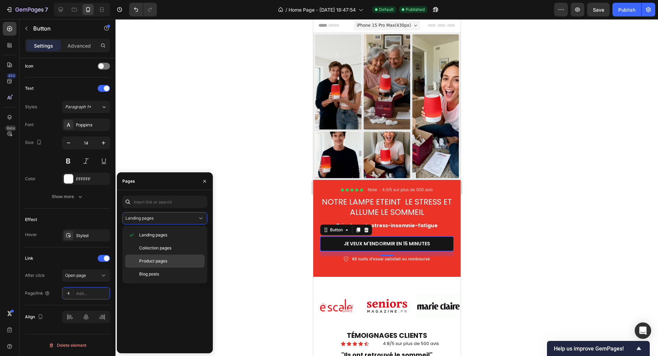
click at [159, 262] on span "Product pages" at bounding box center [153, 261] width 28 height 6
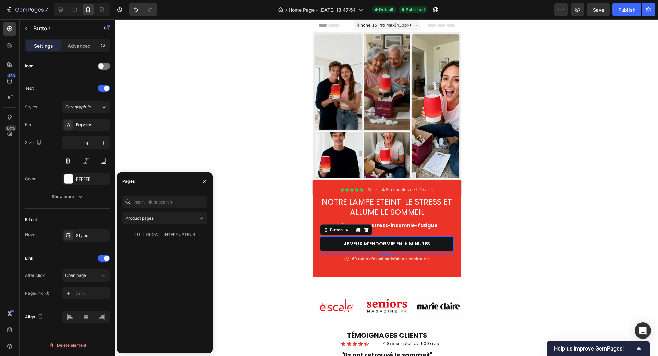
click at [261, 271] on div at bounding box center [386, 187] width 543 height 337
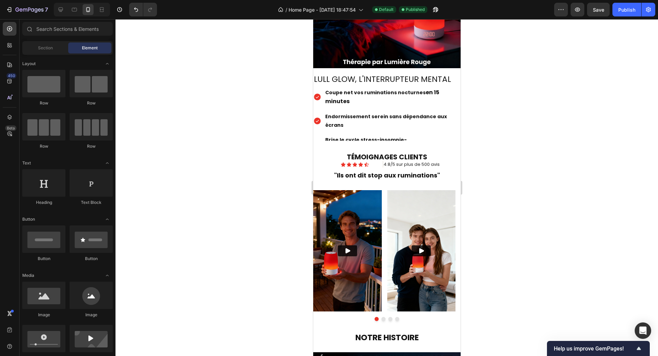
scroll to position [755, 0]
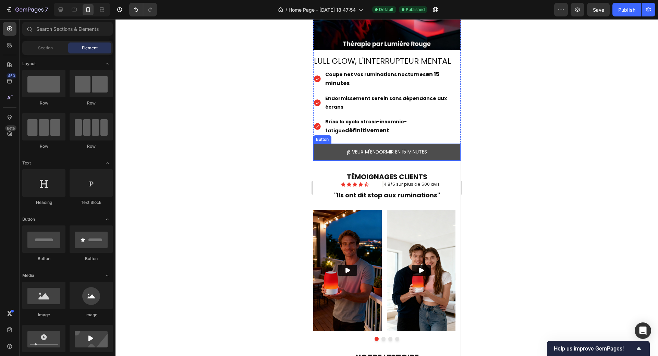
click at [330, 149] on button "jE VEUX M'ENDORMIR EN 15 MINUTES" at bounding box center [386, 152] width 147 height 17
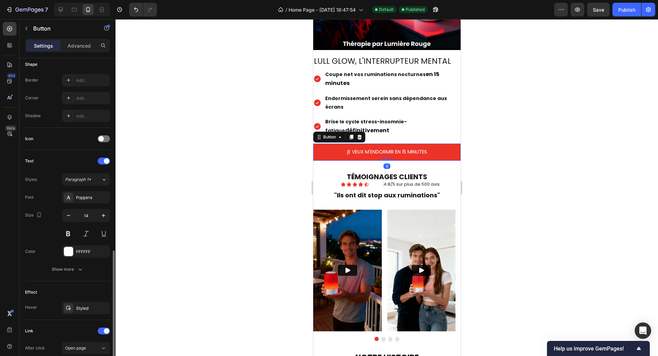
scroll to position [210, 0]
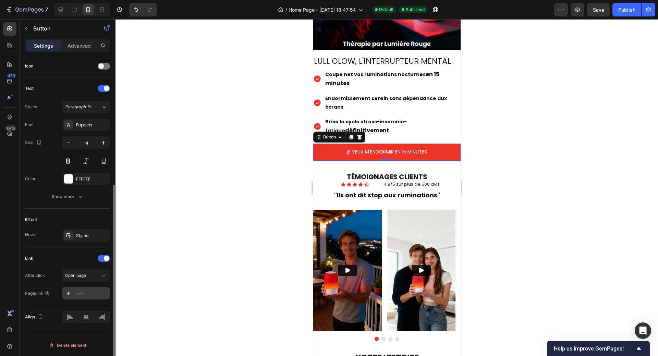
click at [84, 294] on div "Add..." at bounding box center [92, 294] width 32 height 6
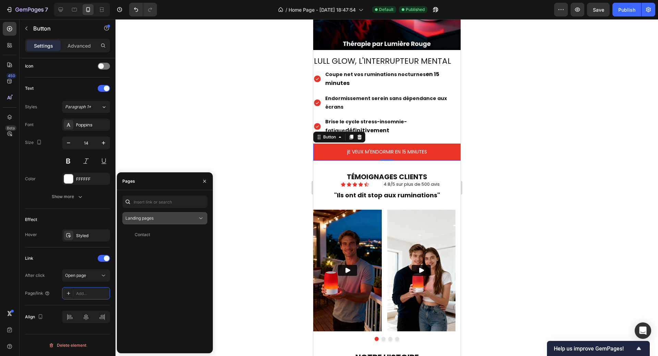
click at [146, 217] on span "Landing pages" at bounding box center [139, 218] width 28 height 5
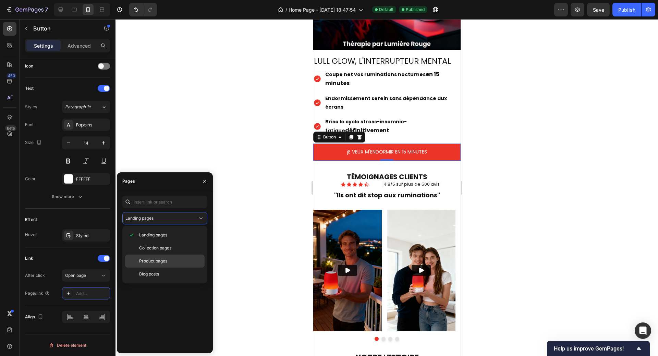
click at [148, 260] on span "Product pages" at bounding box center [153, 261] width 28 height 6
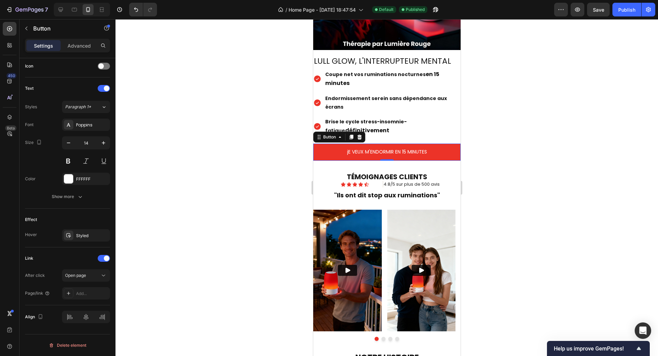
click at [513, 223] on div at bounding box center [386, 187] width 543 height 337
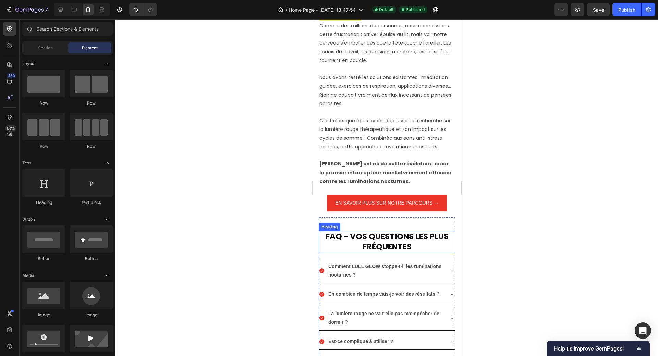
scroll to position [1269, 0]
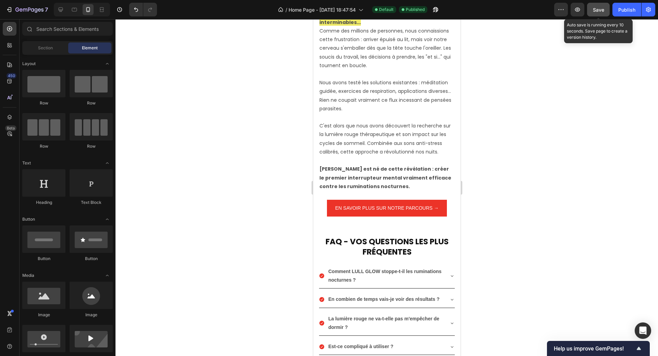
click at [601, 10] on span "Save" at bounding box center [598, 10] width 11 height 6
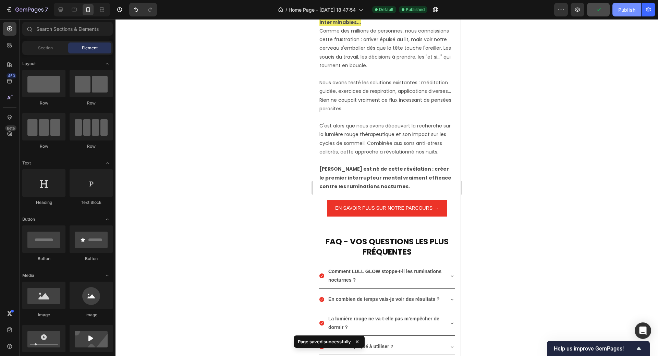
click at [628, 12] on div "Publish" at bounding box center [626, 9] width 17 height 7
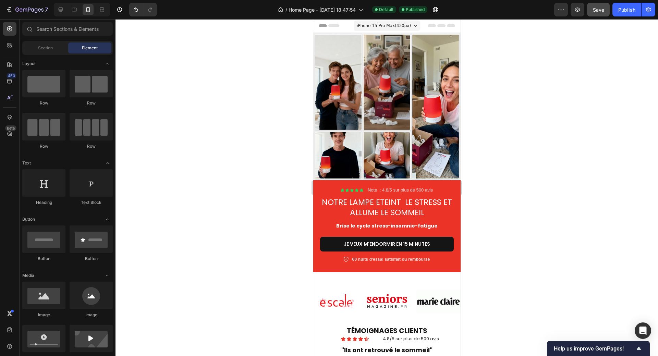
scroll to position [0, 0]
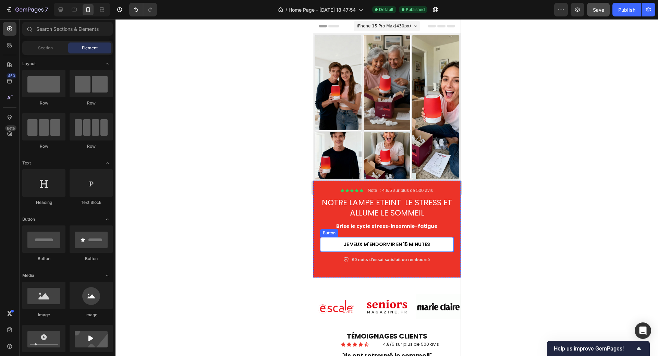
click at [435, 242] on button "jE VEUX M'ENDORMIR EN 15 MINUTES" at bounding box center [387, 244] width 134 height 14
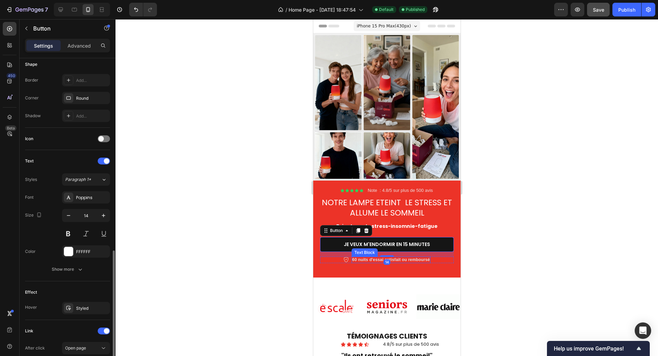
scroll to position [210, 0]
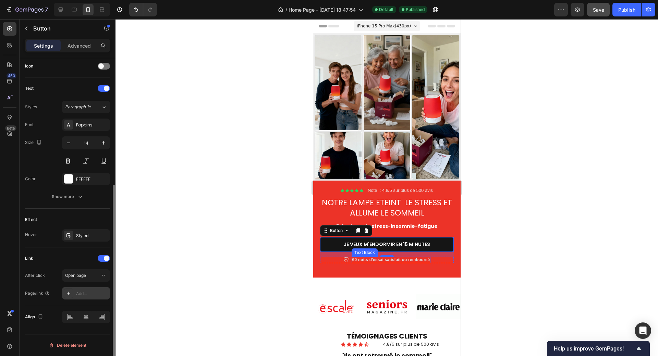
click at [81, 295] on div "Add..." at bounding box center [92, 294] width 32 height 6
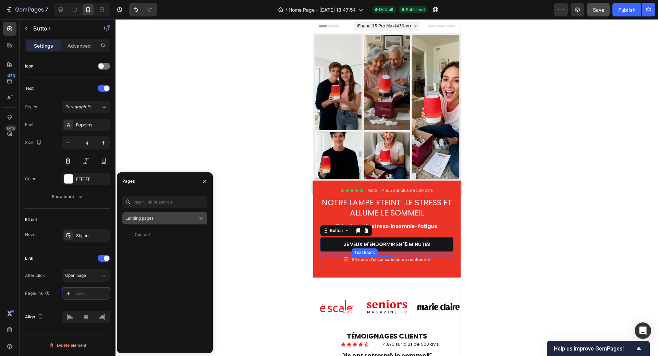
click at [167, 220] on div "Landing pages" at bounding box center [161, 218] width 72 height 6
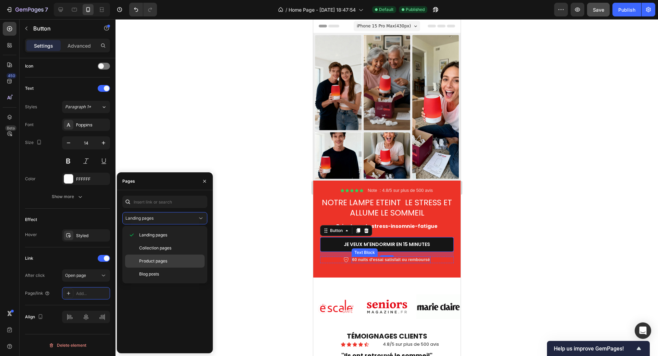
click at [158, 260] on span "Product pages" at bounding box center [153, 261] width 28 height 6
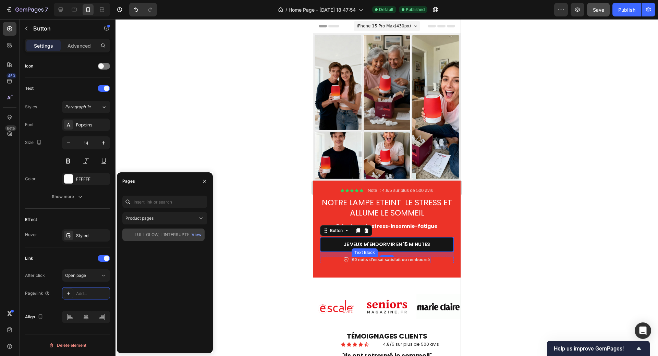
click at [169, 238] on div "LULL GLOW, L'INTERRUPTEUR MENTAL" at bounding box center [168, 235] width 66 height 6
click at [248, 304] on div at bounding box center [386, 187] width 543 height 337
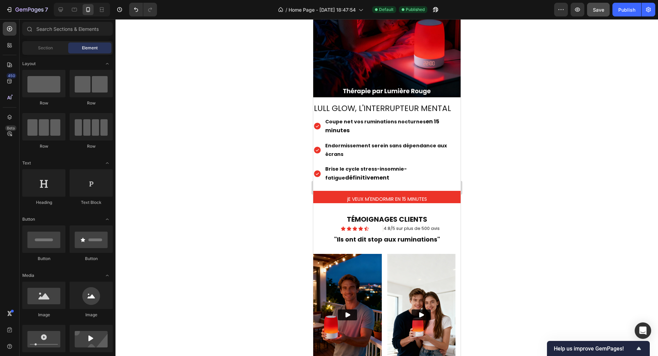
scroll to position [720, 0]
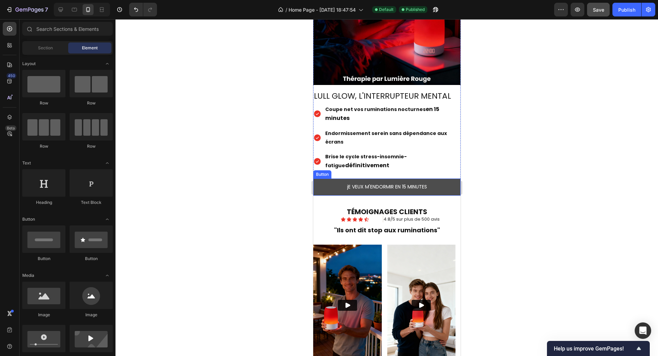
click at [436, 183] on button "jE VEUX M'ENDORMIR EN 15 MINUTES" at bounding box center [386, 187] width 147 height 17
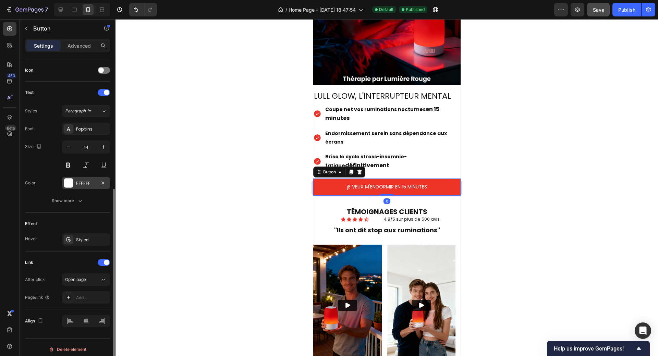
scroll to position [210, 0]
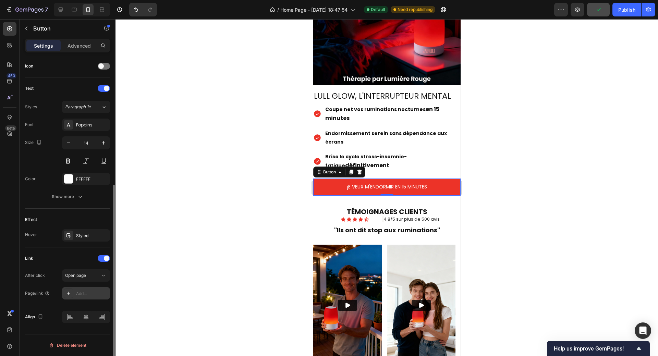
click at [89, 294] on div "Add..." at bounding box center [92, 294] width 32 height 6
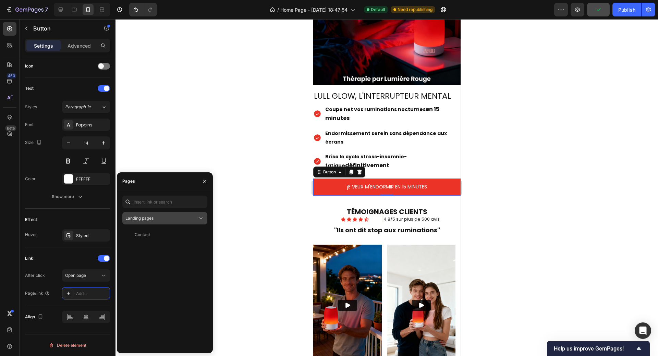
click at [146, 222] on button "Landing pages" at bounding box center [164, 218] width 85 height 12
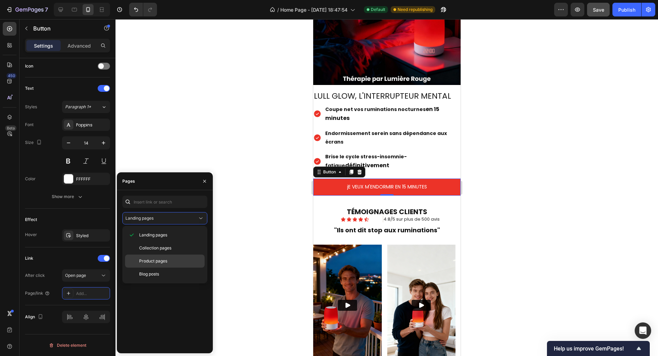
click at [149, 263] on span "Product pages" at bounding box center [153, 261] width 28 height 6
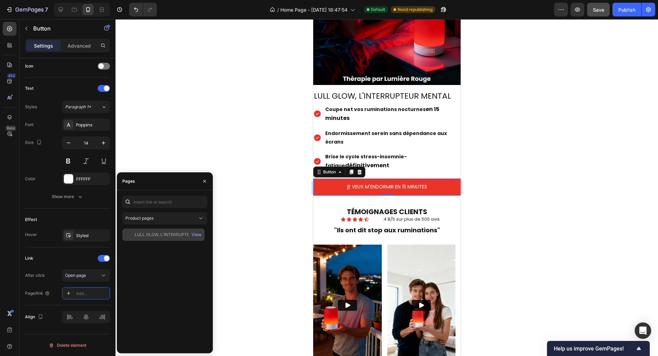
click at [156, 239] on div "LULL GLOW, L'INTERRUPTEUR MENTAL View" at bounding box center [163, 235] width 82 height 12
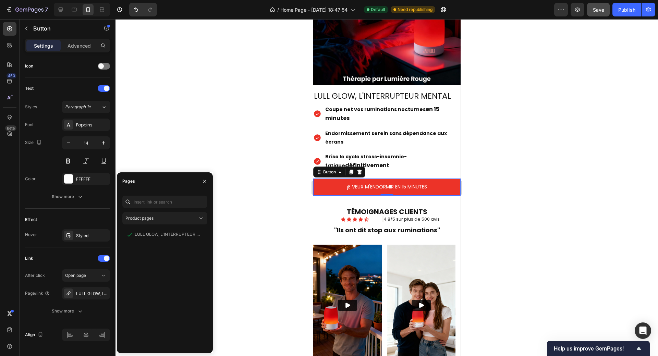
click at [287, 236] on div at bounding box center [386, 187] width 543 height 337
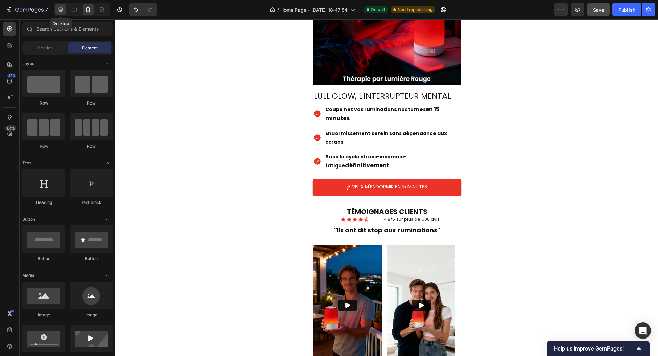
click at [63, 10] on icon at bounding box center [60, 9] width 7 height 7
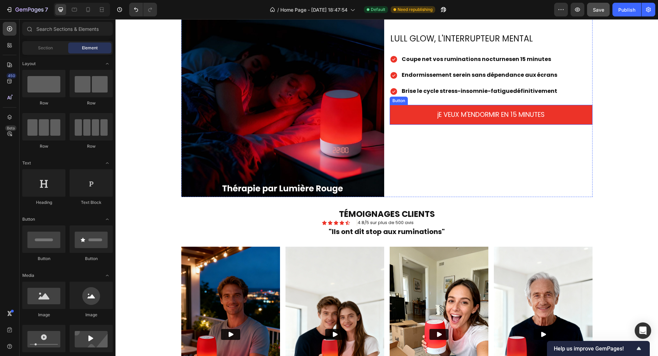
scroll to position [617, 0]
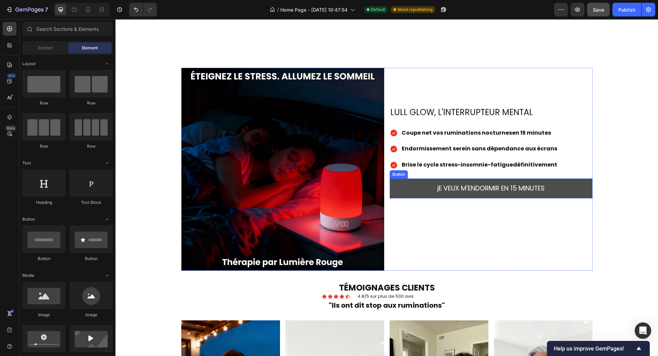
click at [402, 190] on link "jE VEUX M'ENDORMIR EN 15 MINUTES" at bounding box center [491, 189] width 203 height 20
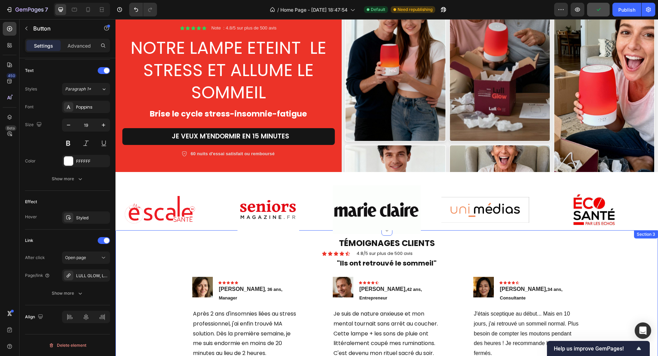
scroll to position [0, 0]
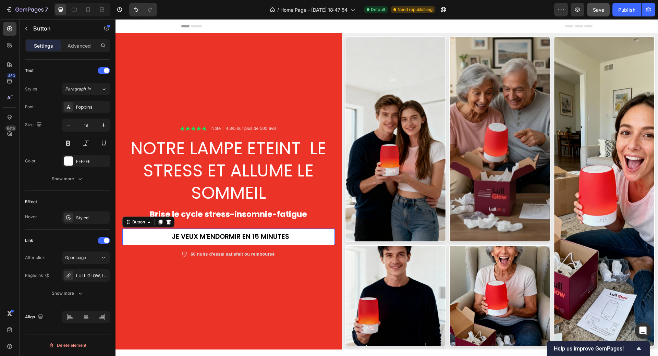
click at [306, 234] on link "jE VEUX M'ENDORMIR EN 15 MINUTES" at bounding box center [228, 237] width 212 height 17
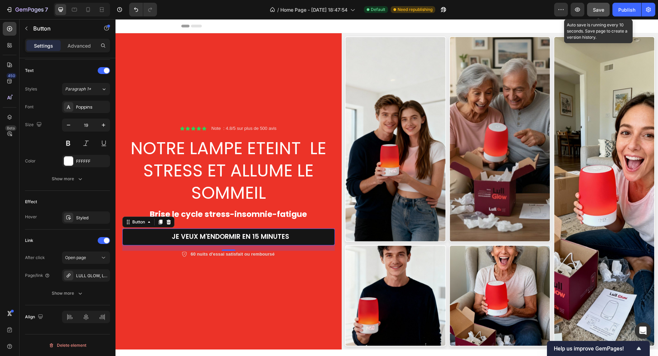
click at [599, 10] on span "Save" at bounding box center [598, 10] width 11 height 6
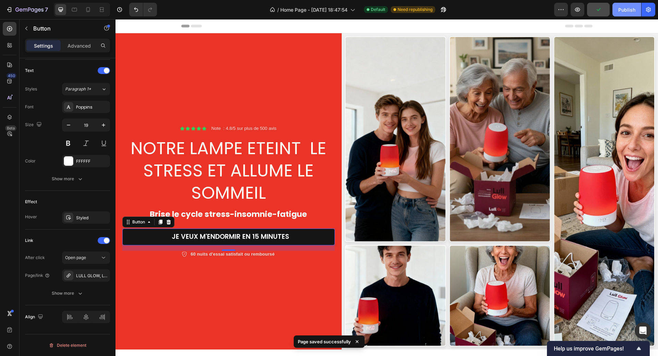
click at [628, 12] on div "Publish" at bounding box center [626, 9] width 17 height 7
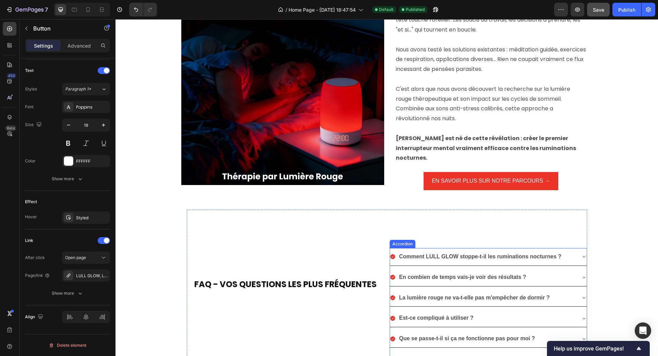
scroll to position [1200, 0]
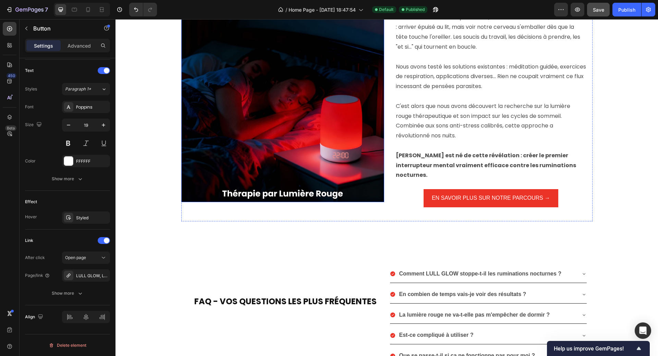
click at [308, 120] on img at bounding box center [282, 100] width 203 height 203
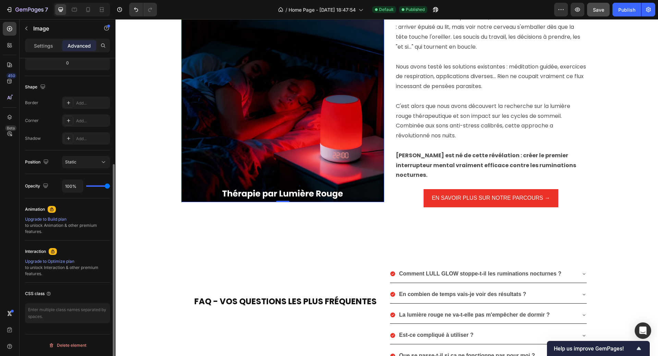
scroll to position [0, 0]
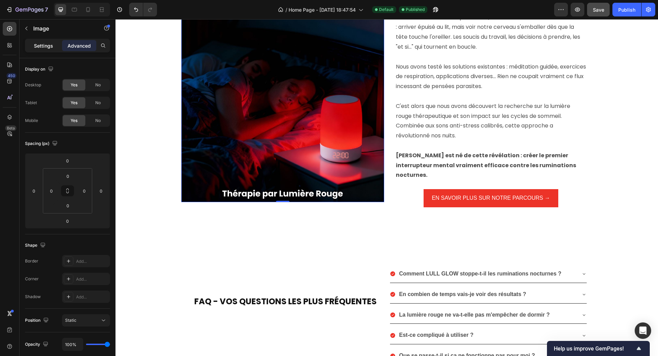
click at [38, 42] on p "Settings" at bounding box center [43, 45] width 19 height 7
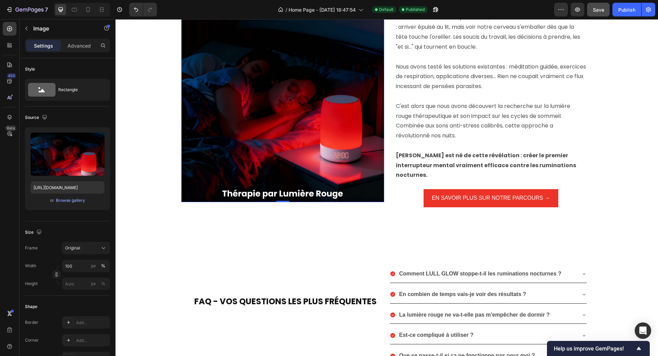
click at [45, 47] on p "Settings" at bounding box center [43, 45] width 19 height 7
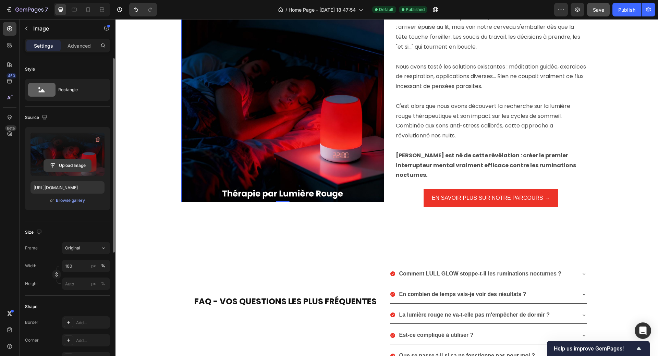
click at [68, 166] on input "file" at bounding box center [67, 166] width 47 height 12
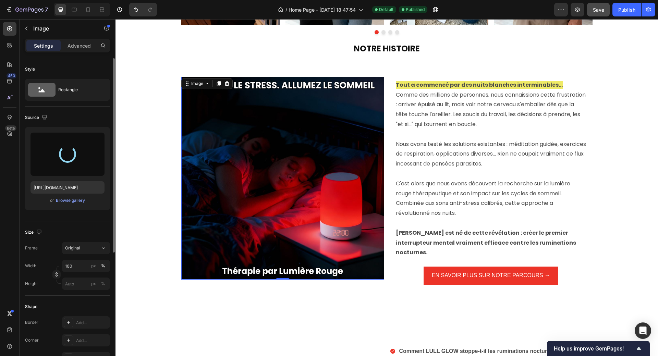
scroll to position [1097, 0]
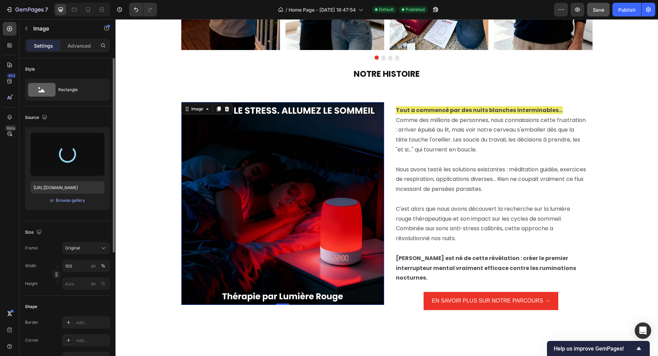
type input "[URL][DOMAIN_NAME]"
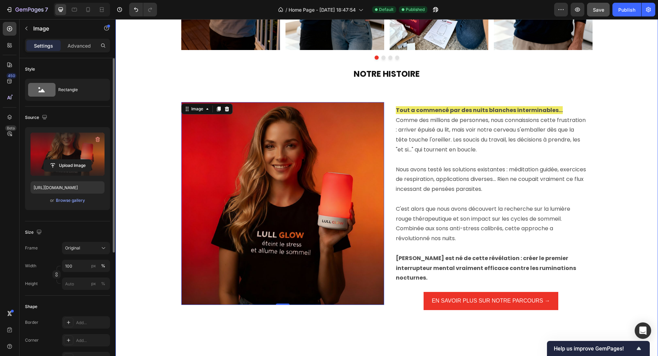
click at [607, 106] on div "TÉMOIGNAGES CLIENTS Heading Icon Icon Icon Icon Icon Icon List 4.8/5 sur plus d…" at bounding box center [386, 165] width 543 height 658
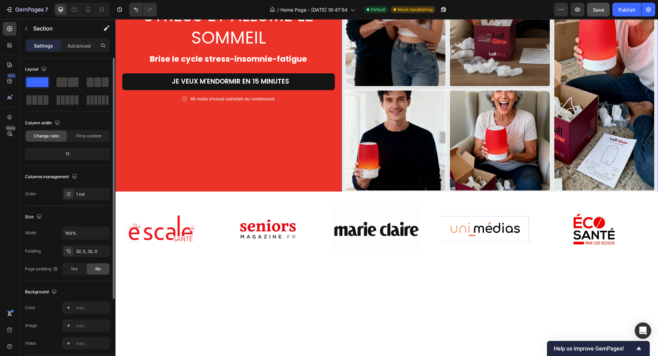
scroll to position [0, 0]
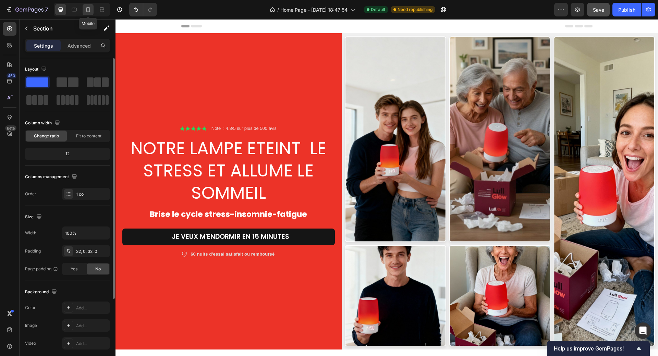
click at [87, 10] on icon at bounding box center [88, 9] width 7 height 7
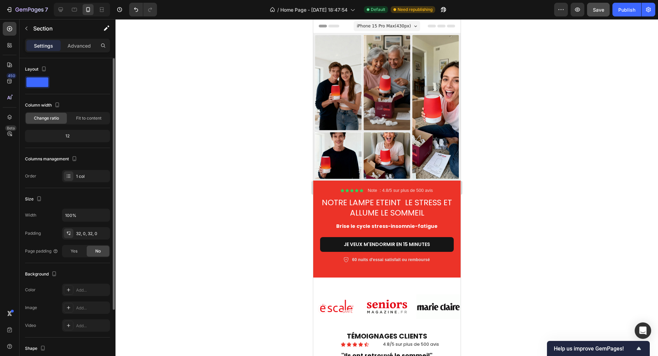
click at [548, 188] on div at bounding box center [386, 187] width 543 height 337
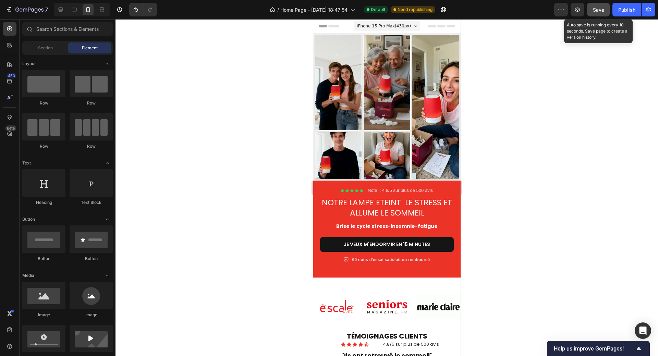
click at [598, 12] on span "Save" at bounding box center [598, 10] width 11 height 6
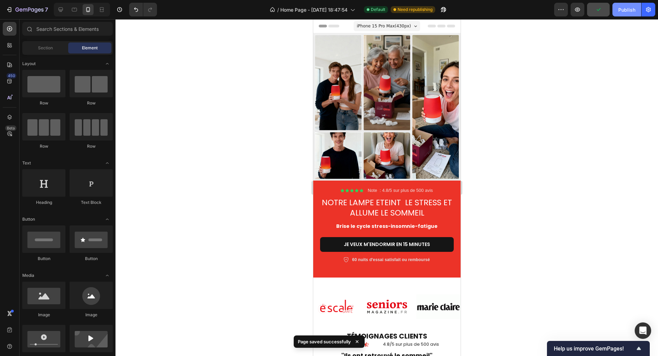
click at [625, 9] on div "Publish" at bounding box center [626, 9] width 17 height 7
click at [60, 11] on icon at bounding box center [60, 9] width 7 height 7
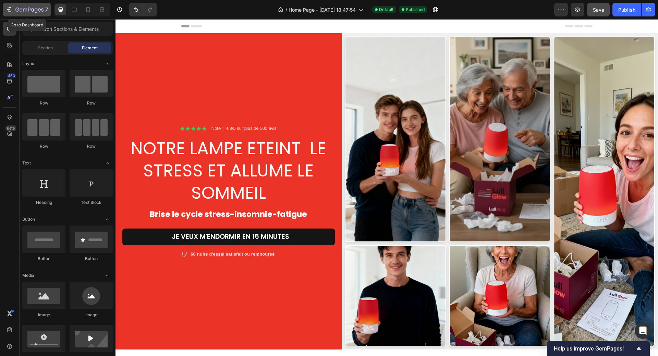
click at [9, 9] on icon "button" at bounding box center [9, 9] width 7 height 7
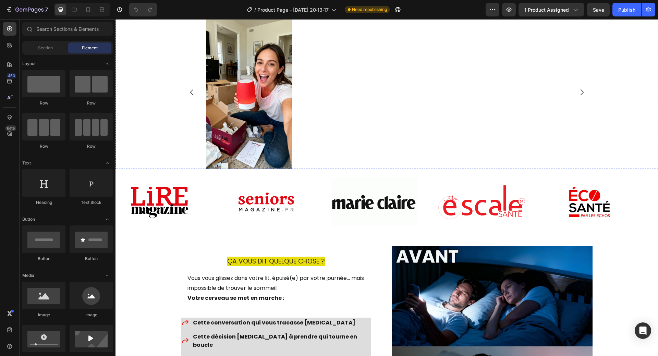
scroll to position [480, 0]
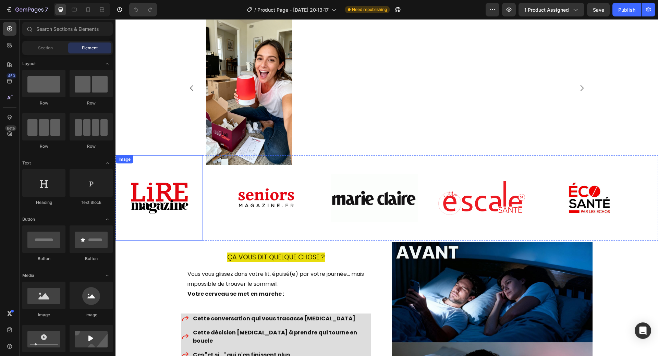
click at [177, 198] on img at bounding box center [159, 197] width 77 height 77
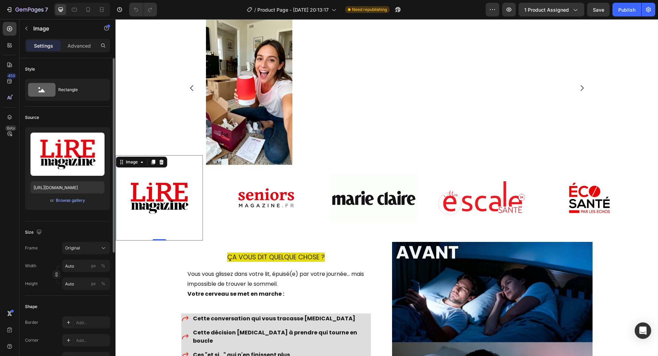
scroll to position [69, 0]
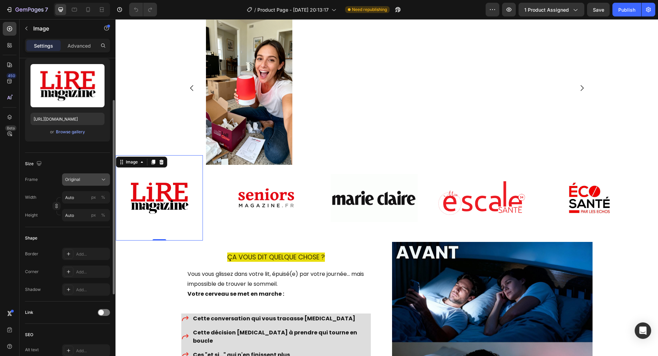
click at [89, 178] on div "Original" at bounding box center [82, 180] width 34 height 6
click at [74, 235] on span "Original" at bounding box center [72, 235] width 15 height 6
click at [76, 202] on input "Auto" at bounding box center [86, 197] width 48 height 12
click at [76, 201] on input "Auto" at bounding box center [86, 197] width 48 height 12
drag, startPoint x: 78, startPoint y: 197, endPoint x: 65, endPoint y: 198, distance: 13.1
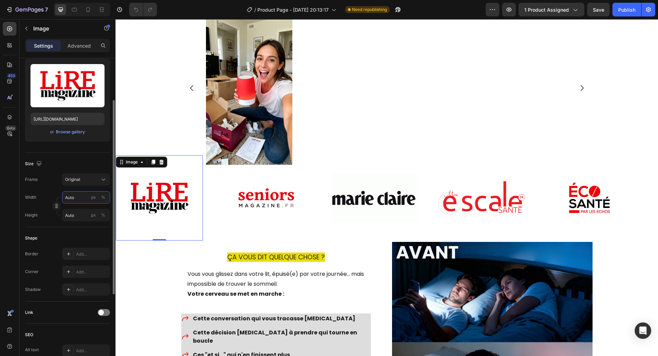
click at [65, 198] on input "Auto" at bounding box center [86, 197] width 48 height 12
type input "8"
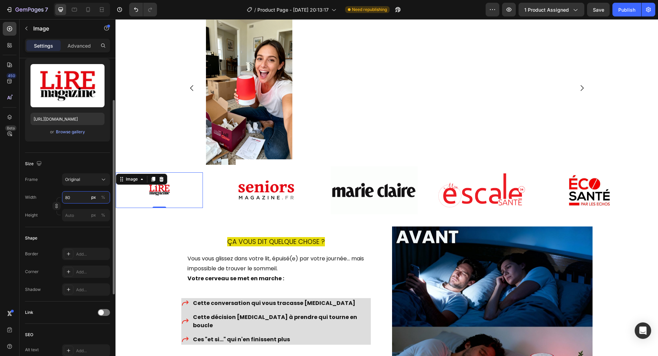
type input "8"
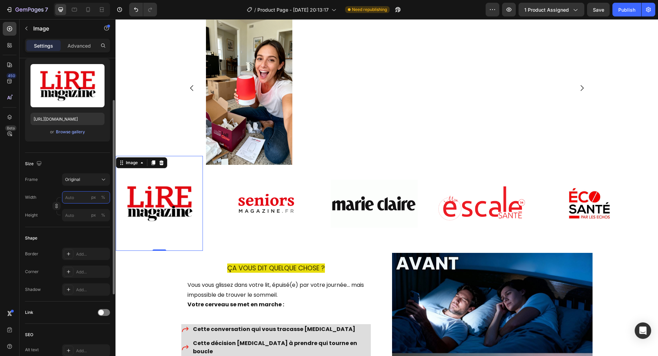
type input "8"
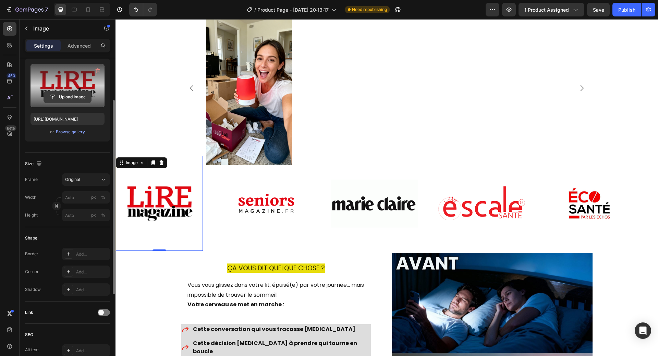
click at [67, 98] on input "file" at bounding box center [67, 97] width 47 height 12
click at [81, 178] on div "Original" at bounding box center [82, 180] width 34 height 6
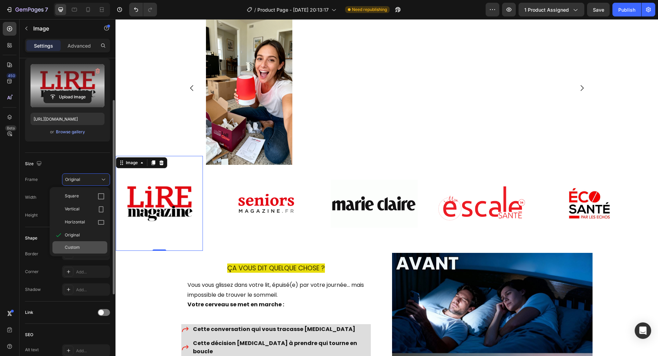
click at [77, 248] on span "Custom" at bounding box center [72, 247] width 15 height 6
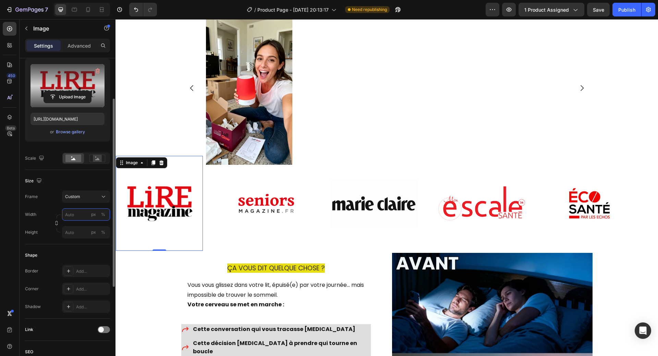
click at [77, 212] on input "px %" at bounding box center [86, 214] width 48 height 12
click at [77, 214] on input "px %" at bounding box center [86, 214] width 48 height 12
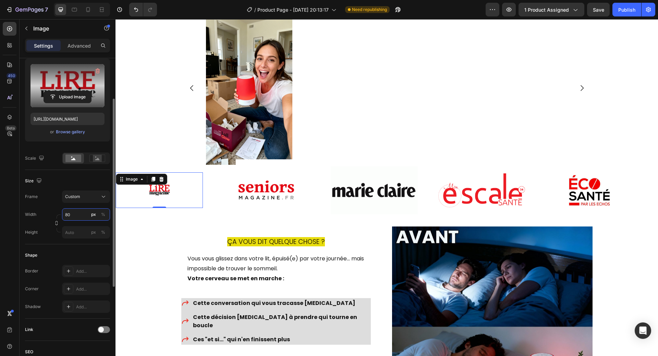
type input "8"
type input "90"
click at [76, 231] on input "px %" at bounding box center [86, 232] width 48 height 12
type input "90"
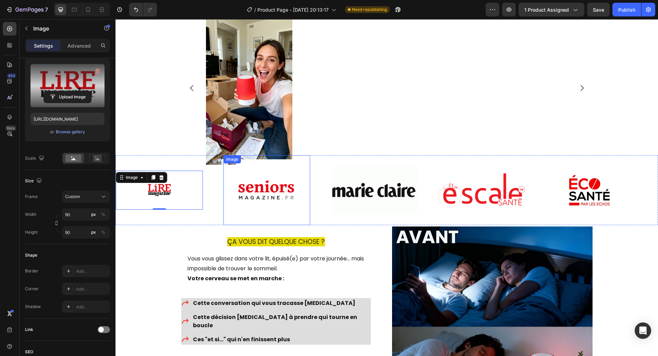
click at [261, 189] on img at bounding box center [267, 190] width 62 height 62
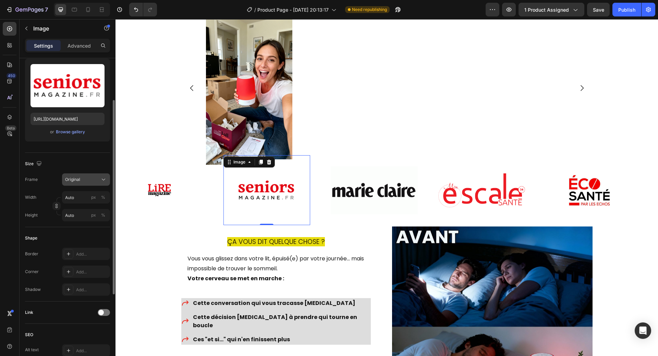
click at [73, 179] on span "Original" at bounding box center [72, 180] width 15 height 6
click at [76, 246] on span "Custom" at bounding box center [72, 247] width 15 height 6
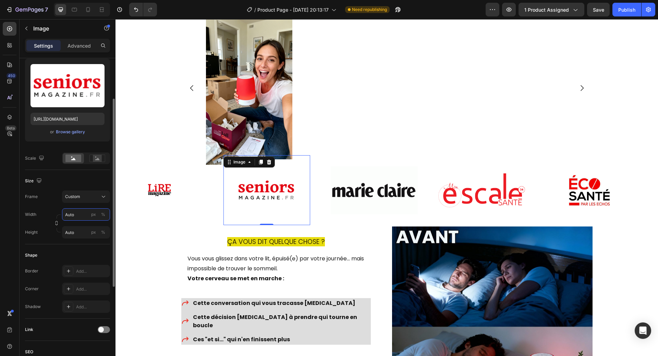
click at [78, 215] on input "Auto" at bounding box center [86, 214] width 48 height 12
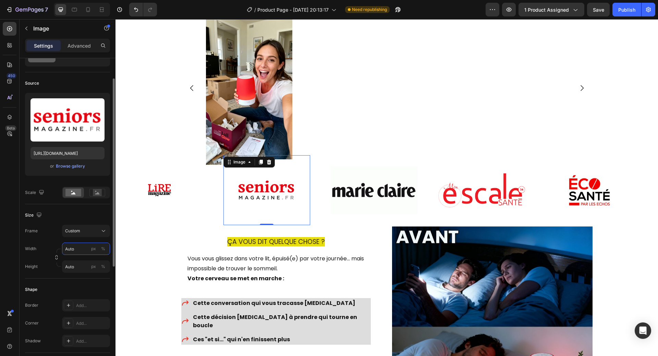
click at [78, 252] on input "Auto" at bounding box center [86, 249] width 48 height 12
drag, startPoint x: 76, startPoint y: 249, endPoint x: 63, endPoint y: 250, distance: 12.4
click at [63, 250] on input "Auto" at bounding box center [86, 249] width 48 height 12
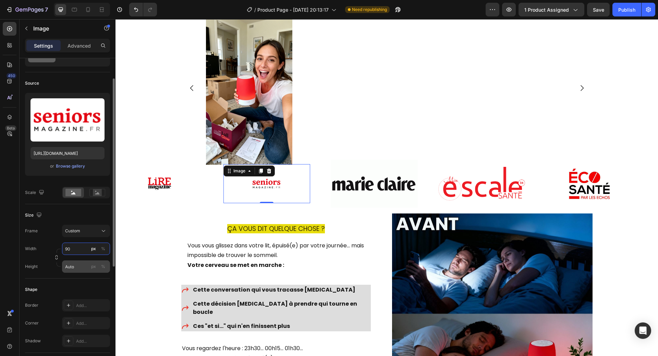
type input "90"
click at [84, 266] on input "Auto" at bounding box center [86, 266] width 48 height 12
type input "90"
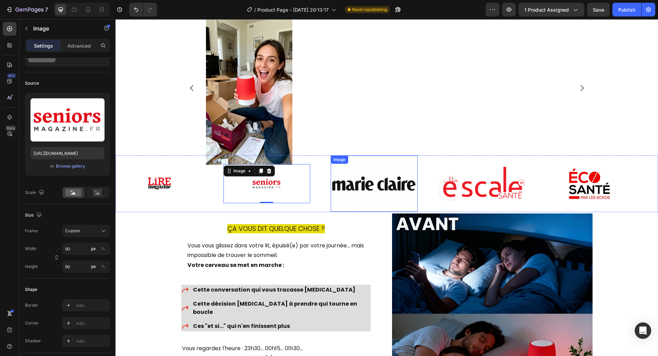
click at [353, 188] on img at bounding box center [374, 184] width 87 height 48
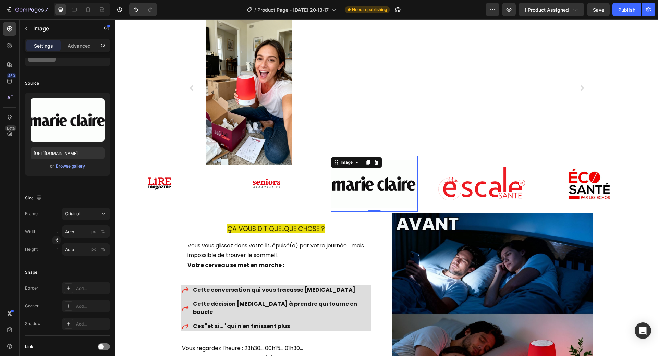
click at [346, 185] on img at bounding box center [374, 184] width 87 height 48
click at [80, 215] on div "Original" at bounding box center [82, 214] width 34 height 6
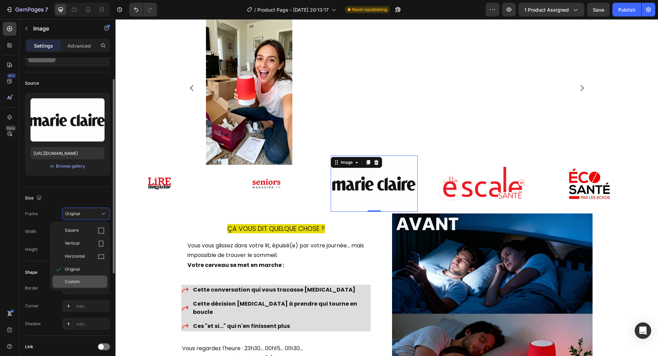
click at [74, 282] on span "Custom" at bounding box center [72, 282] width 15 height 6
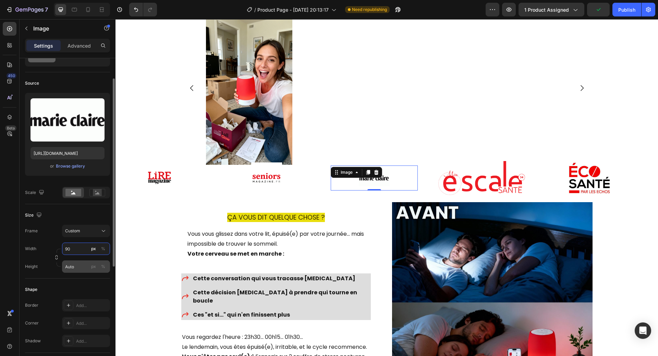
type input "90"
click at [67, 265] on input "Auto" at bounding box center [86, 266] width 48 height 12
type input "9"
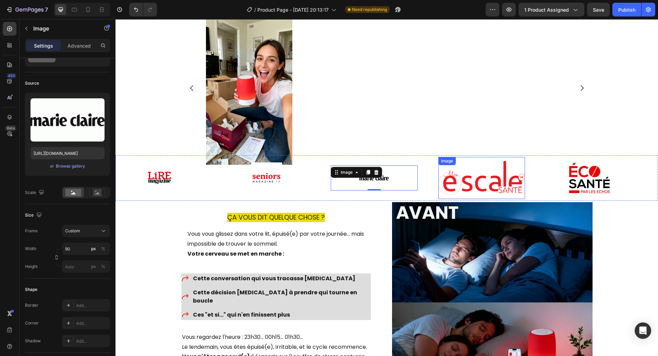
click at [485, 181] on img at bounding box center [481, 178] width 87 height 34
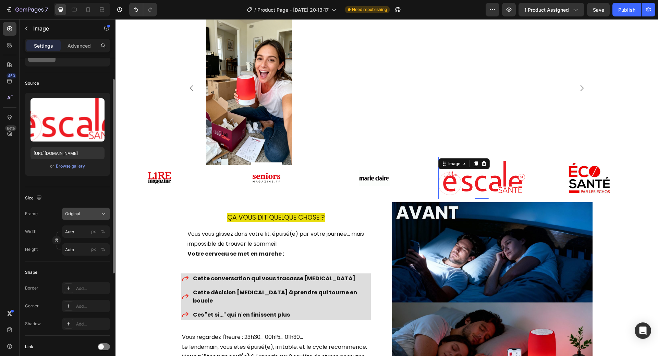
click at [75, 213] on span "Original" at bounding box center [72, 214] width 15 height 6
click at [84, 280] on div "Custom" at bounding box center [85, 282] width 40 height 6
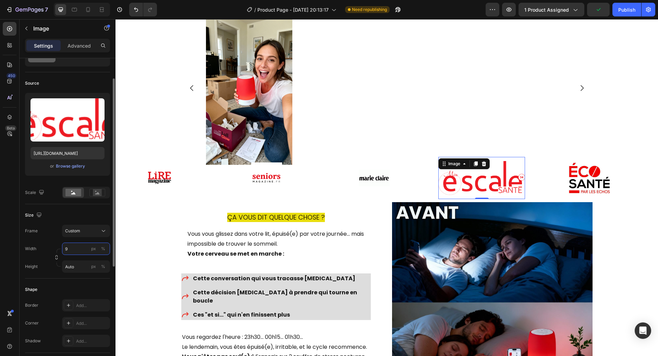
type input "90"
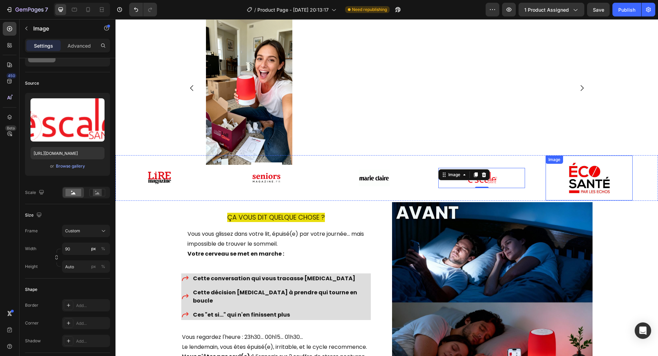
click at [597, 181] on img at bounding box center [589, 178] width 87 height 37
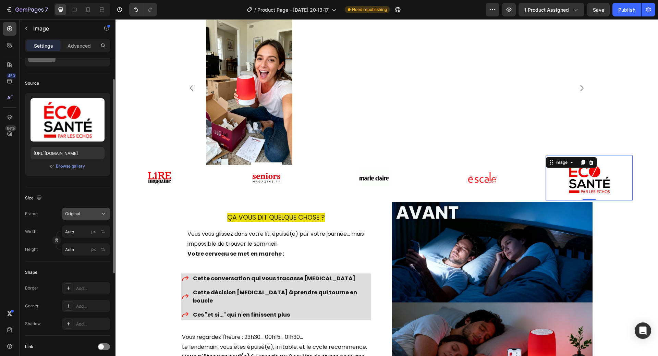
click at [84, 217] on button "Original" at bounding box center [86, 214] width 48 height 12
click at [81, 281] on div "Custom" at bounding box center [85, 282] width 40 height 6
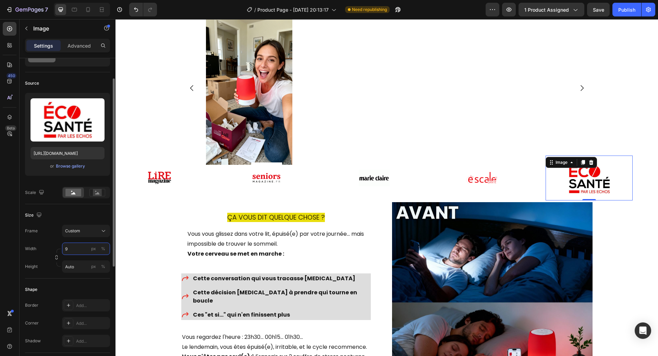
type input "90"
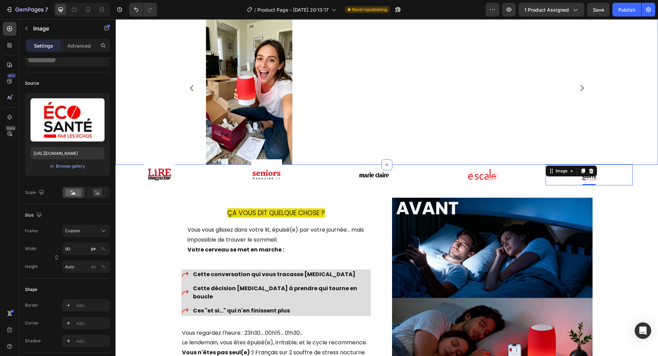
click at [600, 148] on div "Image Image Image Image Carousel" at bounding box center [386, 88] width 543 height 154
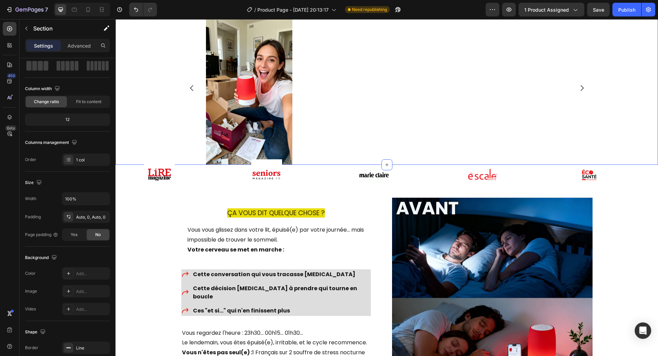
scroll to position [0, 0]
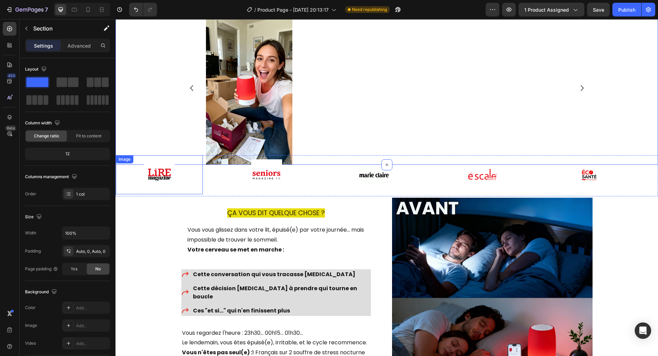
click at [134, 172] on div at bounding box center [159, 174] width 87 height 31
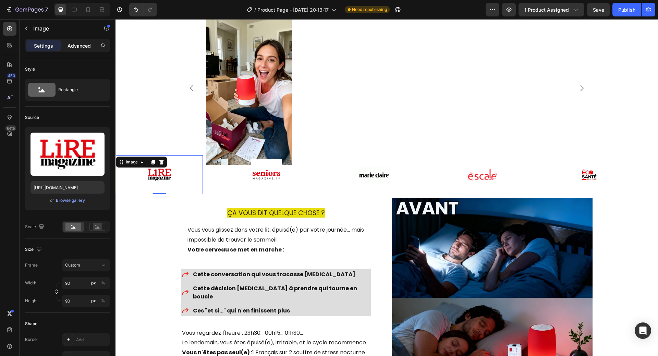
click at [74, 44] on p "Advanced" at bounding box center [79, 45] width 23 height 7
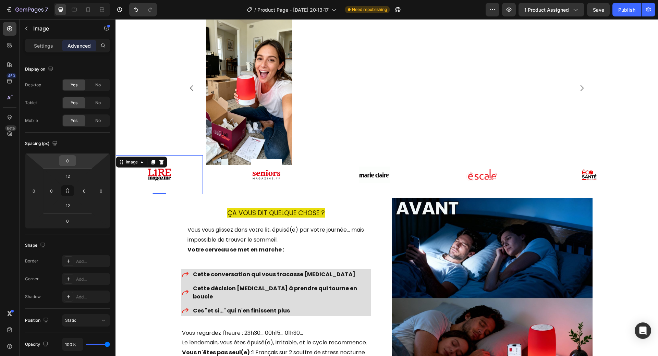
click at [70, 159] on input "0" at bounding box center [68, 161] width 14 height 10
click at [72, 228] on p "L 16px" at bounding box center [84, 226] width 31 height 5
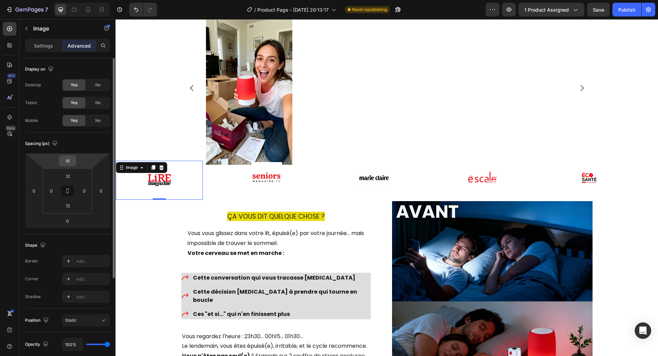
click at [72, 163] on input "16" at bounding box center [68, 161] width 14 height 10
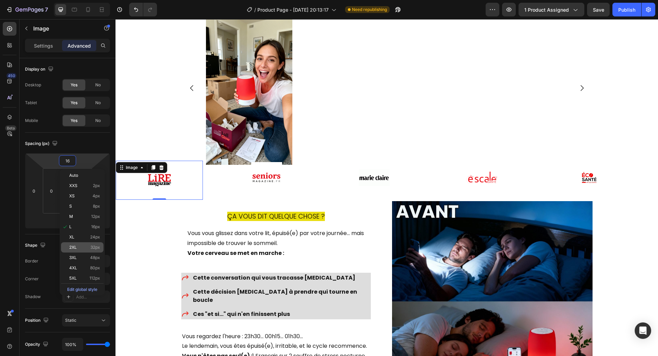
click at [74, 250] on div "2XL 32px" at bounding box center [82, 247] width 42 height 10
type input "32"
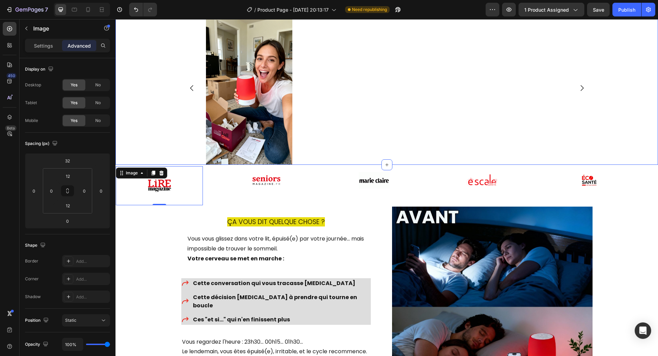
click at [637, 135] on div "Image Image Image Image Carousel" at bounding box center [386, 88] width 543 height 154
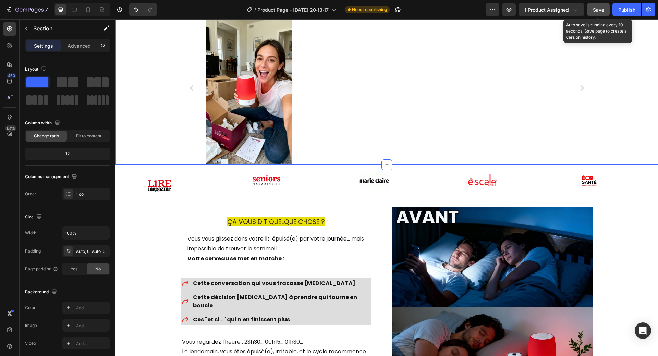
click at [598, 10] on span "Save" at bounding box center [598, 10] width 11 height 6
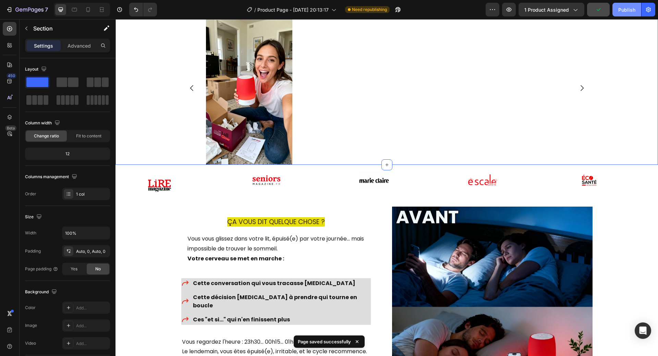
click at [630, 11] on div "Publish" at bounding box center [626, 9] width 17 height 7
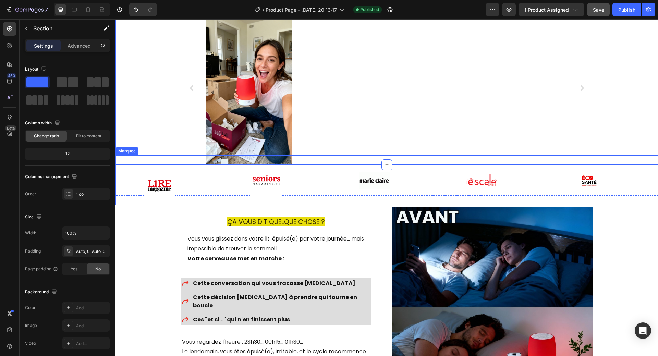
click at [640, 172] on div "Image" at bounding box center [600, 180] width 108 height 21
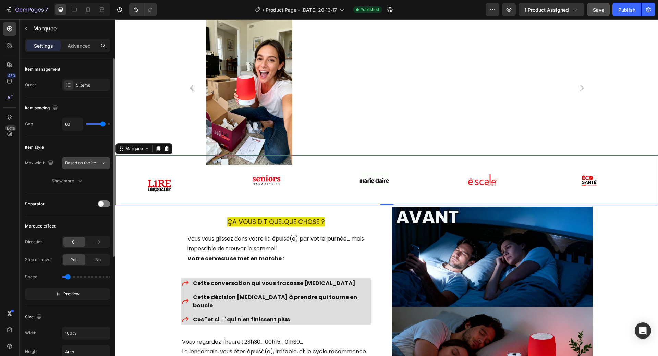
click at [99, 165] on span "Based on the item count" at bounding box center [88, 162] width 47 height 5
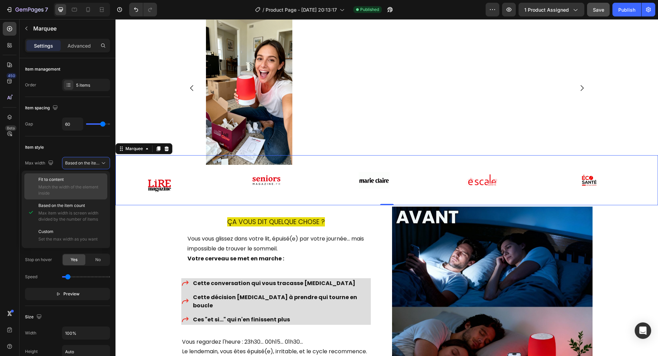
click at [54, 182] on span "Fit to content" at bounding box center [50, 180] width 25 height 6
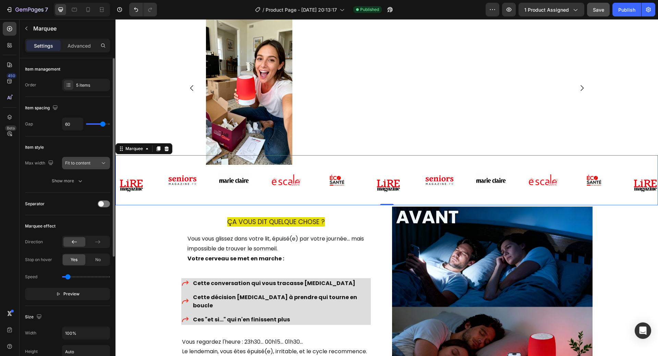
click at [80, 165] on span "Fit to content" at bounding box center [77, 162] width 25 height 5
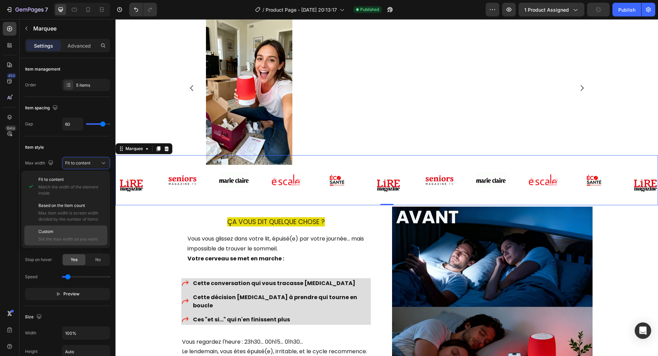
click at [50, 233] on span "Custom" at bounding box center [45, 232] width 15 height 6
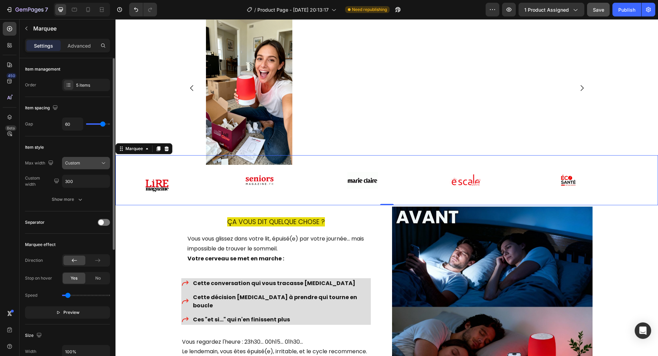
click at [91, 163] on div "Custom" at bounding box center [82, 163] width 35 height 6
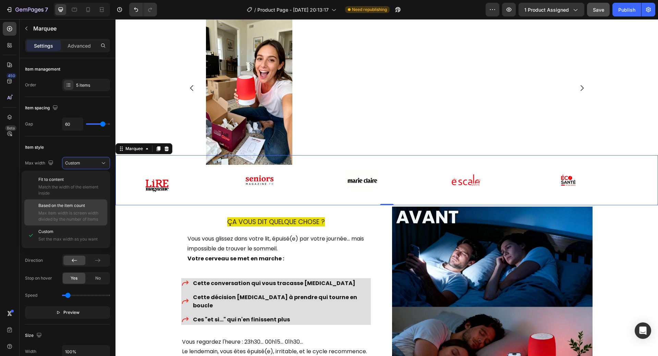
click at [72, 205] on span "Based on the item count" at bounding box center [61, 206] width 47 height 6
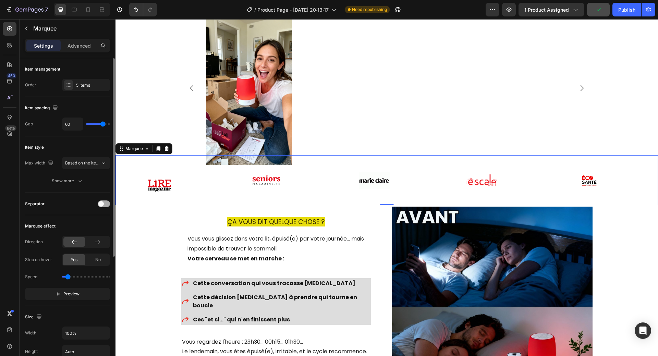
click at [103, 205] on span at bounding box center [100, 203] width 5 height 5
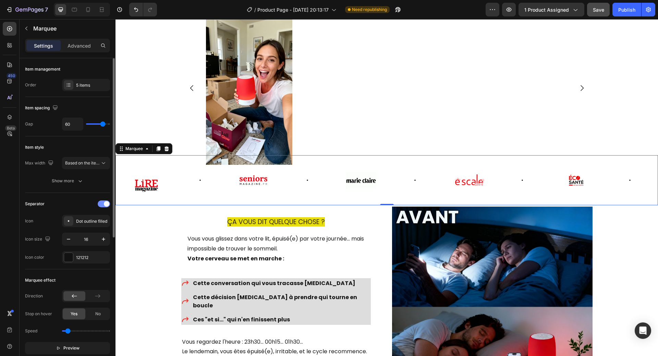
click at [103, 205] on div at bounding box center [104, 203] width 12 height 7
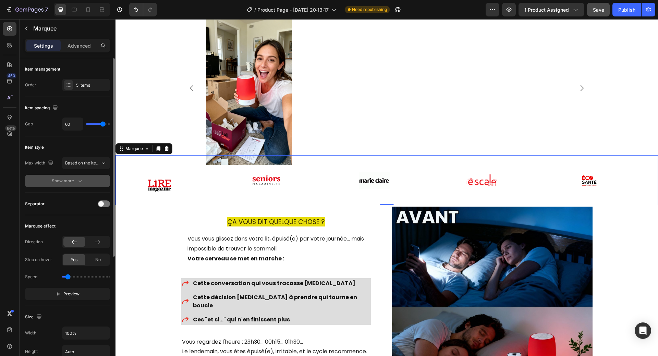
click at [77, 183] on icon "button" at bounding box center [80, 181] width 7 height 7
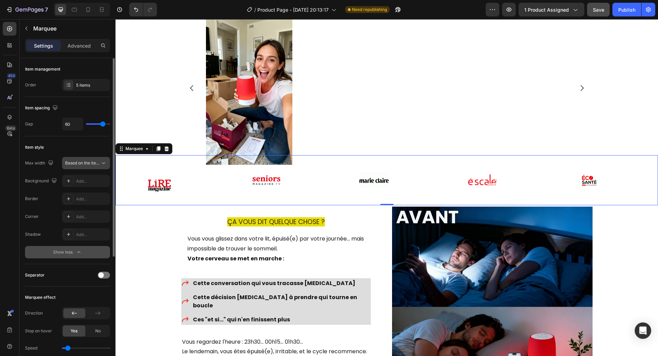
click at [99, 165] on span "Based on the item count" at bounding box center [88, 162] width 47 height 5
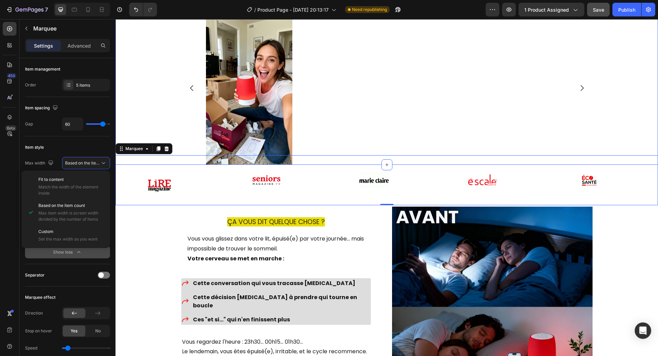
click at [145, 112] on div "Image Image Image Image Carousel" at bounding box center [386, 88] width 543 height 154
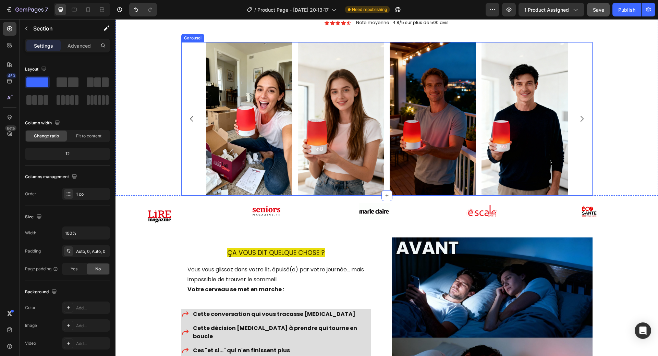
scroll to position [480, 0]
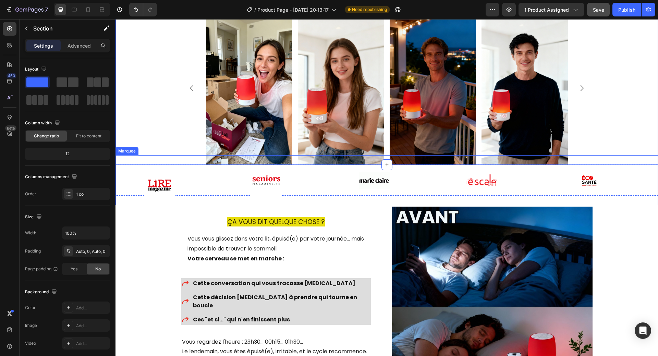
click at [191, 161] on div "Image" at bounding box center [159, 180] width 87 height 50
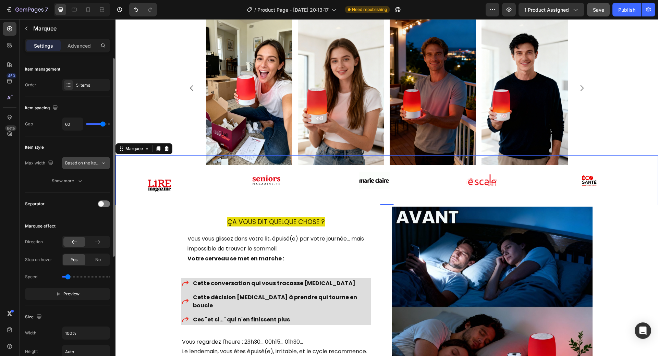
click at [101, 164] on icon at bounding box center [103, 163] width 7 height 7
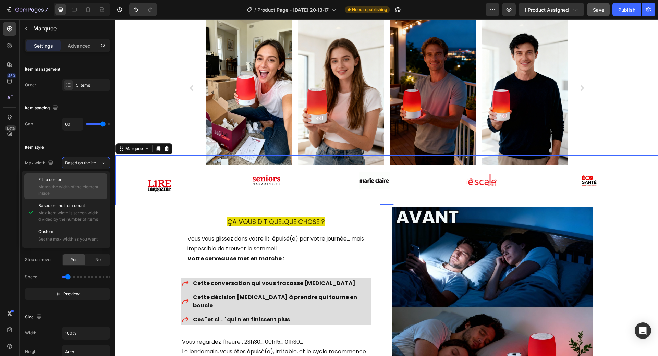
click at [80, 184] on span "Match the width of the element inside" at bounding box center [71, 190] width 66 height 12
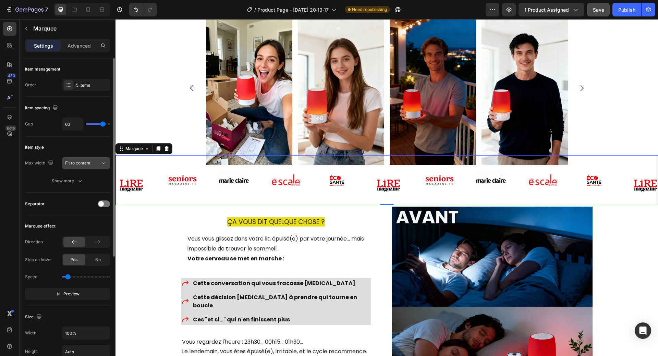
click at [90, 165] on span "Fit to content" at bounding box center [77, 162] width 25 height 5
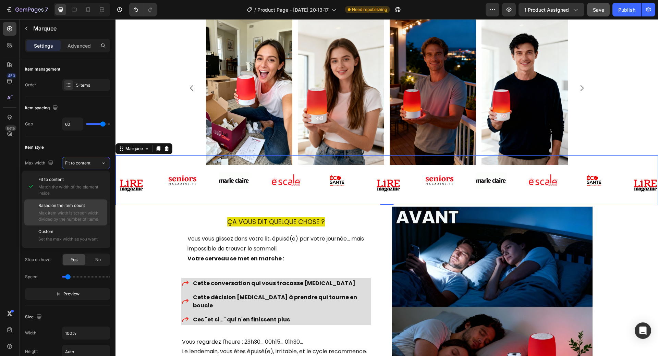
click at [73, 204] on span "Based on the item count" at bounding box center [61, 206] width 47 height 6
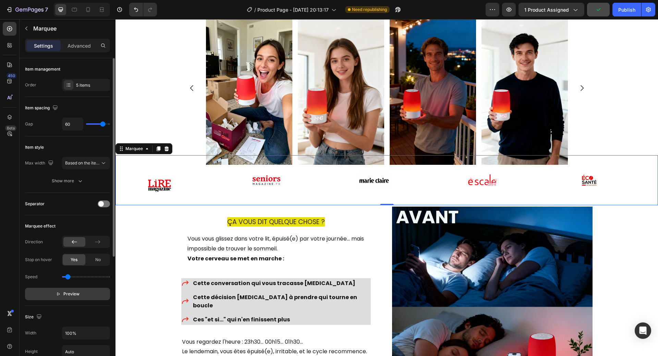
click at [49, 293] on button "Preview" at bounding box center [67, 294] width 85 height 12
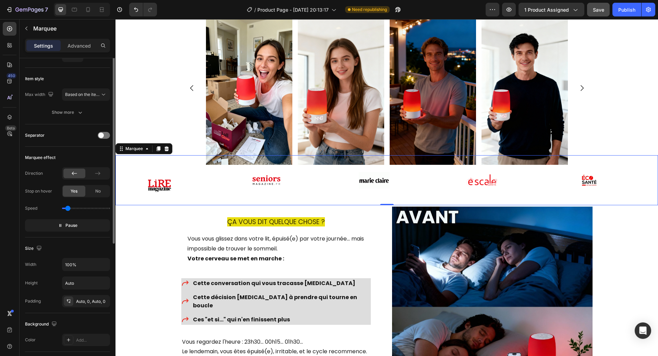
scroll to position [103, 0]
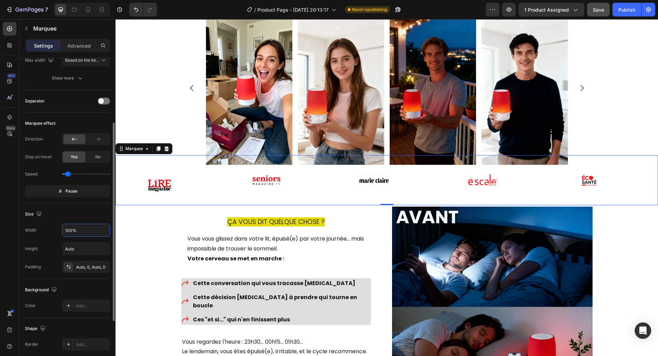
click at [91, 233] on input "100%" at bounding box center [85, 230] width 47 height 12
click at [78, 267] on div "Auto, 0, Auto, 0" at bounding box center [86, 267] width 20 height 6
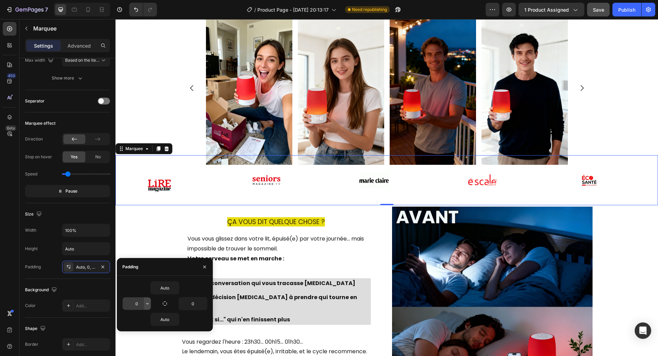
click at [147, 304] on icon "button" at bounding box center [147, 303] width 5 height 5
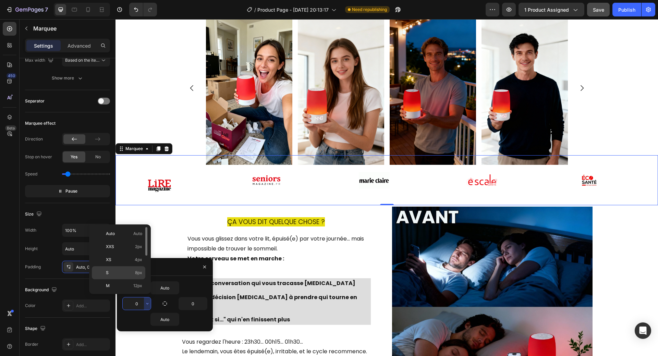
scroll to position [69, 0]
click at [125, 273] on div "3XL 48px" at bounding box center [118, 269] width 53 height 13
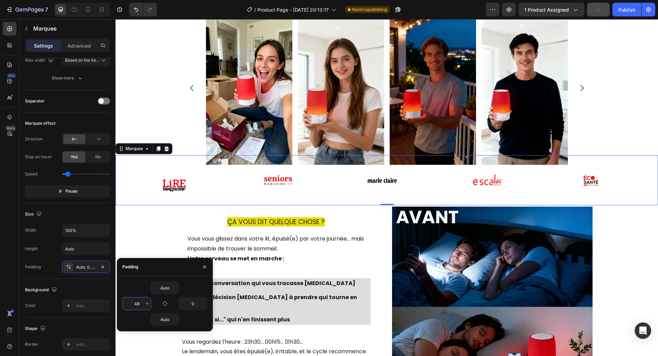
click at [139, 302] on input "48" at bounding box center [137, 303] width 28 height 12
type input "0"
click at [148, 114] on div "Image Image Image Image Carousel" at bounding box center [386, 88] width 543 height 154
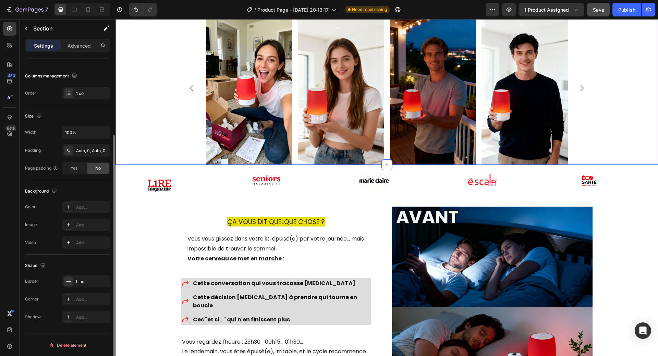
scroll to position [0, 0]
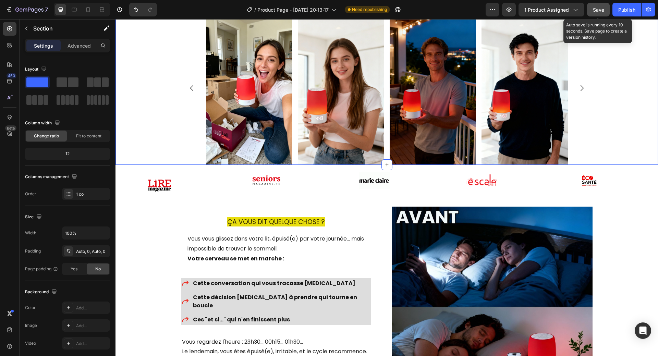
click at [597, 11] on span "Save" at bounding box center [598, 10] width 11 height 6
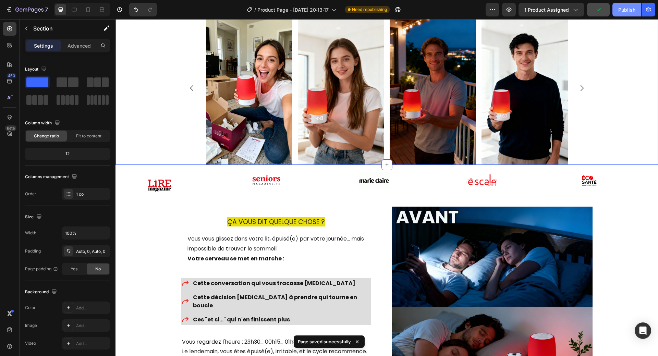
click at [625, 8] on div "Publish" at bounding box center [626, 9] width 17 height 7
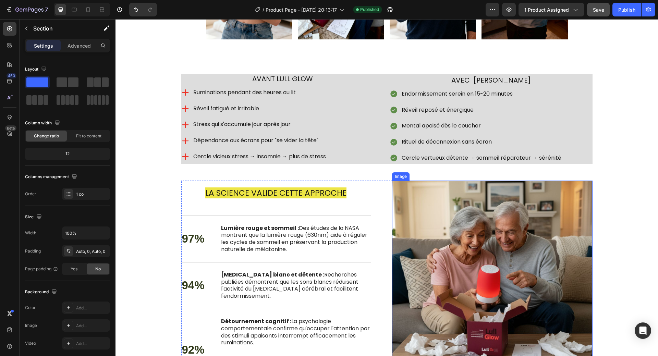
scroll to position [1577, 0]
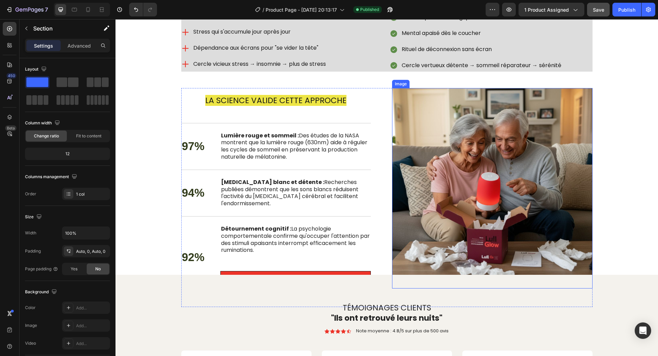
click at [472, 192] on img at bounding box center [492, 188] width 200 height 200
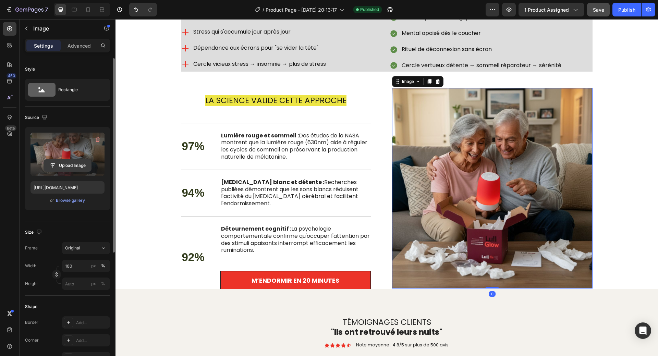
click at [71, 163] on input "file" at bounding box center [67, 166] width 47 height 12
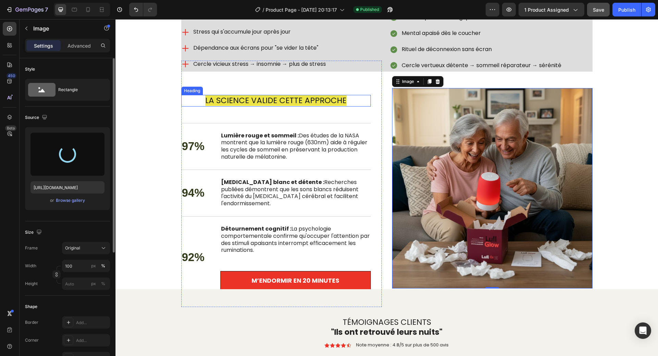
type input "https://cdn.shopify.com/s/files/1/0958/0625/9582/files/gempages_584278907360903…"
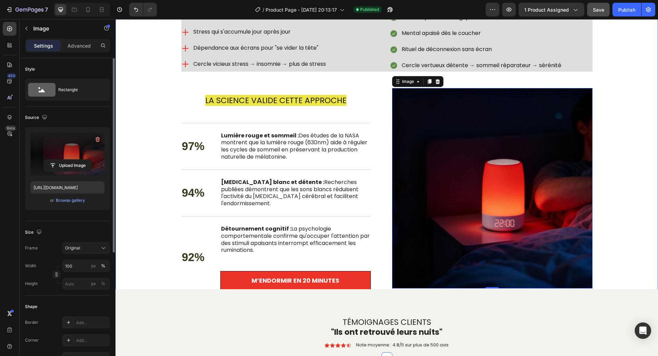
click at [608, 139] on div "AVANT LULL GLOW Heading Ruminations pendant des heures au lit Réveil fatigué et…" at bounding box center [386, 152] width 529 height 342
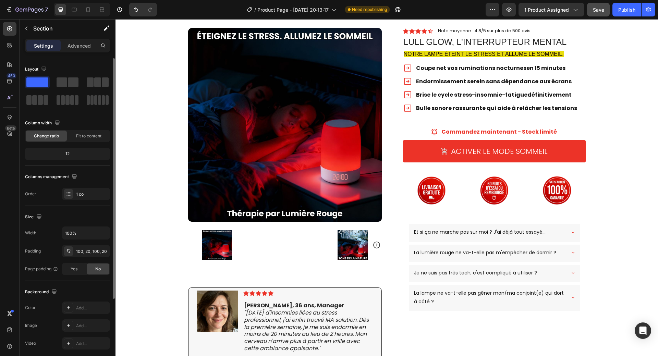
scroll to position [0, 0]
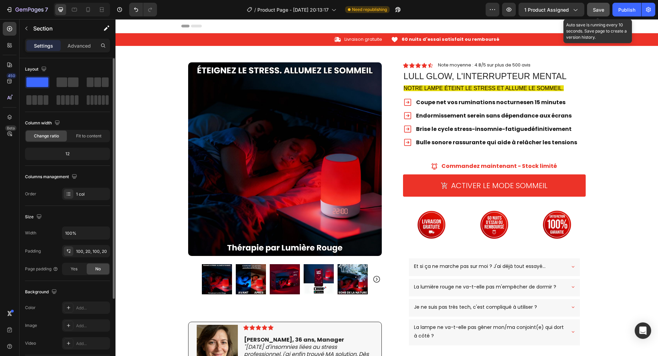
click at [600, 10] on span "Save" at bounding box center [598, 10] width 11 height 6
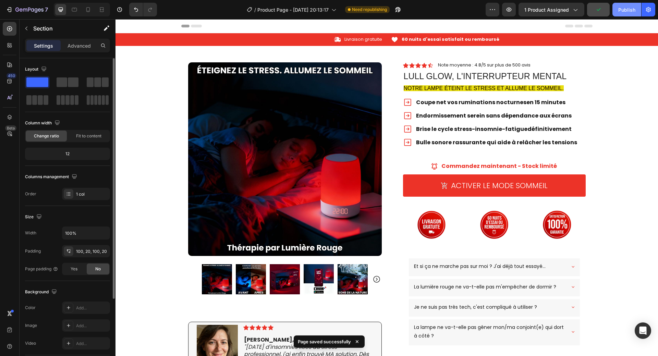
click at [624, 9] on div "Publish" at bounding box center [626, 9] width 17 height 7
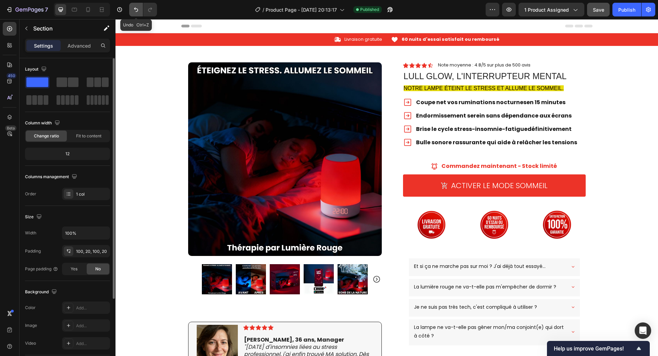
click at [138, 11] on icon "Undo/Redo" at bounding box center [136, 9] width 7 height 7
click at [10, 9] on icon "button" at bounding box center [9, 9] width 7 height 7
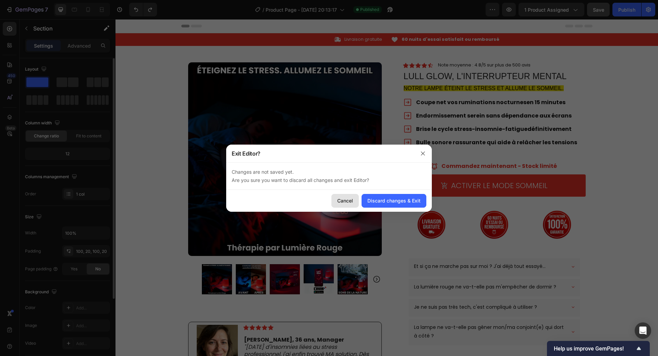
drag, startPoint x: 226, startPoint y: 179, endPoint x: 341, endPoint y: 199, distance: 117.1
click at [341, 199] on div "Cancel" at bounding box center [345, 200] width 16 height 7
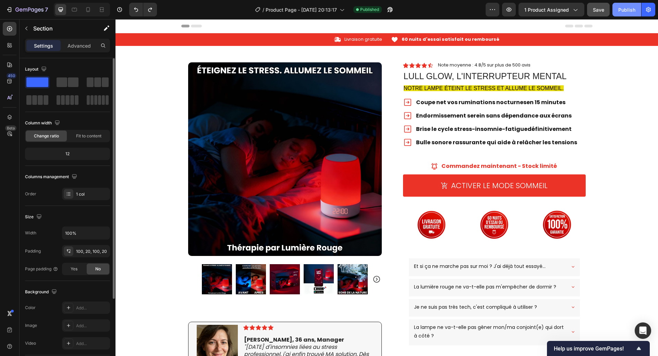
click at [627, 12] on div "Publish" at bounding box center [626, 9] width 17 height 7
click at [10, 10] on icon "button" at bounding box center [9, 9] width 7 height 7
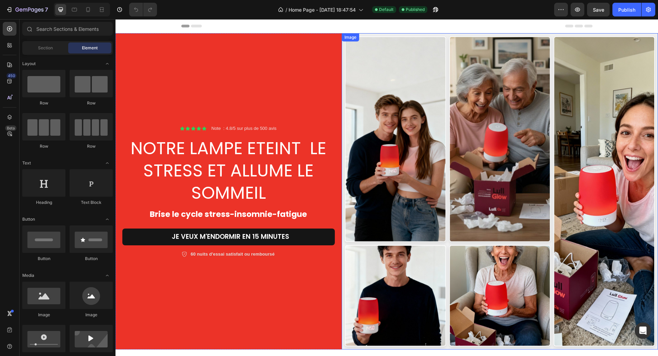
click at [439, 178] on img at bounding box center [500, 191] width 316 height 316
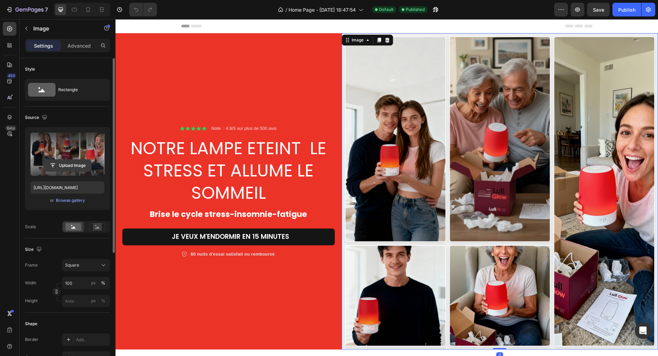
click at [61, 168] on input "file" at bounding box center [67, 166] width 47 height 12
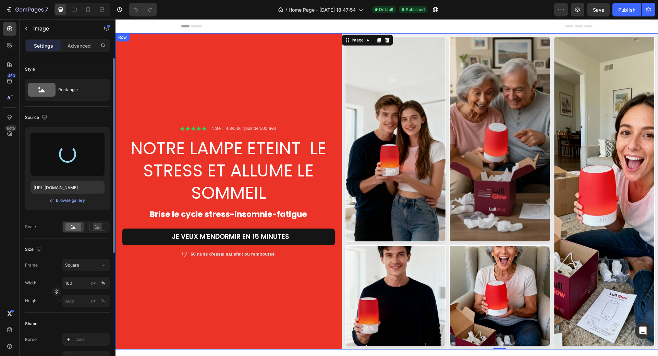
type input "[URL][DOMAIN_NAME]"
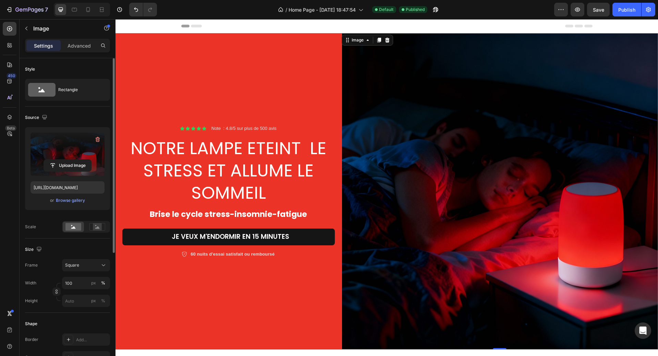
click at [400, 24] on div "Header" at bounding box center [386, 26] width 411 height 14
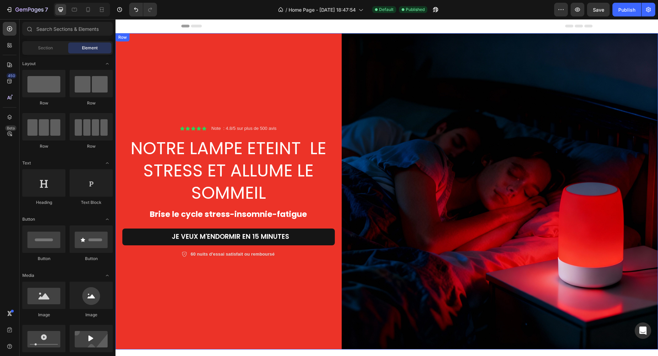
click at [304, 281] on div "Icon Icon Icon Icon Icon Icon List Note : 4.8/5 sur plus de 500 avis Text Block…" at bounding box center [228, 191] width 226 height 316
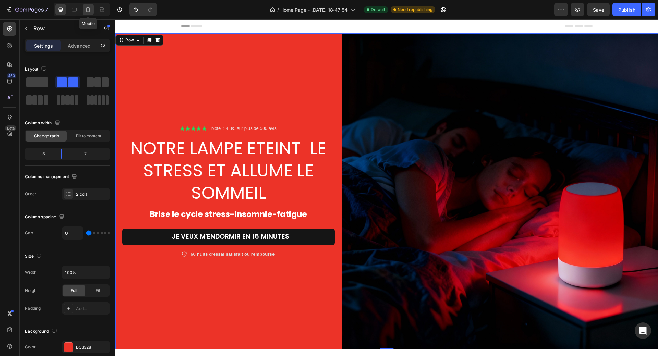
click at [86, 11] on icon at bounding box center [88, 9] width 4 height 5
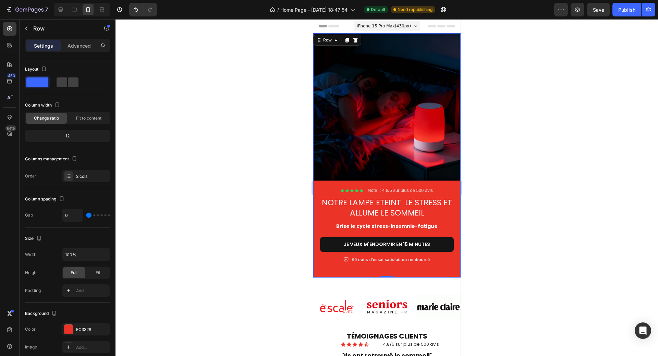
click at [489, 177] on div at bounding box center [386, 187] width 543 height 337
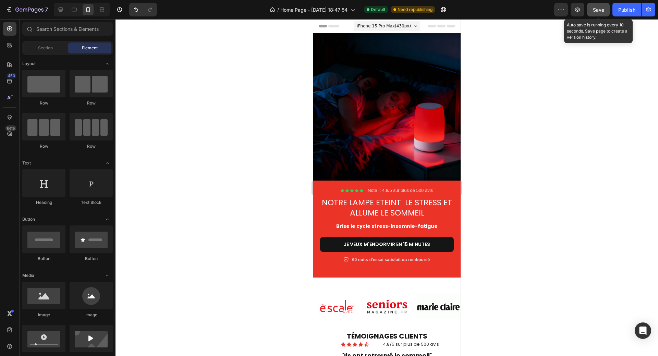
click at [593, 11] on span "Save" at bounding box center [598, 10] width 11 height 6
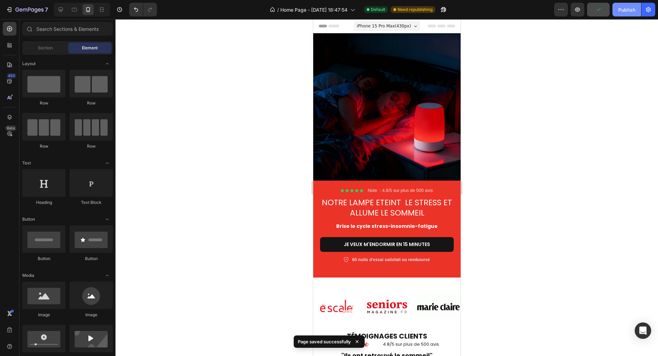
click at [622, 10] on div "Publish" at bounding box center [626, 9] width 17 height 7
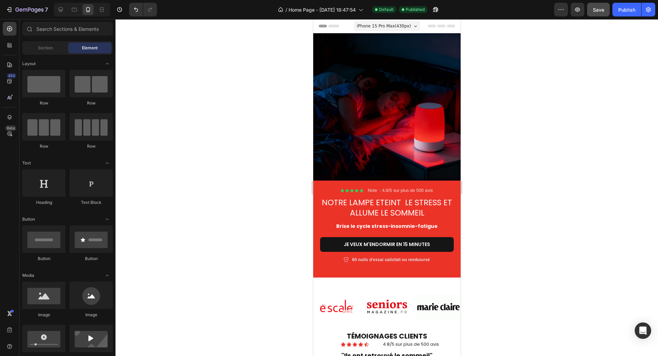
click at [387, 26] on span "iPhone 15 Pro Max ( 430 px)" at bounding box center [383, 26] width 54 height 7
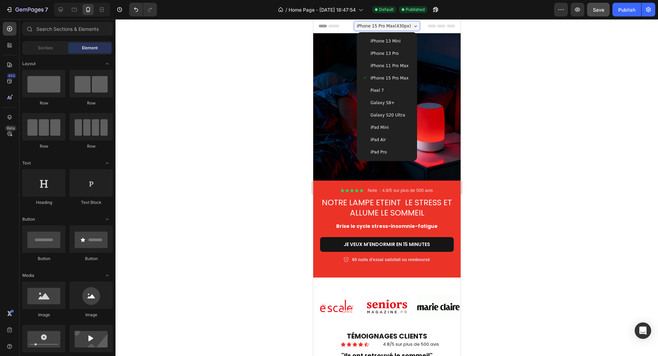
click at [381, 103] on span "Galaxy S8+" at bounding box center [382, 102] width 24 height 7
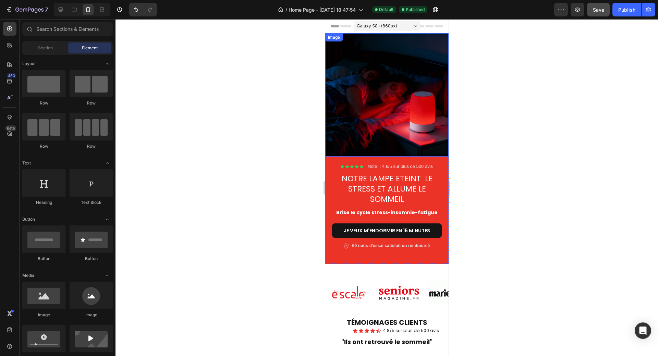
click at [487, 131] on div at bounding box center [386, 187] width 543 height 337
click at [623, 9] on div "Publish" at bounding box center [626, 9] width 17 height 7
click at [61, 9] on icon at bounding box center [60, 9] width 7 height 7
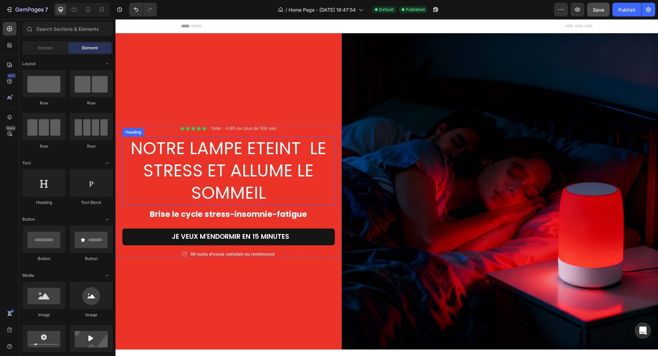
click at [240, 169] on h2 "NOTRE LAMPE ETEINT LE STRESS ET ALLUME LE SOMMEIL" at bounding box center [228, 170] width 212 height 68
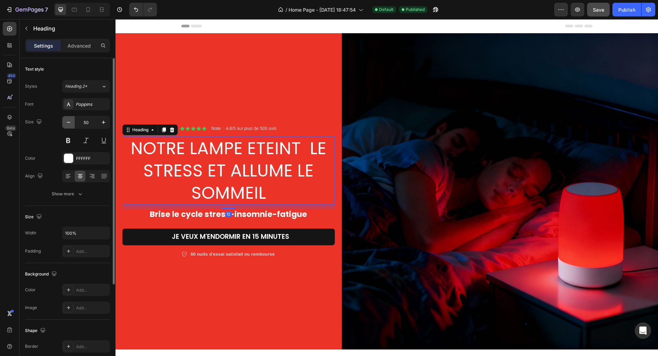
click at [69, 123] on icon "button" at bounding box center [68, 122] width 7 height 7
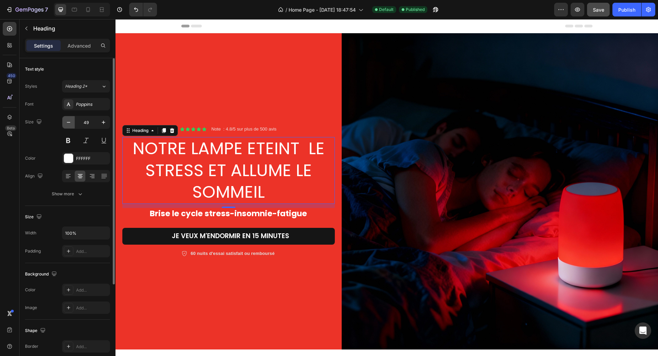
click at [69, 123] on icon "button" at bounding box center [68, 122] width 7 height 7
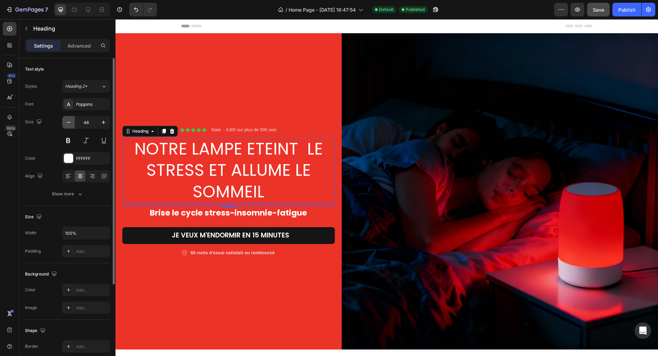
click at [69, 123] on icon "button" at bounding box center [68, 122] width 7 height 7
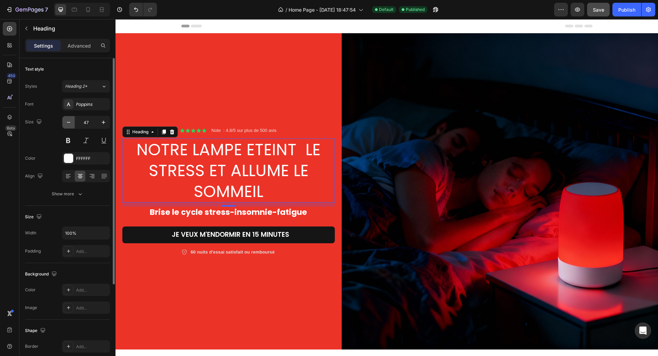
click at [69, 122] on icon "button" at bounding box center [68, 122] width 3 height 1
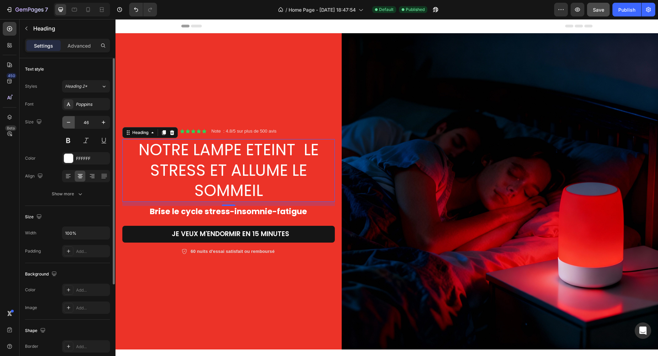
click at [69, 122] on icon "button" at bounding box center [68, 122] width 3 height 1
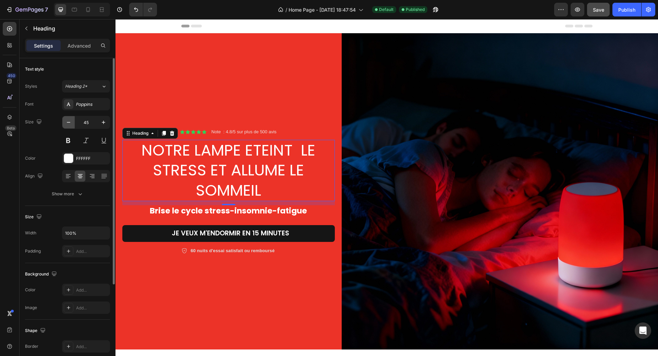
click at [69, 122] on icon "button" at bounding box center [68, 122] width 3 height 1
type input "44"
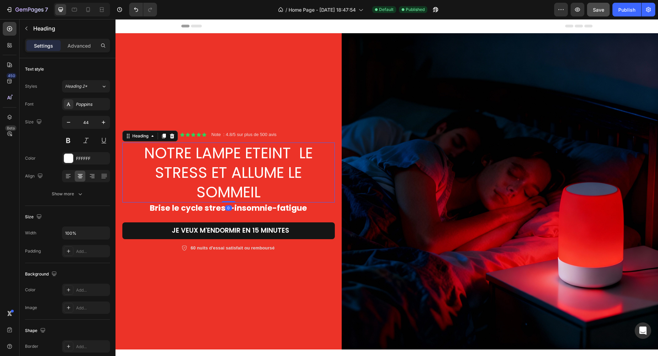
drag, startPoint x: 227, startPoint y: 201, endPoint x: 224, endPoint y: 185, distance: 16.3
click at [224, 185] on div "NOTRE LAMPE ETEINT LE STRESS ET ALLUME LE SOMMEIL Heading 0" at bounding box center [228, 173] width 212 height 60
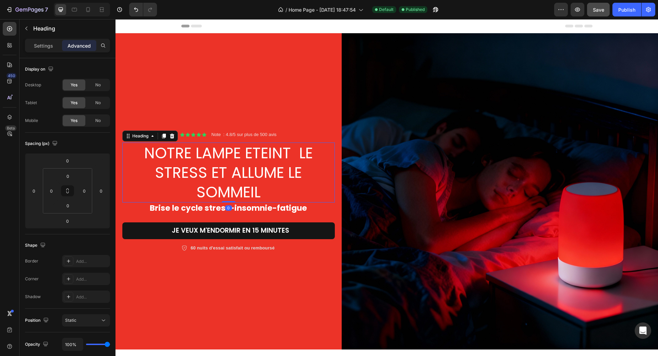
click at [218, 169] on h2 "NOTRE LAMPE ETEINT LE STRESS ET ALLUME LE SOMMEIL" at bounding box center [228, 173] width 212 height 60
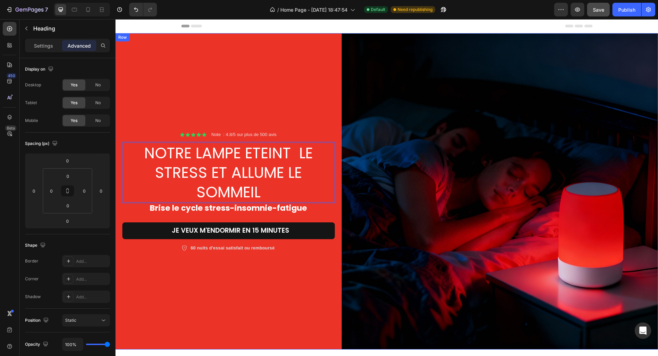
click at [251, 82] on div "Icon Icon Icon Icon Icon Icon List Note : 4.8/5 sur plus de 500 avis Text Block…" at bounding box center [228, 191] width 226 height 316
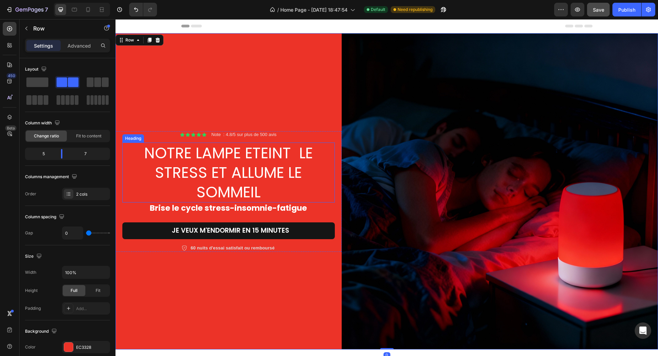
click at [228, 152] on p "NOTRE LAMPE ETEINT LE STRESS ET ALLUME LE SOMMEIL" at bounding box center [228, 172] width 211 height 59
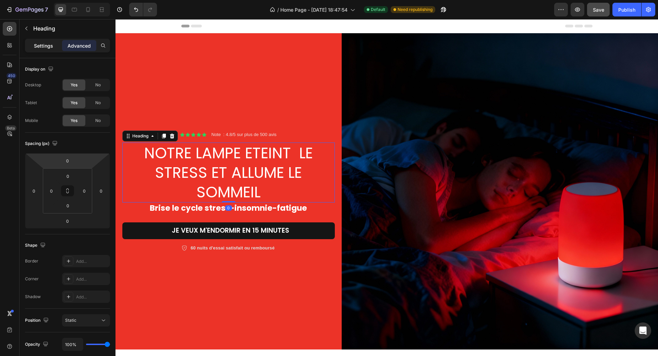
click at [42, 49] on p "Settings" at bounding box center [43, 45] width 19 height 7
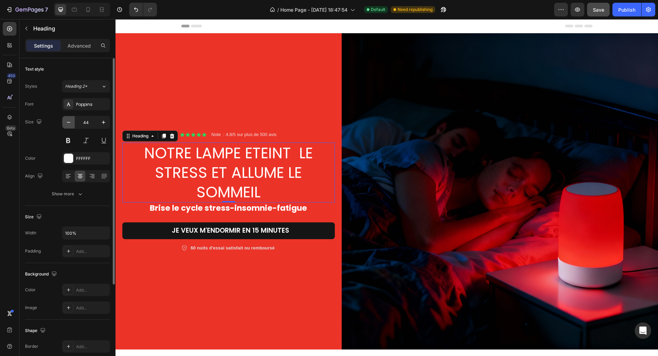
click at [68, 122] on icon "button" at bounding box center [68, 122] width 7 height 7
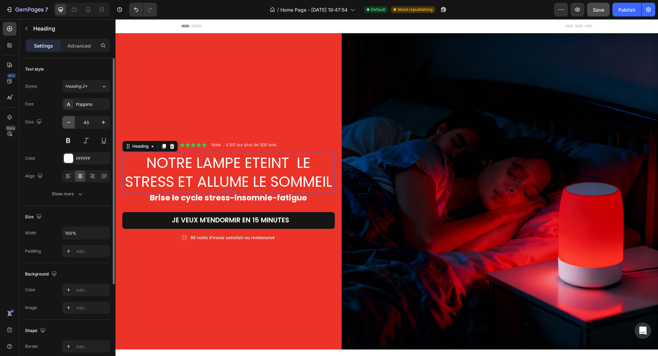
click at [68, 122] on icon "button" at bounding box center [68, 122] width 7 height 7
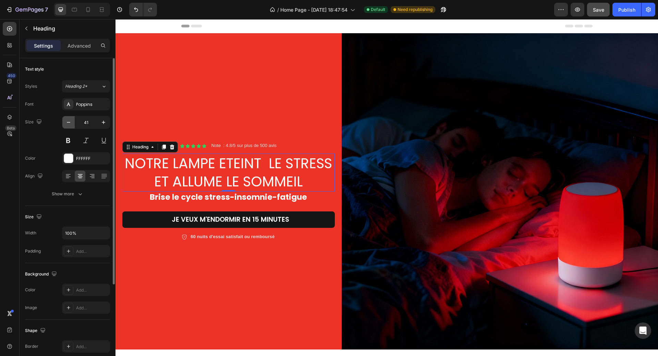
click at [68, 122] on icon "button" at bounding box center [68, 122] width 7 height 7
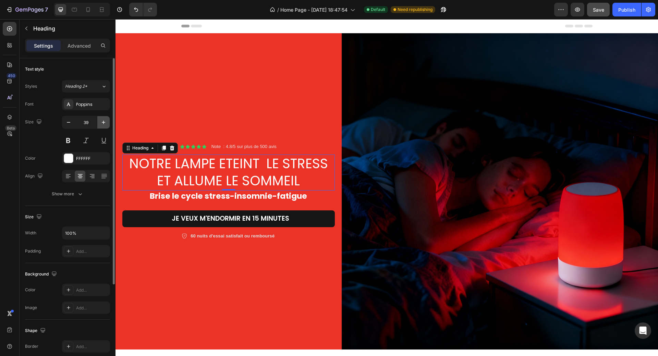
click at [103, 122] on icon "button" at bounding box center [103, 122] width 3 height 3
click at [103, 122] on icon "button" at bounding box center [103, 122] width 7 height 7
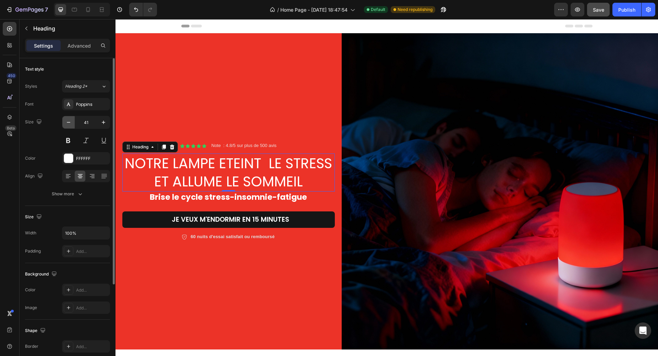
click at [70, 123] on icon "button" at bounding box center [68, 122] width 7 height 7
type input "40"
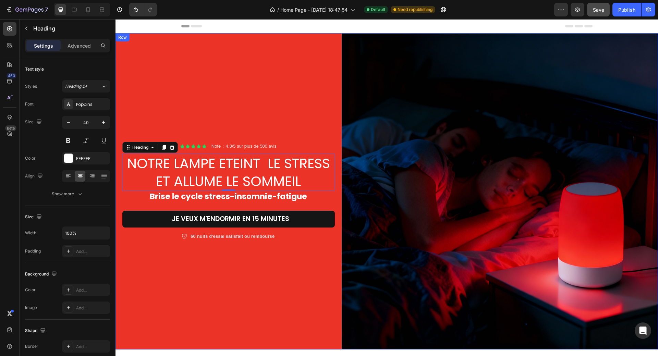
click at [200, 106] on div "Icon Icon Icon Icon Icon Icon List Note : 4.8/5 sur plus de 500 avis Text Block…" at bounding box center [228, 191] width 226 height 316
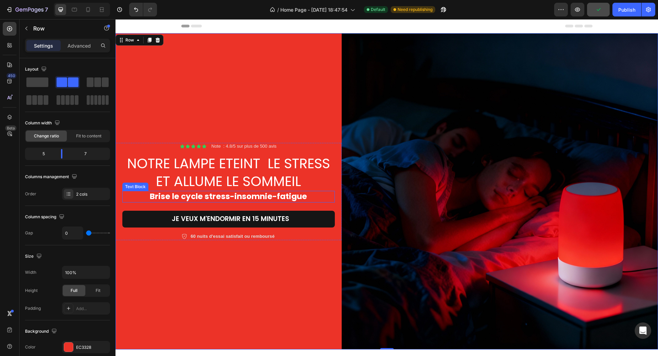
click at [205, 196] on strong "Brise le cycle stress-insomnie-fatigue" at bounding box center [228, 196] width 157 height 11
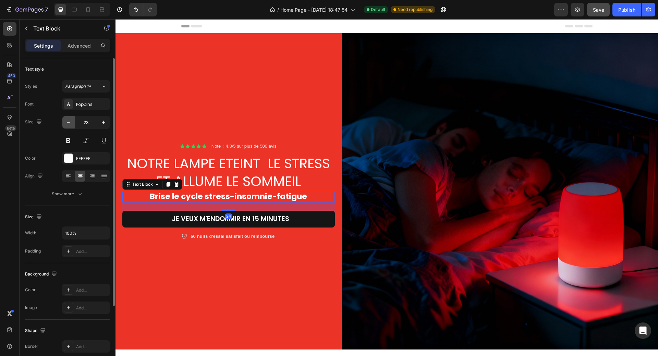
click at [66, 123] on icon "button" at bounding box center [68, 122] width 7 height 7
type input "20"
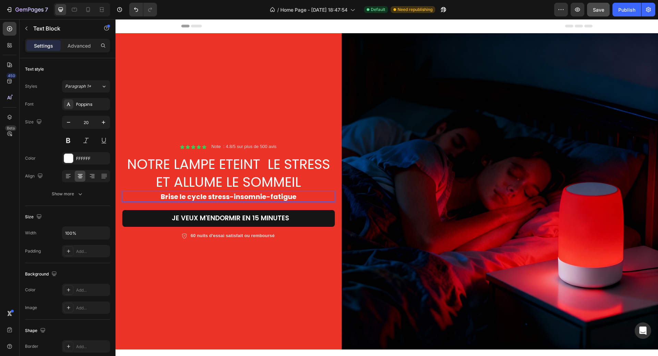
click at [163, 196] on strong "Brise le cycle stress-insomnie-fatigue" at bounding box center [229, 197] width 136 height 10
drag, startPoint x: 158, startPoint y: 196, endPoint x: 297, endPoint y: 195, distance: 139.1
click at [297, 195] on p "Brise le cycle stress-insomnie-fatigue" at bounding box center [228, 196] width 211 height 9
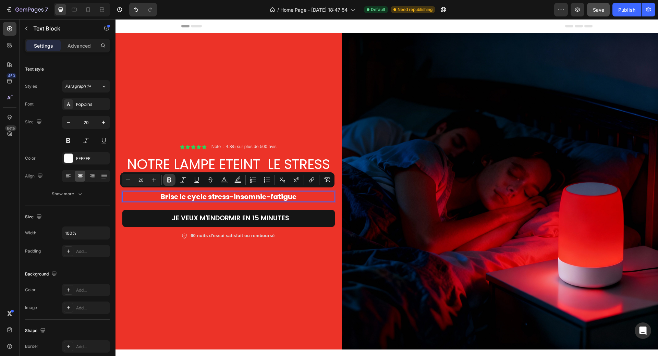
click at [168, 181] on icon "Editor contextual toolbar" at bounding box center [169, 180] width 4 height 5
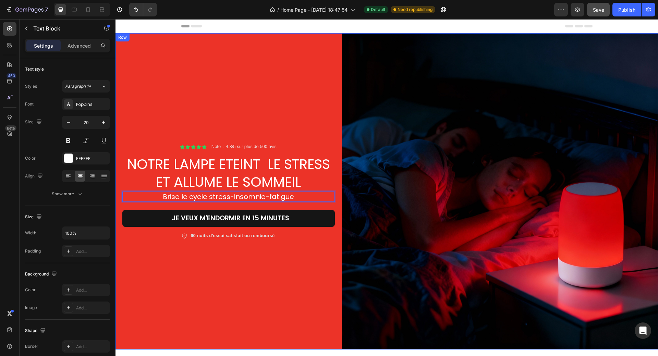
click at [194, 110] on div "Icon Icon Icon Icon Icon Icon List Note : 4.8/5 sur plus de 500 avis Text Block…" at bounding box center [228, 191] width 226 height 316
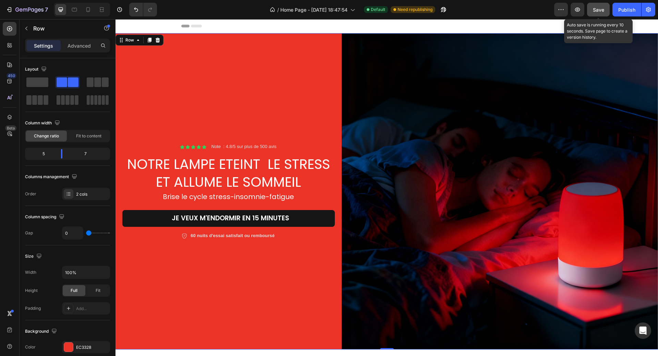
click at [598, 9] on span "Save" at bounding box center [598, 10] width 11 height 6
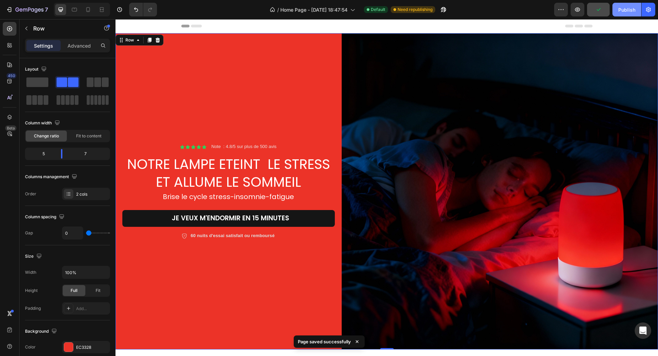
click at [618, 10] on div "Publish" at bounding box center [626, 9] width 17 height 7
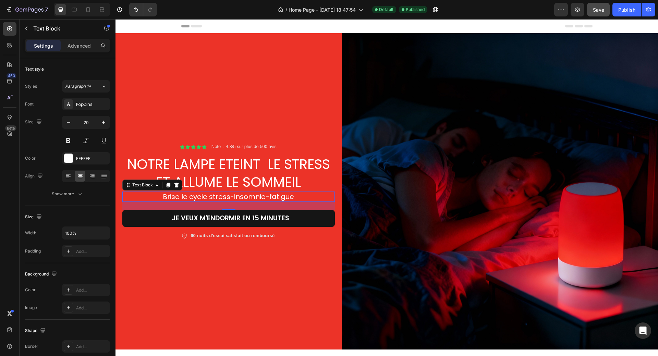
click at [253, 196] on p "Brise le cycle stress-insomnie-fatigue" at bounding box center [228, 196] width 211 height 9
click at [82, 47] on p "Advanced" at bounding box center [79, 45] width 23 height 7
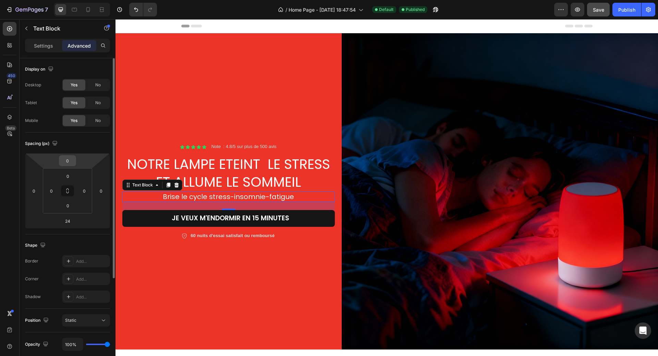
click at [72, 163] on input "0" at bounding box center [68, 161] width 14 height 10
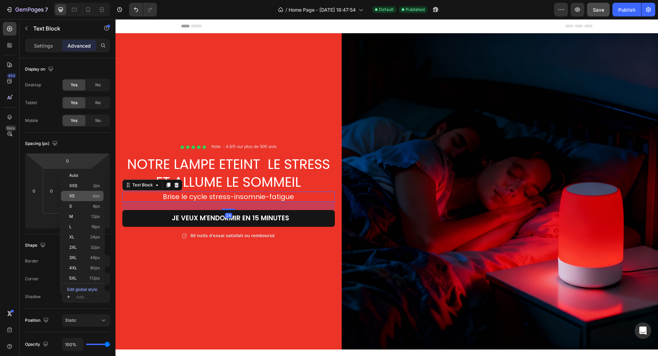
click at [74, 198] on span "XS" at bounding box center [71, 196] width 5 height 5
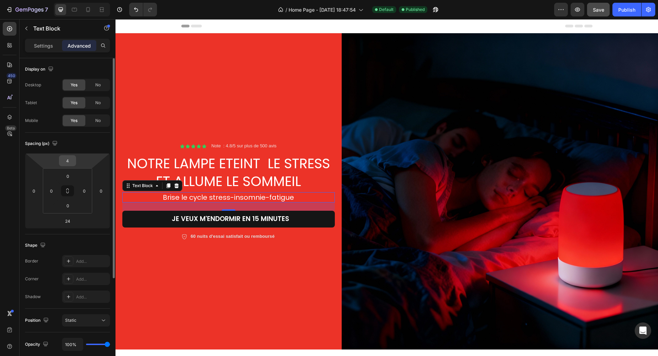
click at [71, 163] on input "4" at bounding box center [68, 161] width 14 height 10
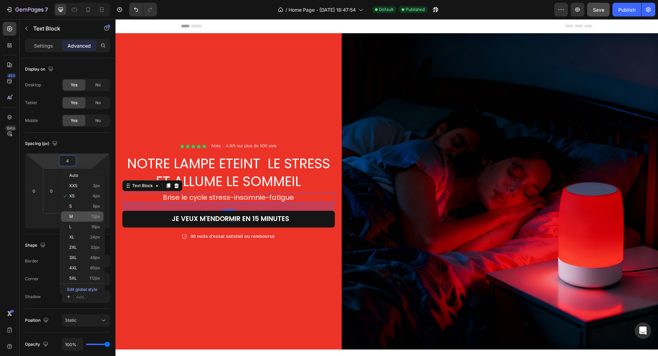
click at [77, 217] on p "M 12px" at bounding box center [84, 216] width 31 height 5
type input "12"
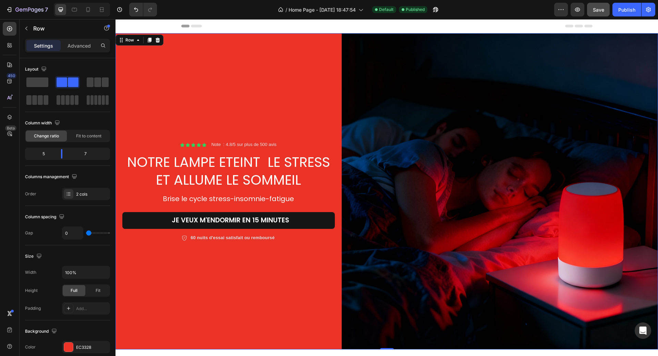
click at [253, 310] on div "Icon Icon Icon Icon Icon Icon List Note : 4.8/5 sur plus de 500 avis Text Block…" at bounding box center [228, 191] width 226 height 316
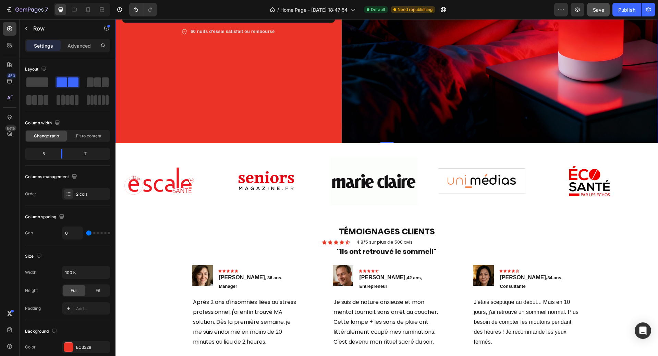
scroll to position [103, 0]
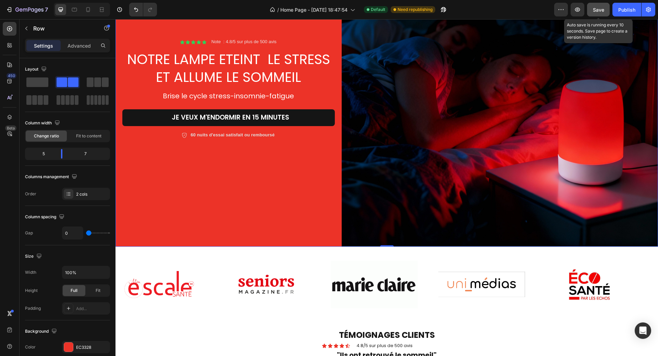
click at [601, 9] on span "Save" at bounding box center [598, 10] width 11 height 6
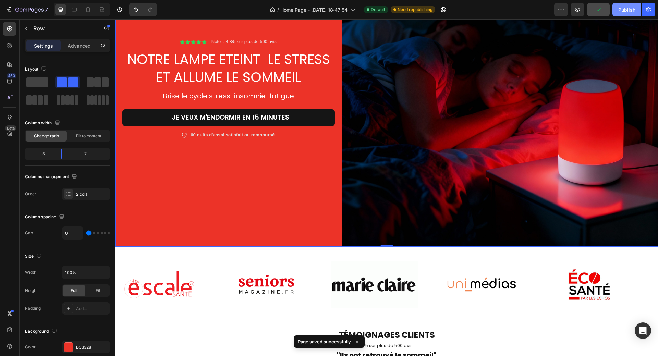
click at [627, 10] on div "Publish" at bounding box center [626, 9] width 17 height 7
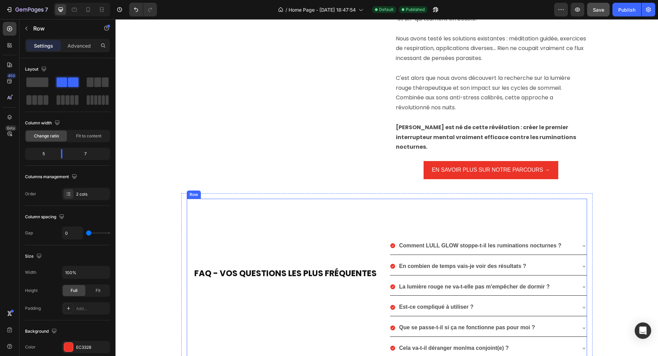
scroll to position [1097, 0]
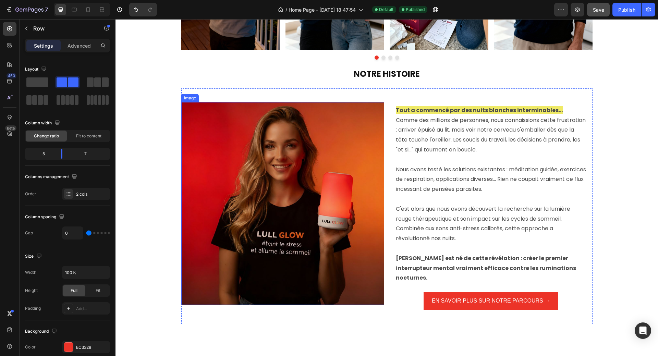
click at [300, 197] on img at bounding box center [282, 203] width 203 height 203
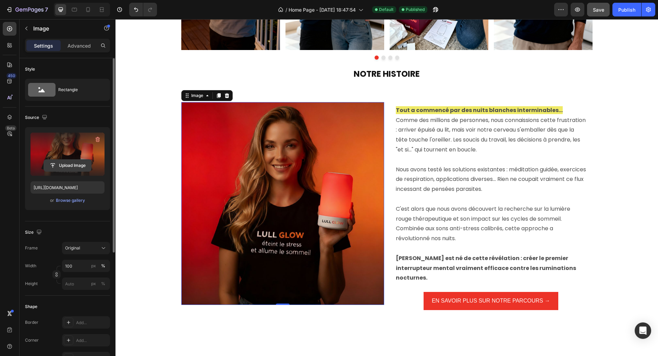
click at [77, 165] on input "file" at bounding box center [67, 166] width 47 height 12
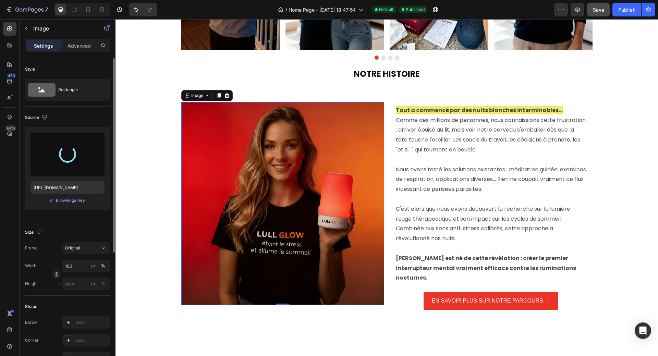
type input "[URL][DOMAIN_NAME]"
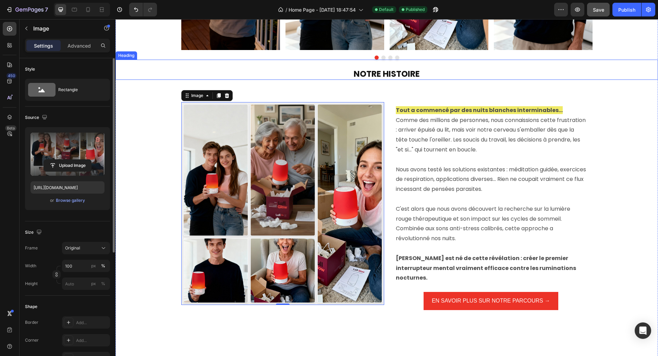
click at [469, 86] on div "TÉMOIGNAGES CLIENTS Heading Icon Icon Icon Icon Icon Icon List 4.8/5 sur plus d…" at bounding box center [386, 165] width 543 height 658
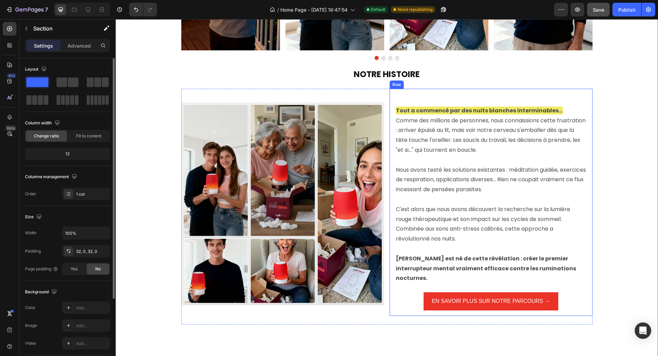
scroll to position [1131, 0]
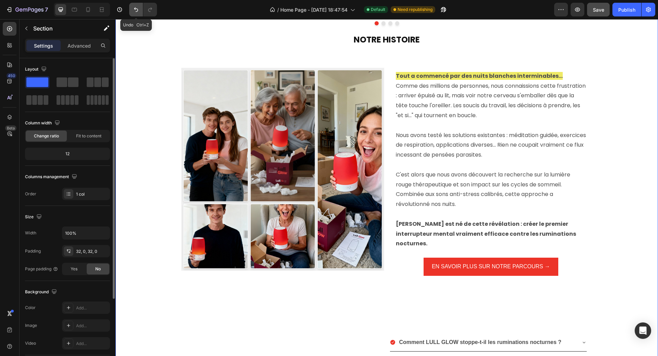
click at [133, 12] on icon "Undo/Redo" at bounding box center [136, 9] width 7 height 7
click at [134, 12] on icon "Undo/Redo" at bounding box center [136, 9] width 7 height 7
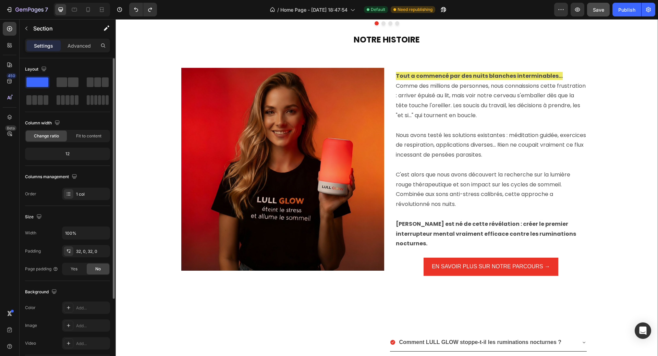
click at [139, 135] on div "TÉMOIGNAGES CLIENTS Heading Icon Icon Icon Icon Icon Icon List 4.8/5 sur plus d…" at bounding box center [386, 131] width 543 height 658
click at [599, 12] on span "Save" at bounding box center [598, 10] width 11 height 6
click at [627, 11] on div "Publish" at bounding box center [626, 9] width 17 height 7
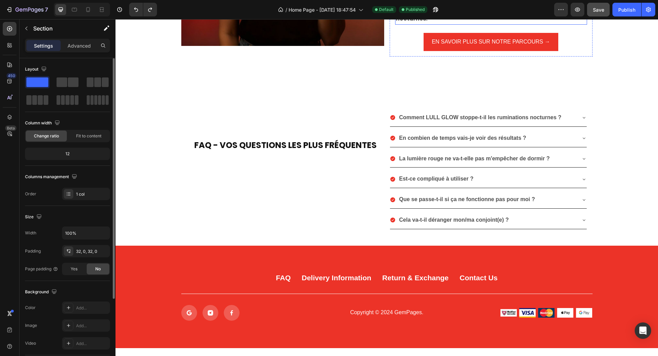
scroll to position [1437, 0]
